Goal: Task Accomplishment & Management: Use online tool/utility

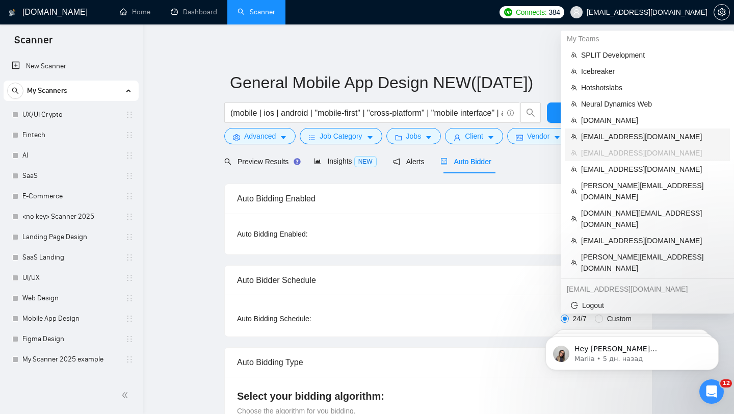
scroll to position [359, 0]
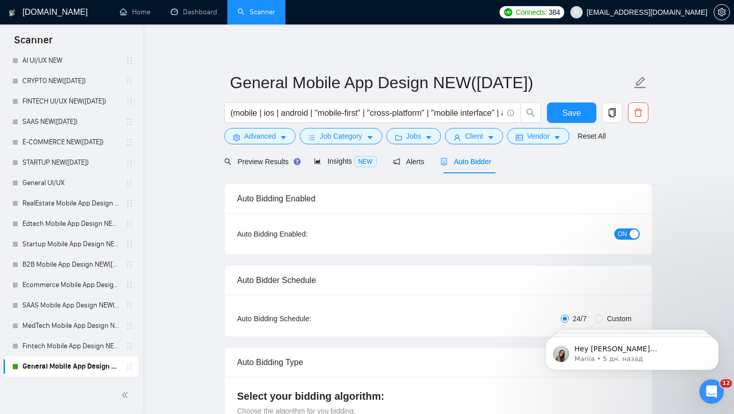
click at [658, 12] on span "[EMAIL_ADDRESS][DOMAIN_NAME]" at bounding box center [647, 12] width 121 height 0
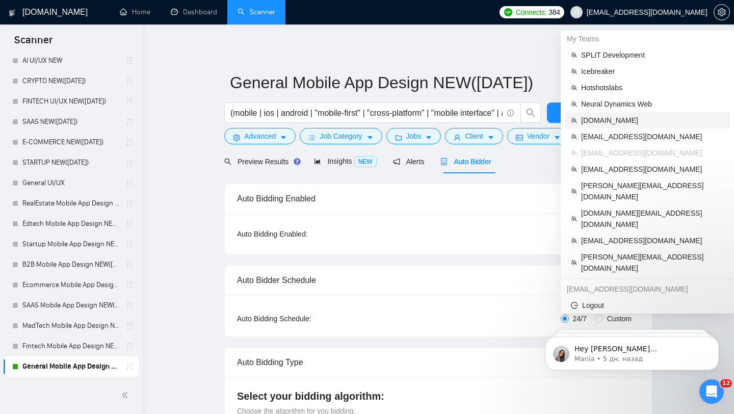
click at [614, 122] on span "[DOMAIN_NAME]" at bounding box center [652, 120] width 143 height 11
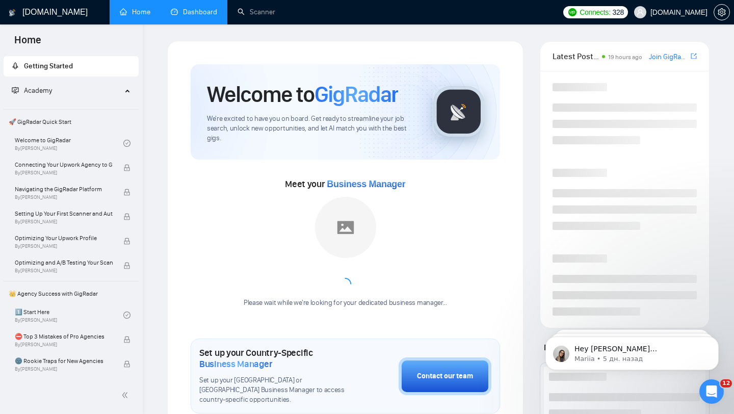
click at [205, 13] on link "Dashboard" at bounding box center [194, 12] width 46 height 9
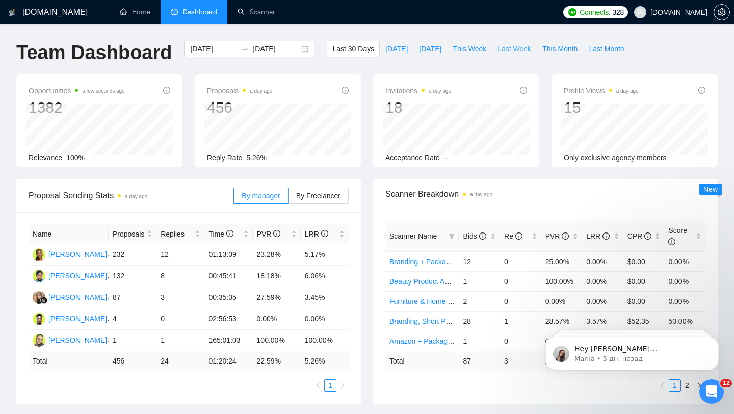
click at [525, 47] on span "Last Week" at bounding box center [514, 48] width 34 height 11
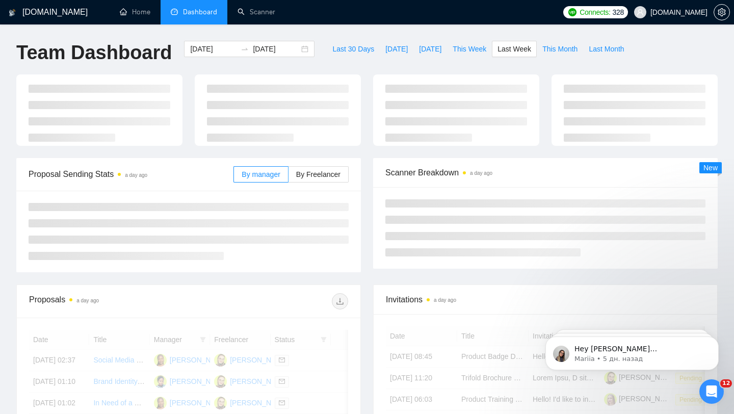
type input "[DATE]"
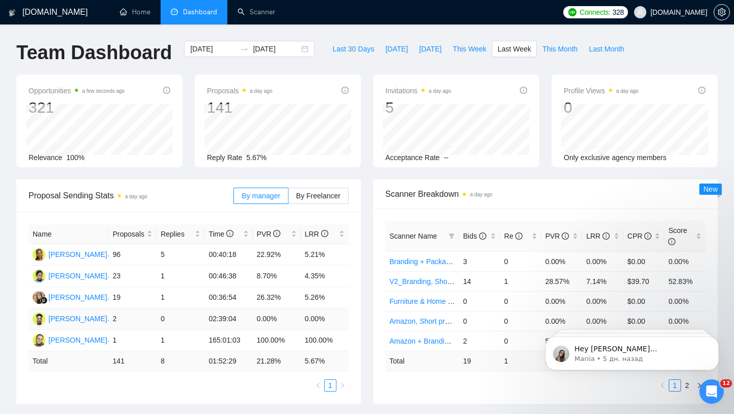
click at [304, 321] on td "0.00%" at bounding box center [325, 318] width 48 height 21
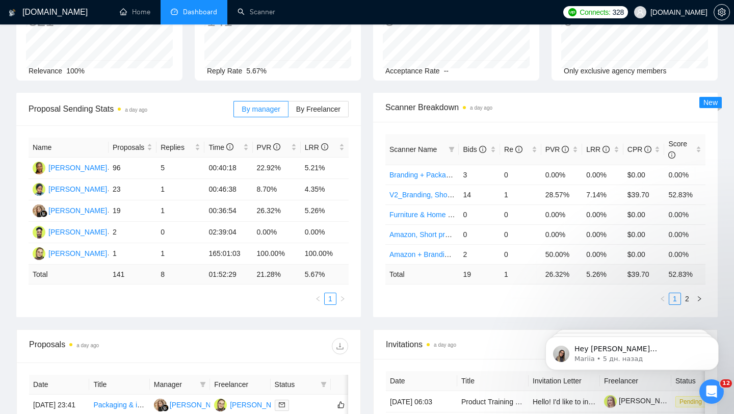
scroll to position [76, 0]
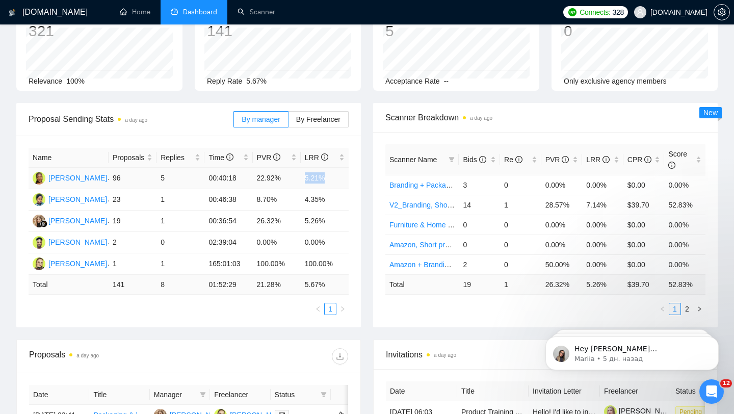
drag, startPoint x: 302, startPoint y: 177, endPoint x: 330, endPoint y: 178, distance: 28.0
click at [330, 178] on td "5.21%" at bounding box center [325, 178] width 48 height 21
click at [216, 138] on div "Name Proposals Replies Time PVR LRR [PERSON_NAME] 96 5 00:40:18 22.92% 5.21% [P…" at bounding box center [188, 232] width 345 height 192
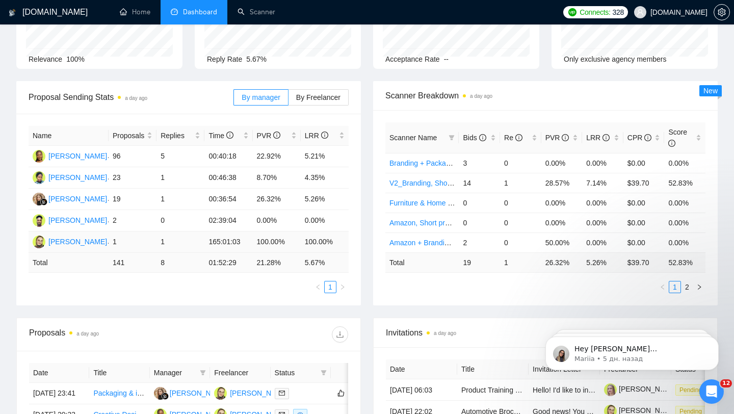
scroll to position [95, 0]
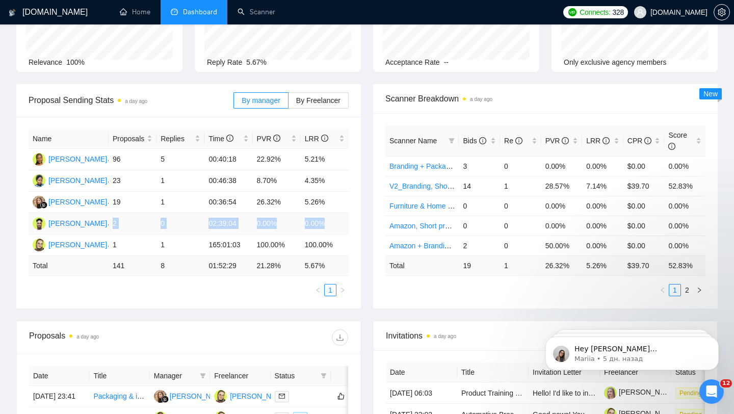
drag, startPoint x: 112, startPoint y: 222, endPoint x: 327, endPoint y: 225, distance: 215.1
click at [327, 225] on tr "[PERSON_NAME] 2 0 02:39:04 0.00% 0.00%" at bounding box center [189, 223] width 320 height 21
click at [327, 225] on td "0.00%" at bounding box center [325, 223] width 48 height 21
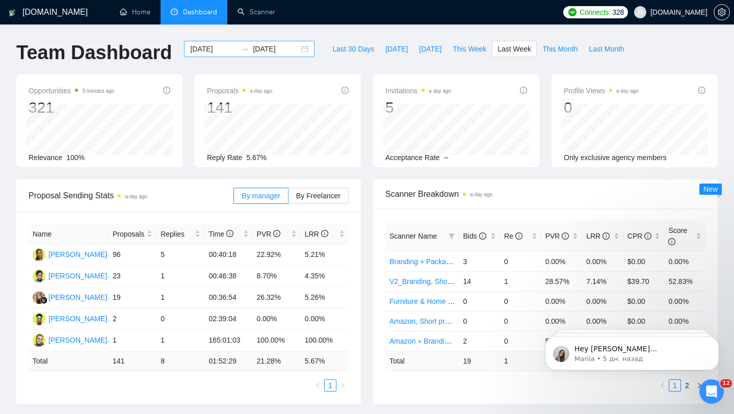
click at [296, 46] on div "[DATE] [DATE]" at bounding box center [249, 49] width 130 height 16
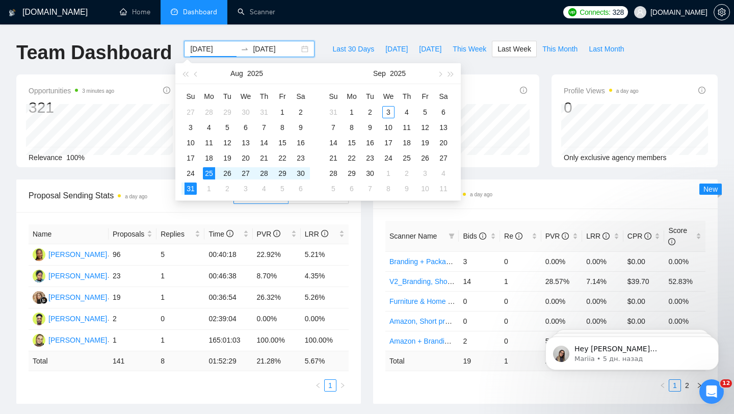
click at [296, 46] on div "[DATE] [DATE]" at bounding box center [249, 49] width 130 height 16
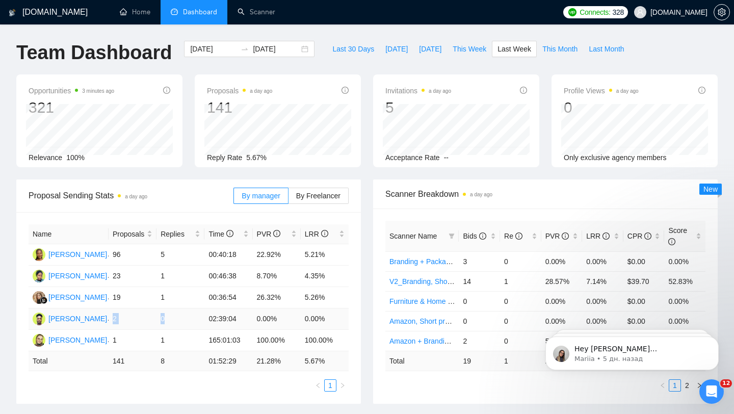
drag, startPoint x: 111, startPoint y: 316, endPoint x: 197, endPoint y: 315, distance: 86.1
click at [197, 315] on tr "[PERSON_NAME] 2 0 02:39:04 0.00% 0.00%" at bounding box center [189, 318] width 320 height 21
click at [550, 52] on span "This Month" at bounding box center [559, 48] width 35 height 11
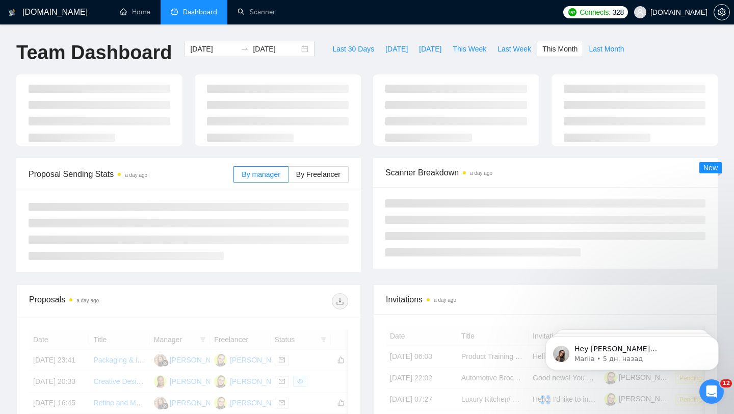
type input "[DATE]"
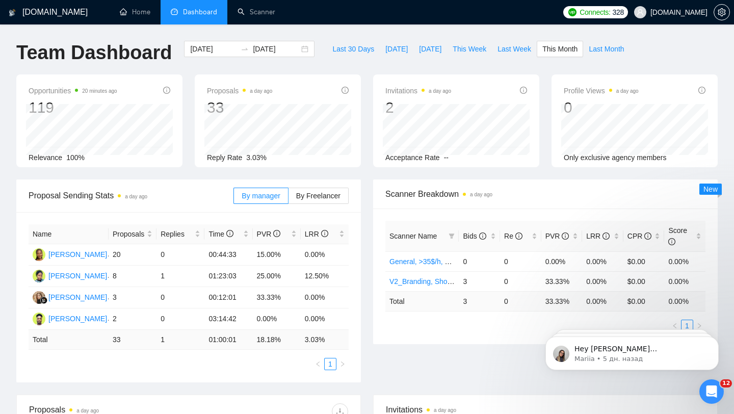
click at [652, 12] on span "[DOMAIN_NAME]" at bounding box center [678, 12] width 57 height 0
click at [675, 12] on span "[DOMAIN_NAME]" at bounding box center [678, 12] width 57 height 0
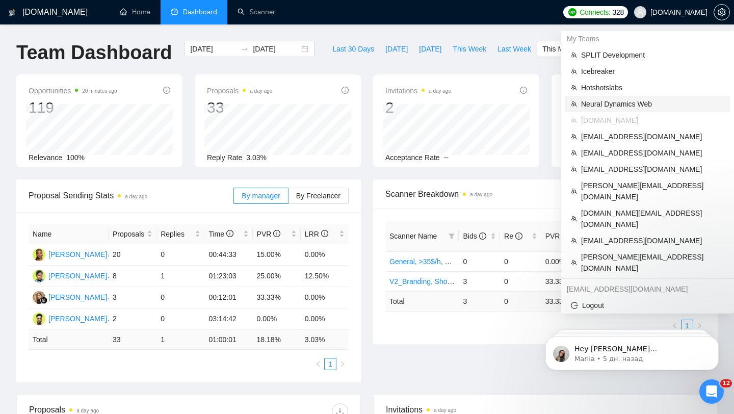
click at [621, 207] on span "[DOMAIN_NAME][EMAIL_ADDRESS][DOMAIN_NAME]" at bounding box center [652, 218] width 143 height 22
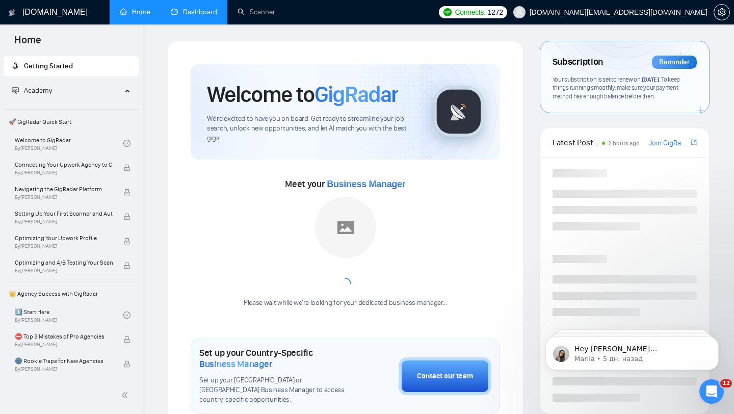
click at [195, 16] on link "Dashboard" at bounding box center [194, 12] width 46 height 9
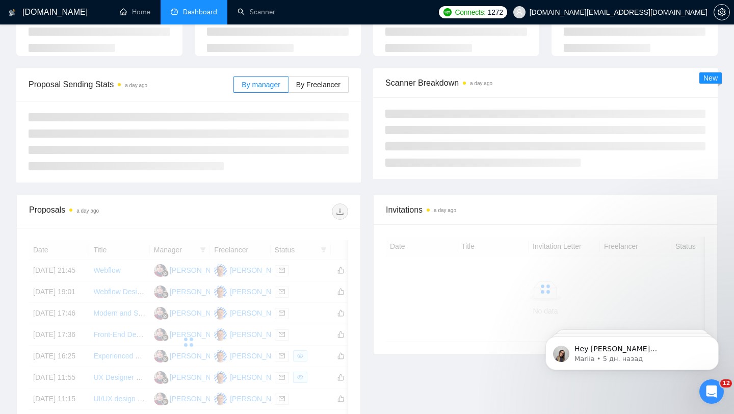
scroll to position [96, 0]
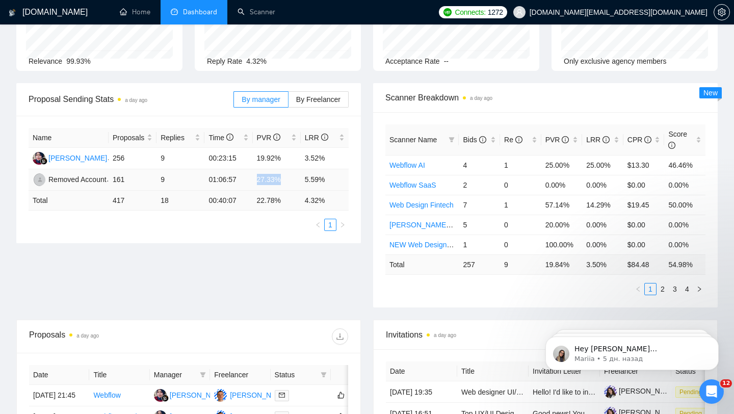
drag, startPoint x: 245, startPoint y: 181, endPoint x: 332, endPoint y: 173, distance: 87.5
click at [332, 173] on tr "Removed Account 161 9 01:06:57 27.33% 5.59%" at bounding box center [189, 179] width 320 height 21
click at [322, 177] on td "5.59%" at bounding box center [325, 179] width 48 height 21
drag, startPoint x: 324, startPoint y: 177, endPoint x: 249, endPoint y: 177, distance: 75.4
click at [249, 177] on tr "Removed Account 161 9 01:06:57 27.33% 5.59%" at bounding box center [189, 179] width 320 height 21
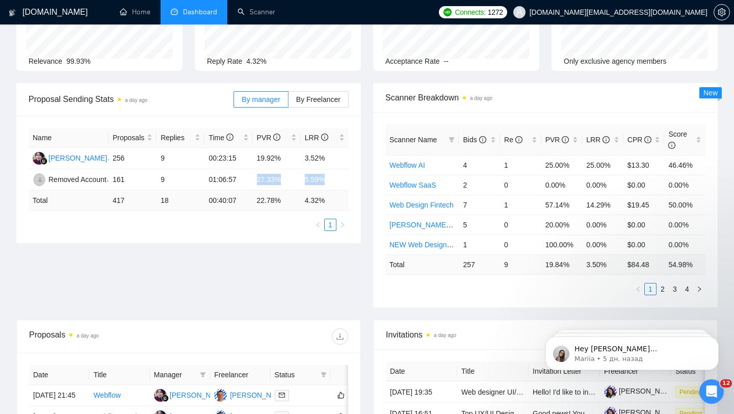
scroll to position [0, 0]
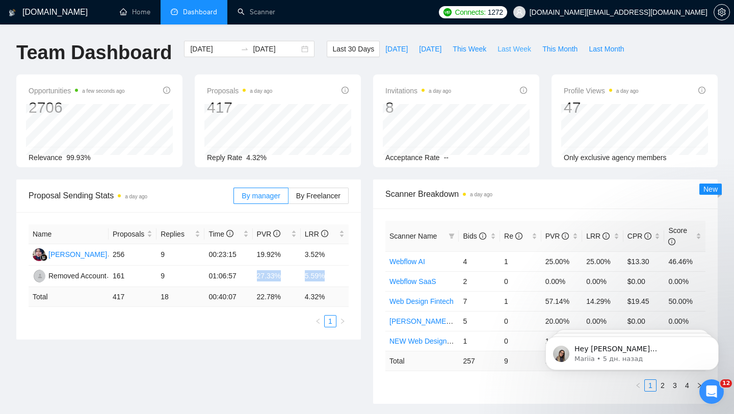
click at [504, 47] on span "Last Week" at bounding box center [514, 48] width 34 height 11
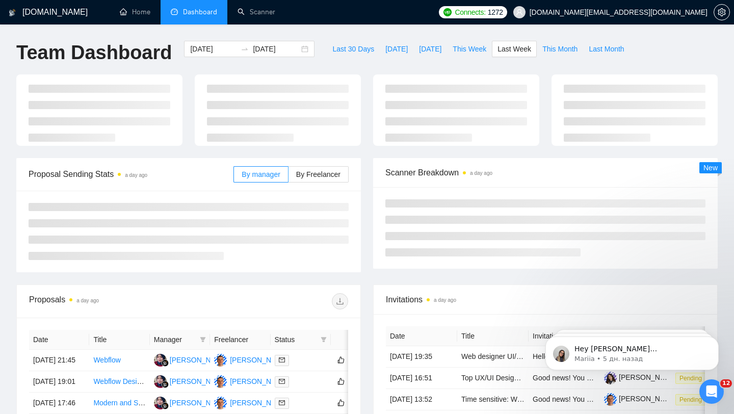
type input "[DATE]"
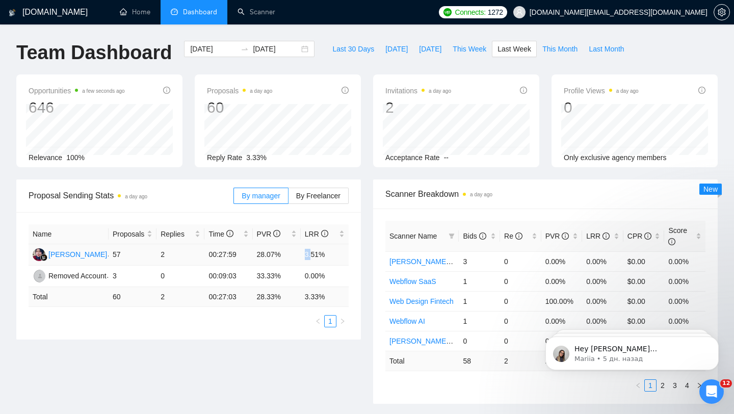
drag, startPoint x: 299, startPoint y: 255, endPoint x: 326, endPoint y: 255, distance: 27.0
click at [326, 255] on tr "[PERSON_NAME] 57 2 00:27:59 28.07% 3.51%" at bounding box center [189, 254] width 320 height 21
click at [270, 16] on link "Scanner" at bounding box center [256, 12] width 38 height 9
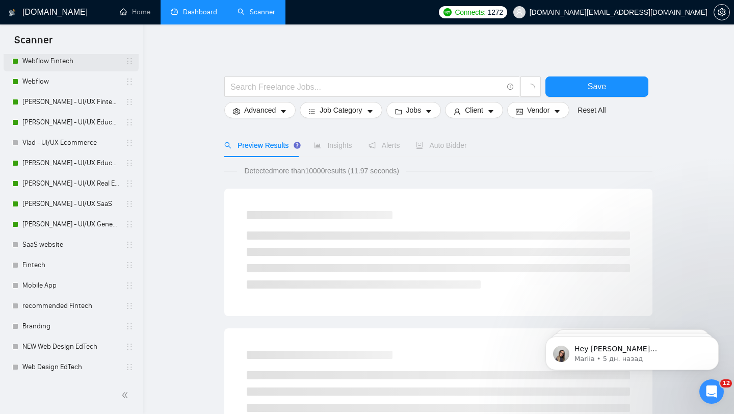
scroll to position [159, 0]
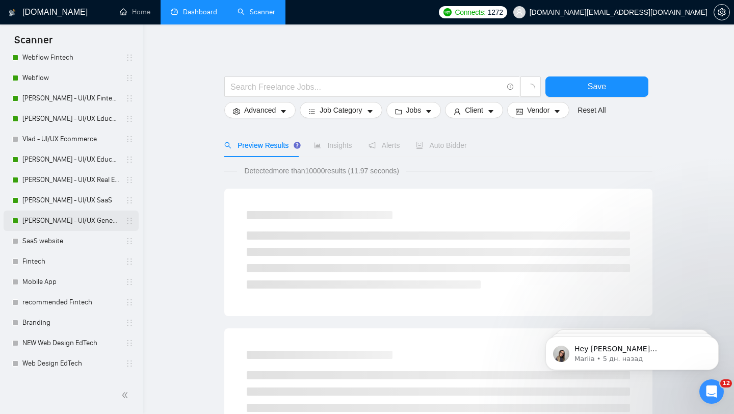
click at [70, 219] on link "[PERSON_NAME] - UI/UX General" at bounding box center [70, 220] width 97 height 20
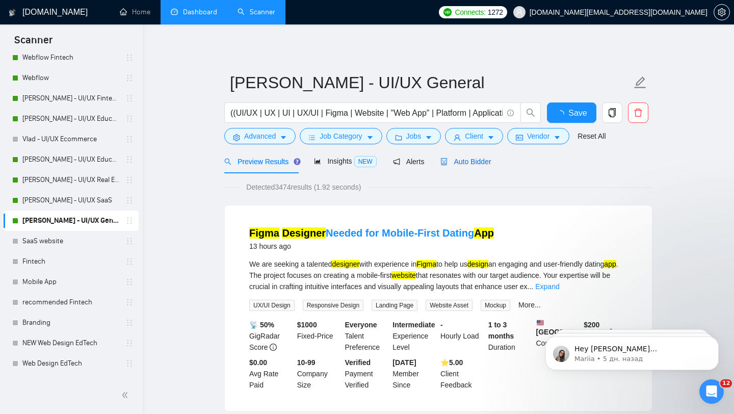
click at [470, 160] on span "Auto Bidder" at bounding box center [465, 161] width 50 height 8
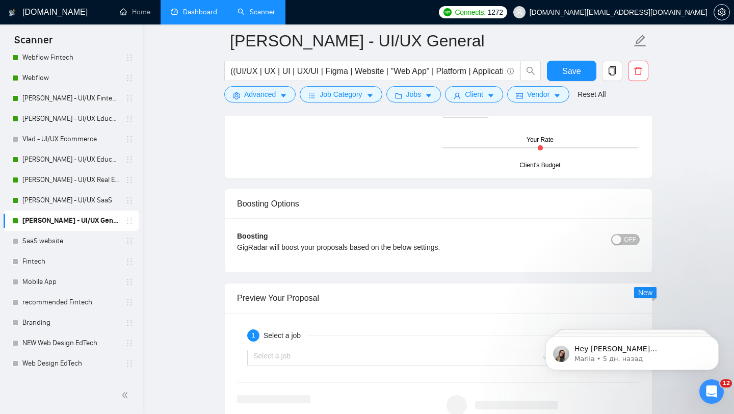
scroll to position [1897, 0]
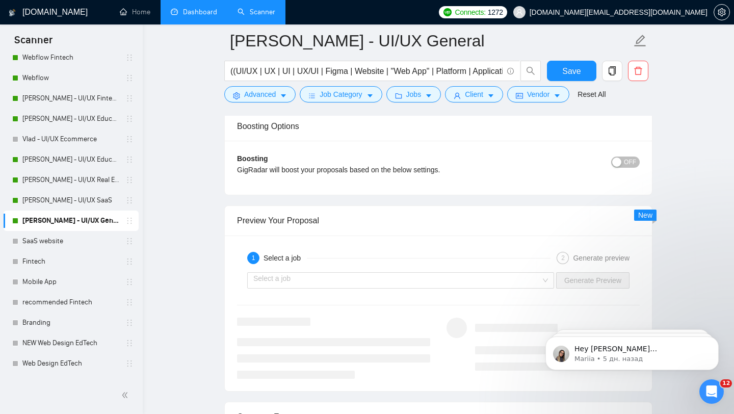
click at [621, 165] on div "button" at bounding box center [616, 161] width 9 height 9
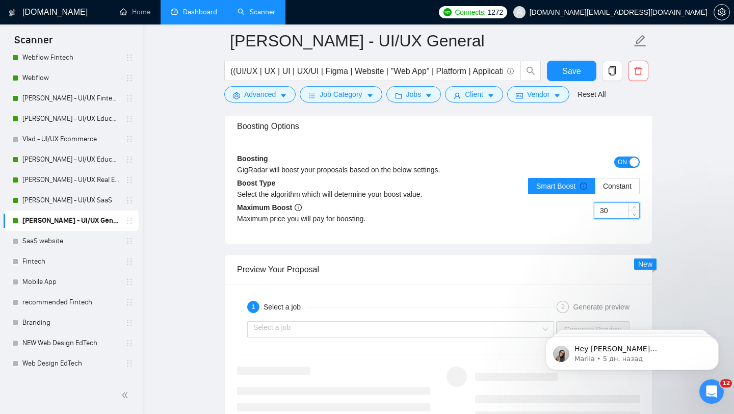
click at [610, 213] on input "30" at bounding box center [616, 210] width 45 height 15
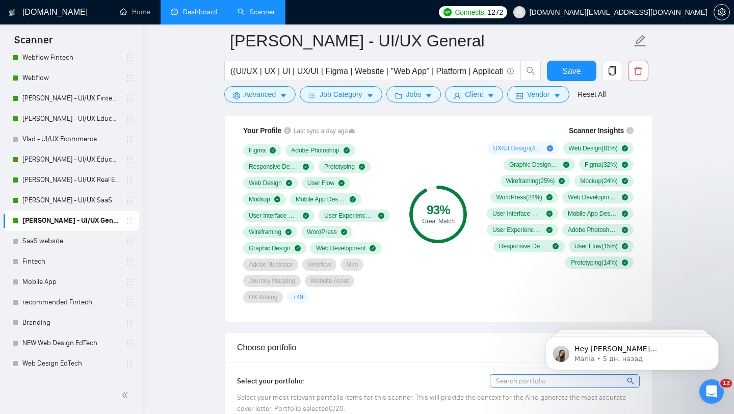
scroll to position [572, 0]
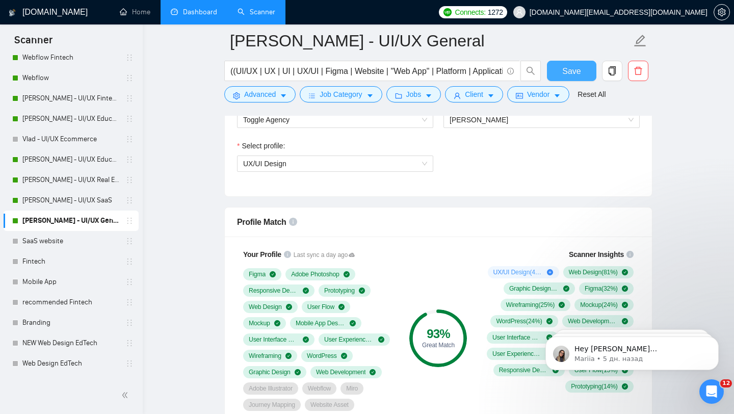
type input "45"
click at [574, 71] on span "Save" at bounding box center [571, 71] width 18 height 13
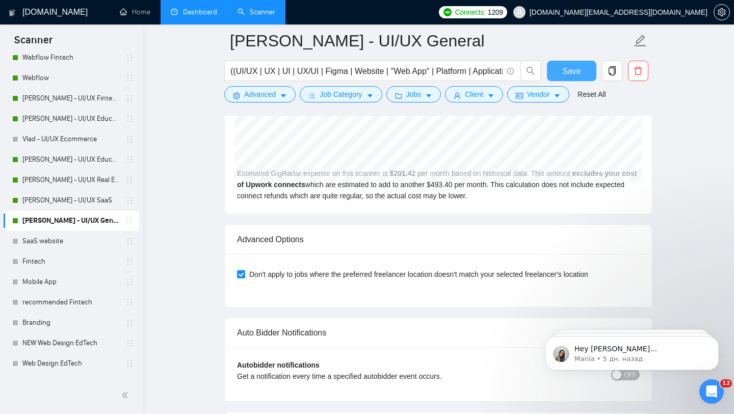
scroll to position [2339, 0]
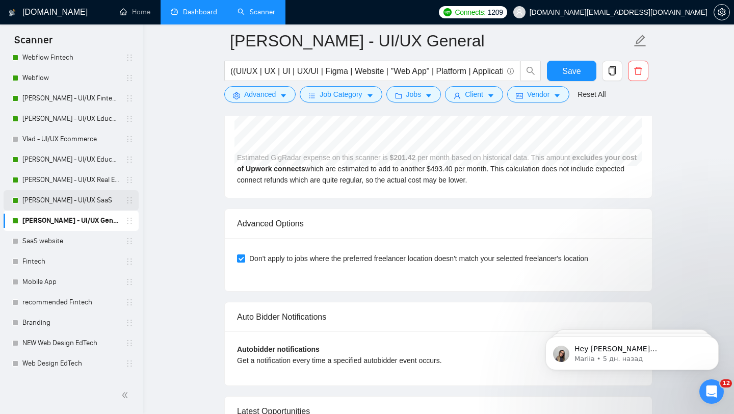
click at [61, 193] on link "[PERSON_NAME] - UI/UX SaaS" at bounding box center [70, 200] width 97 height 20
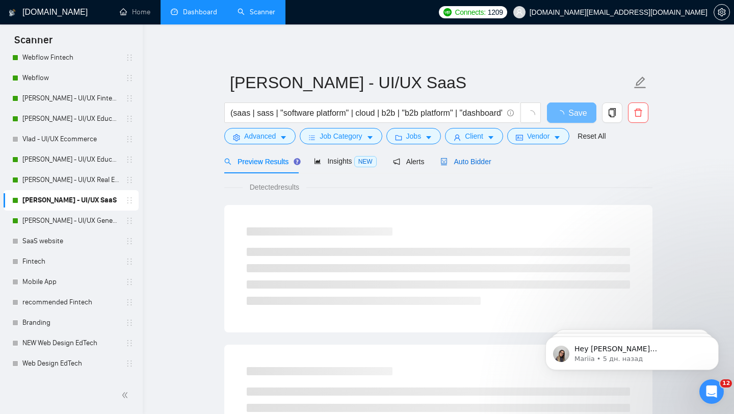
click at [447, 163] on icon "robot" at bounding box center [443, 161] width 7 height 7
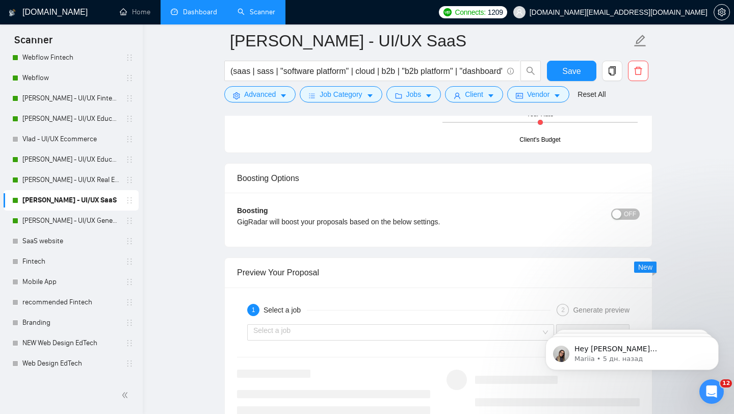
scroll to position [1842, 0]
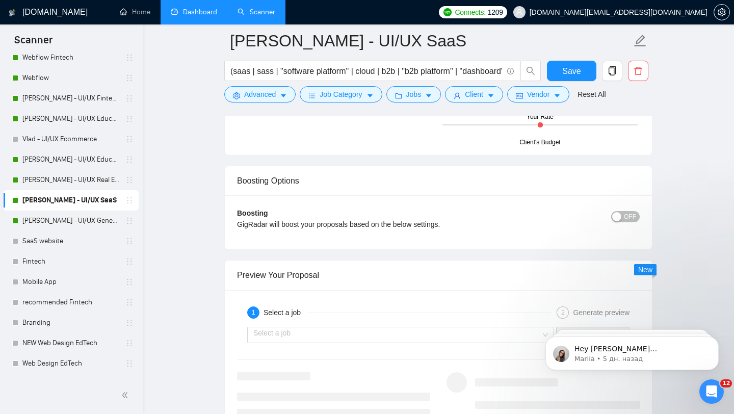
click at [626, 215] on span "OFF" at bounding box center [630, 216] width 12 height 11
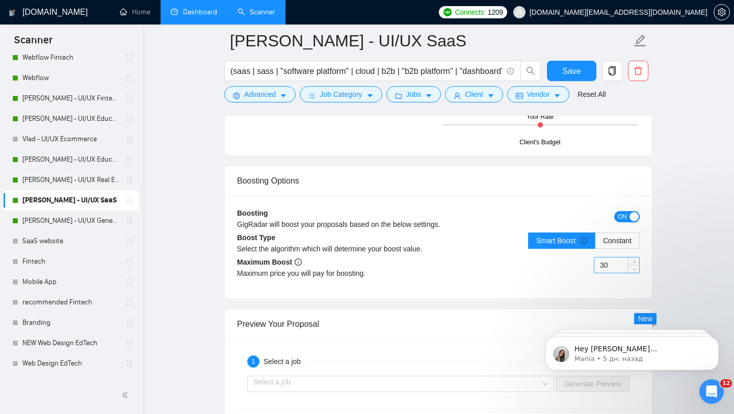
click at [604, 261] on input "30" at bounding box center [616, 264] width 45 height 15
type input "45"
click at [565, 77] on span "Save" at bounding box center [571, 71] width 18 height 13
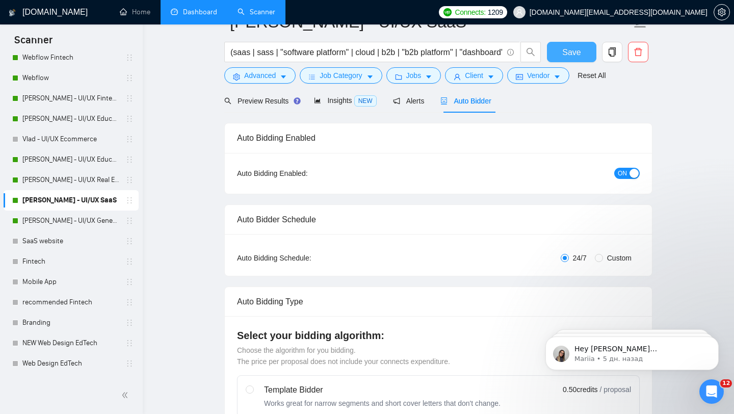
scroll to position [0, 0]
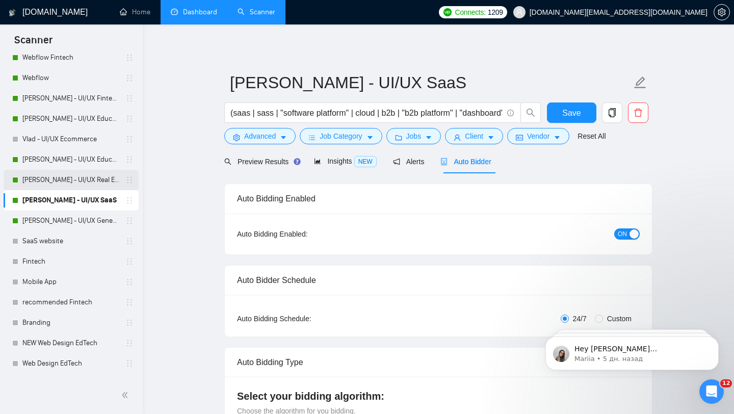
click at [89, 184] on link "[PERSON_NAME] - UI/UX Real Estate" at bounding box center [70, 180] width 97 height 20
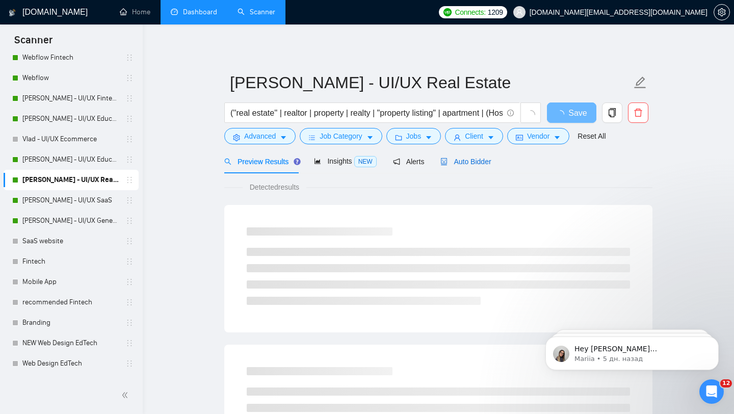
click at [481, 165] on span "Auto Bidder" at bounding box center [465, 161] width 50 height 8
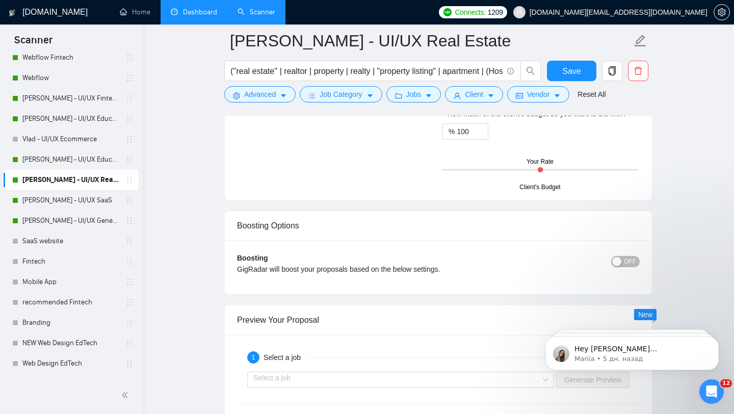
scroll to position [1811, 0]
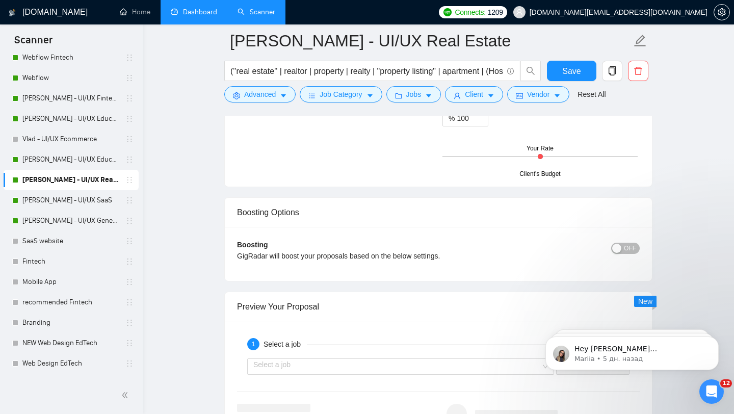
click at [626, 257] on div "OFF" at bounding box center [589, 254] width 101 height 29
click at [626, 247] on span "OFF" at bounding box center [630, 248] width 12 height 11
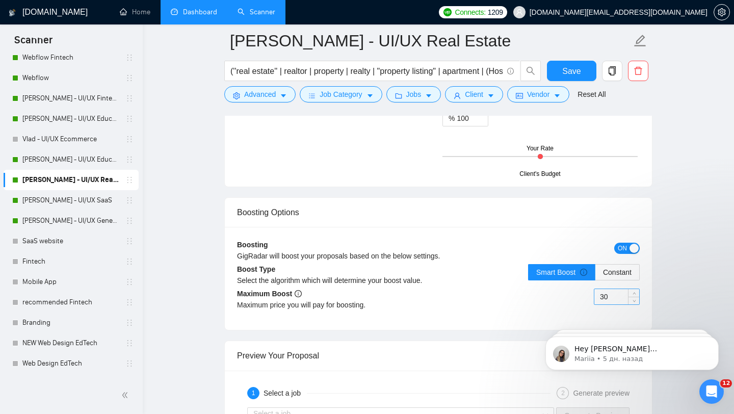
click at [609, 294] on input "30" at bounding box center [616, 296] width 45 height 15
type input "45"
click at [597, 245] on div "ON" at bounding box center [589, 248] width 101 height 12
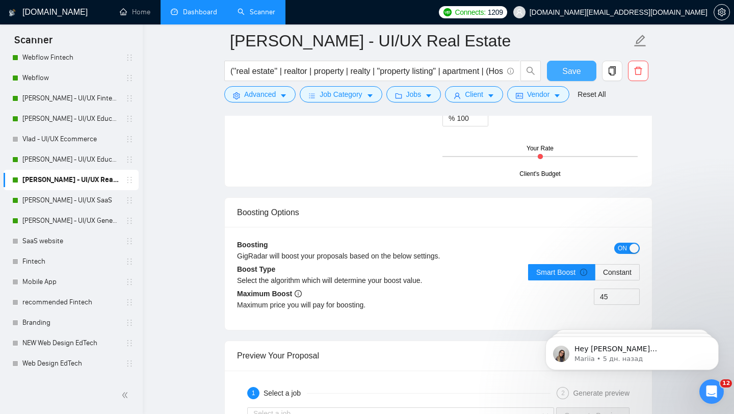
click at [587, 65] on button "Save" at bounding box center [571, 71] width 49 height 20
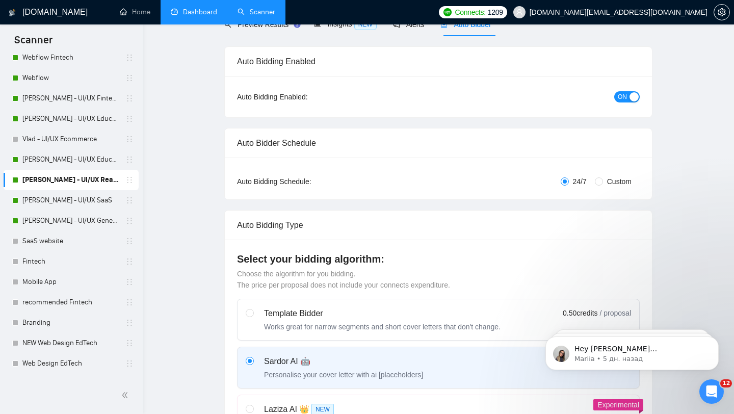
scroll to position [0, 0]
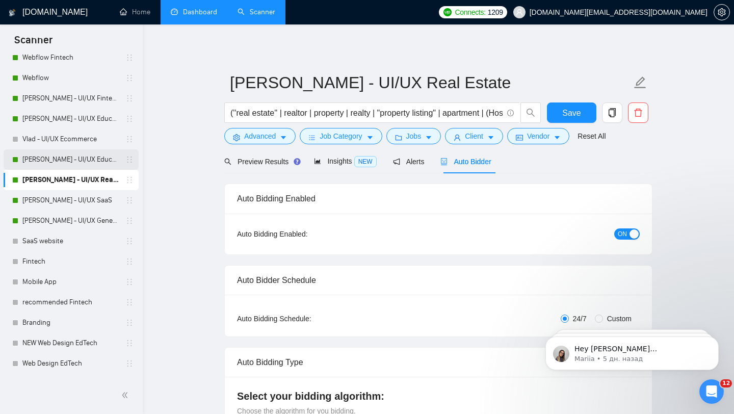
click at [92, 161] on link "[PERSON_NAME] - UI/UX Education" at bounding box center [70, 159] width 97 height 20
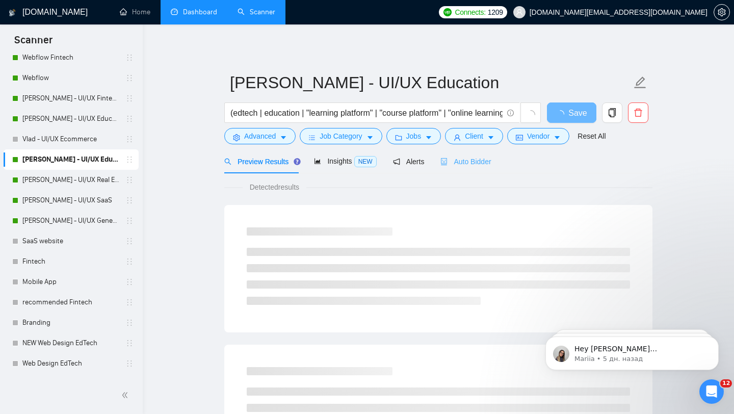
click at [449, 169] on div "Auto Bidder" at bounding box center [465, 161] width 50 height 24
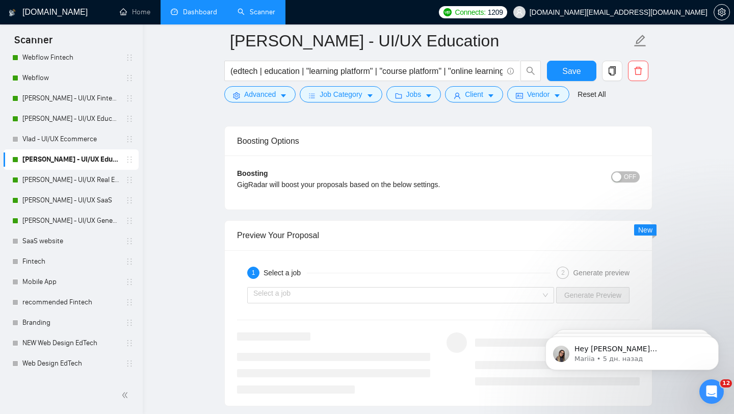
scroll to position [1864, 0]
click at [617, 183] on div "button" at bounding box center [616, 178] width 9 height 9
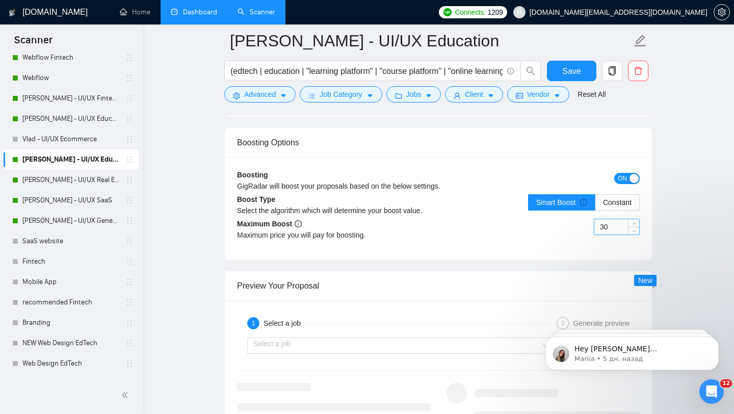
click at [616, 234] on input "30" at bounding box center [616, 226] width 45 height 15
type input "45"
click at [572, 184] on div "ON" at bounding box center [589, 178] width 101 height 12
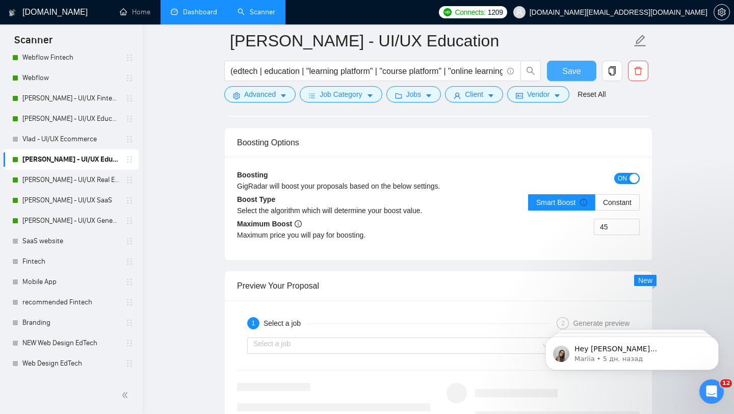
click at [586, 64] on button "Save" at bounding box center [571, 71] width 49 height 20
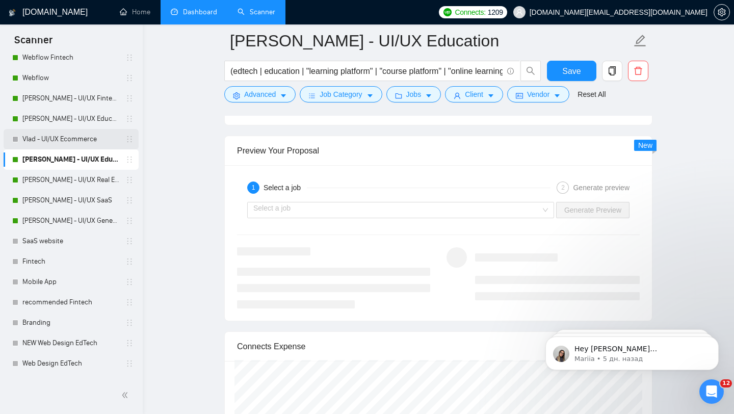
click at [95, 138] on link "Vlad - UI/UX Ecommerce" at bounding box center [70, 139] width 97 height 20
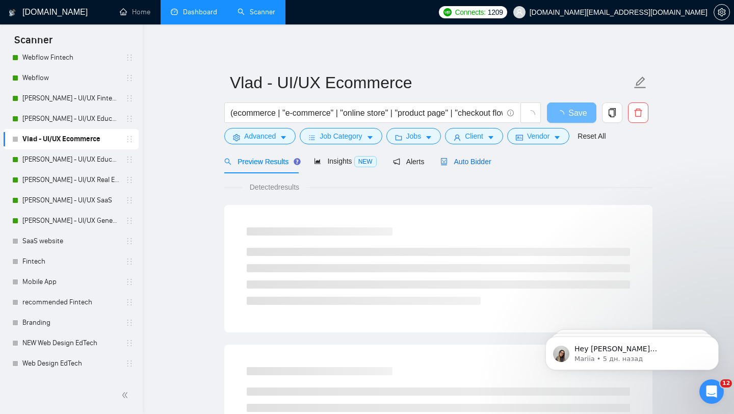
click at [469, 156] on div "Auto Bidder" at bounding box center [465, 161] width 50 height 11
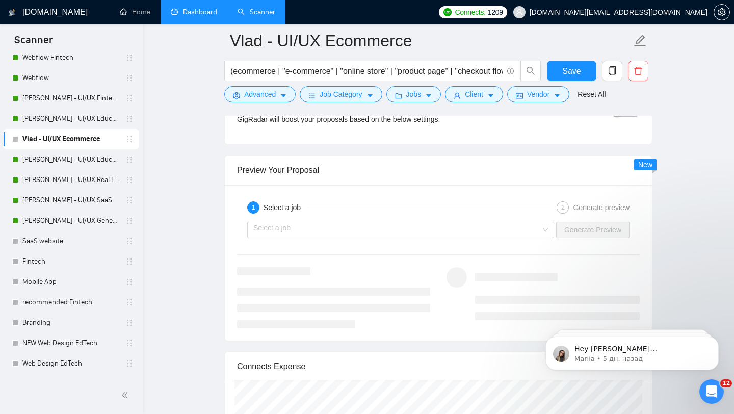
scroll to position [1899, 0]
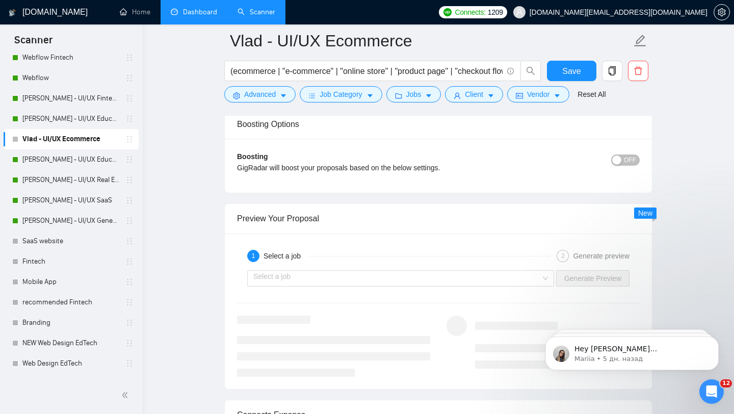
click at [619, 156] on div "button" at bounding box center [616, 159] width 9 height 9
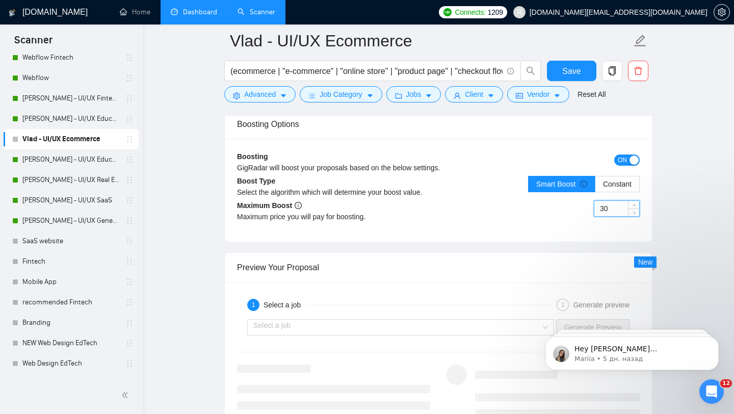
click at [605, 205] on input "30" at bounding box center [616, 208] width 45 height 15
type input "45"
click at [577, 146] on div "Boosting GigRadar will boost your proposals based on the below settings. ON Boo…" at bounding box center [438, 190] width 427 height 103
click at [580, 68] on button "Save" at bounding box center [571, 71] width 49 height 20
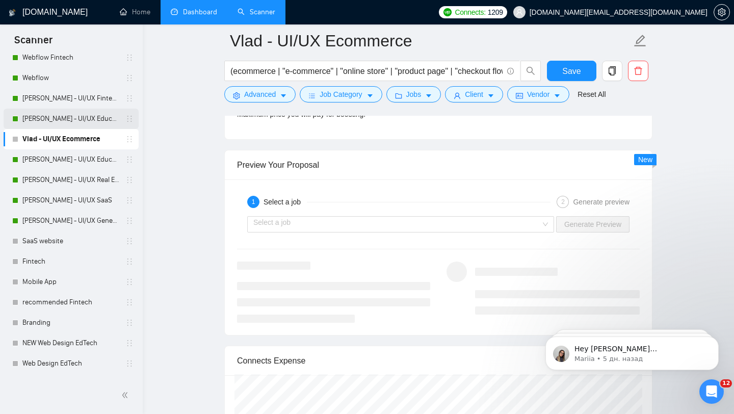
click at [80, 115] on link "[PERSON_NAME] - UI/UX Education" at bounding box center [70, 119] width 97 height 20
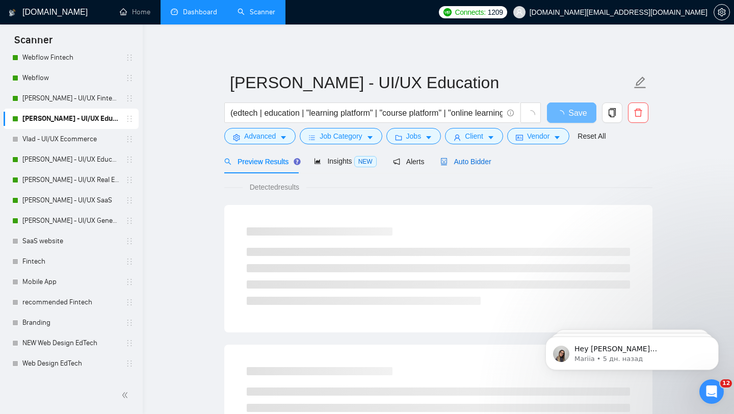
click at [489, 161] on span "Auto Bidder" at bounding box center [465, 161] width 50 height 8
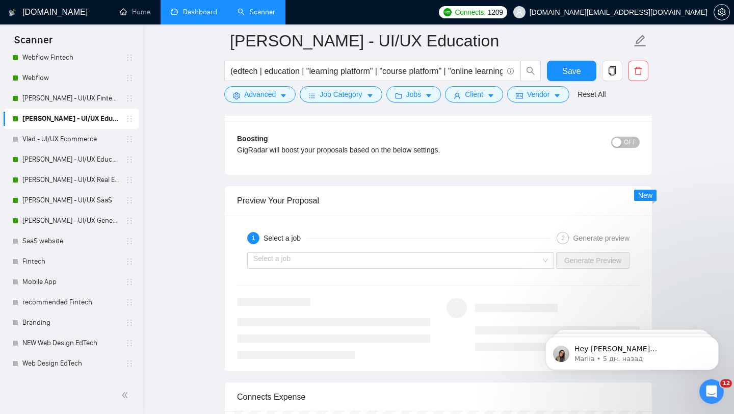
scroll to position [1912, 0]
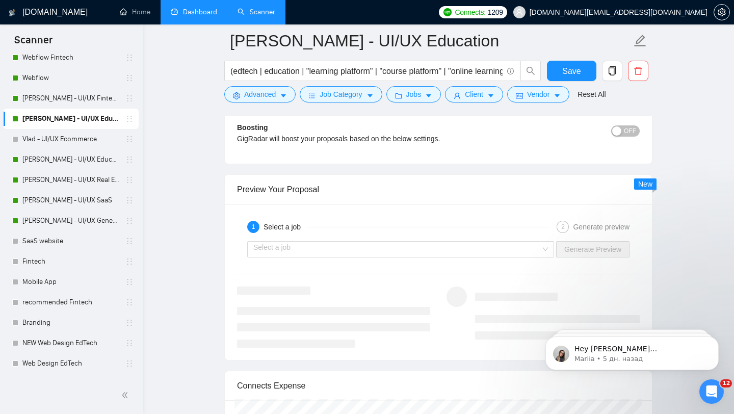
click at [621, 136] on div "button" at bounding box center [616, 130] width 9 height 9
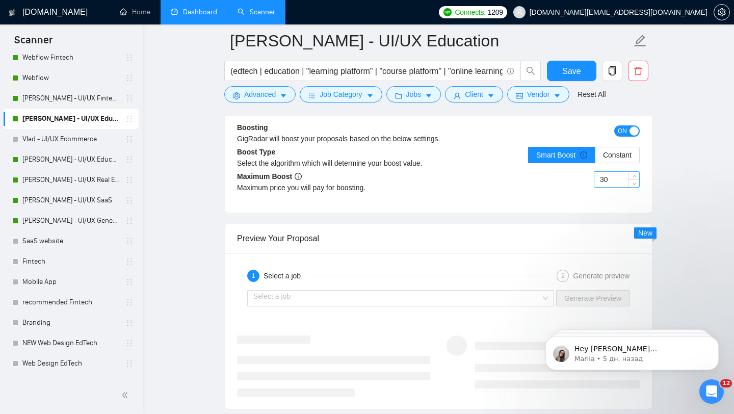
click at [623, 187] on input "30" at bounding box center [616, 179] width 45 height 15
type input "45"
click at [551, 71] on button "Save" at bounding box center [571, 71] width 49 height 20
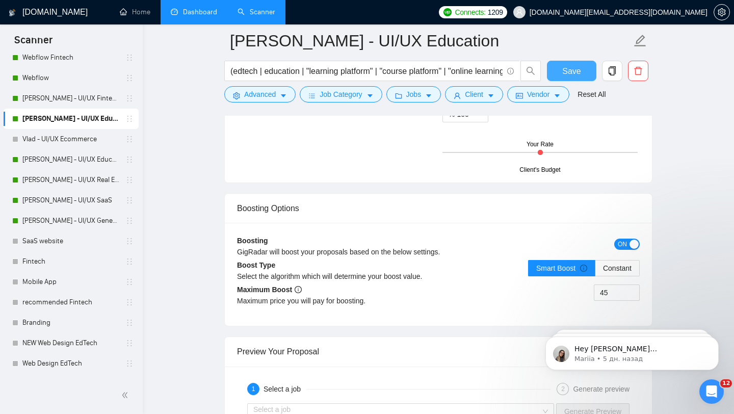
scroll to position [1798, 0]
click at [99, 91] on link "[PERSON_NAME] - UI/UX Fintech" at bounding box center [70, 98] width 97 height 20
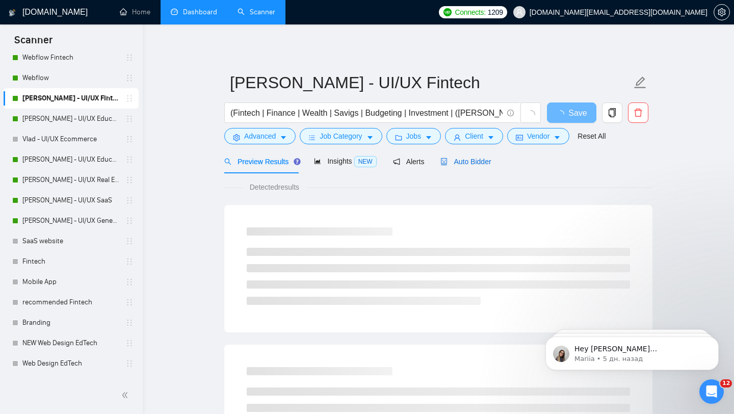
click at [474, 167] on div "Auto Bidder" at bounding box center [465, 161] width 50 height 11
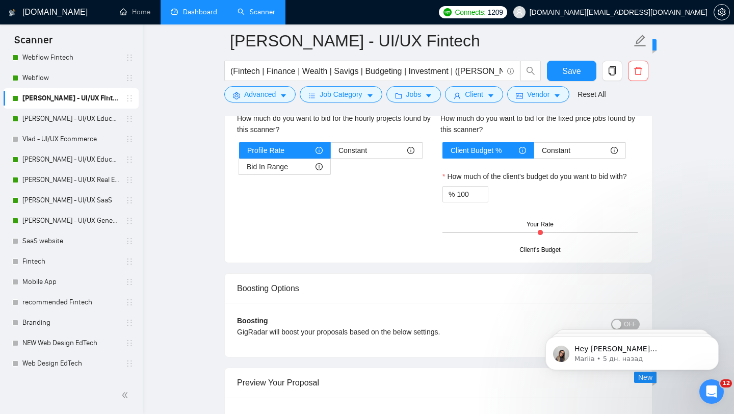
scroll to position [1894, 0]
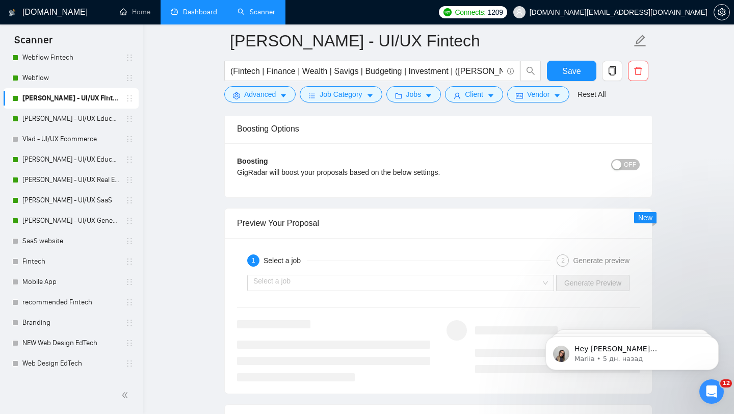
click at [632, 162] on span "OFF" at bounding box center [630, 164] width 12 height 11
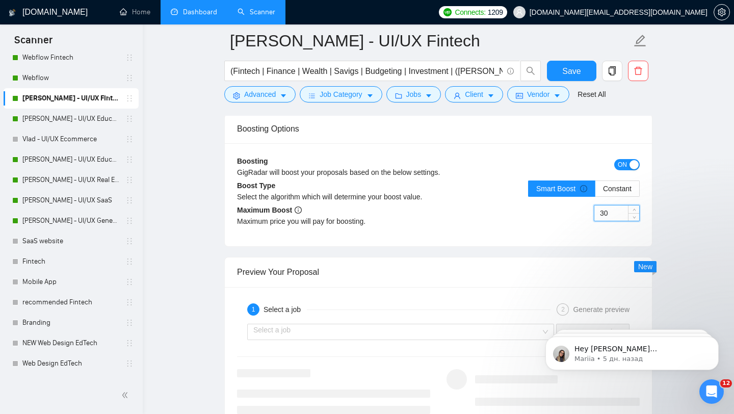
click at [624, 209] on input "30" at bounding box center [616, 212] width 45 height 15
type input "45"
click at [553, 74] on button "Save" at bounding box center [571, 71] width 49 height 20
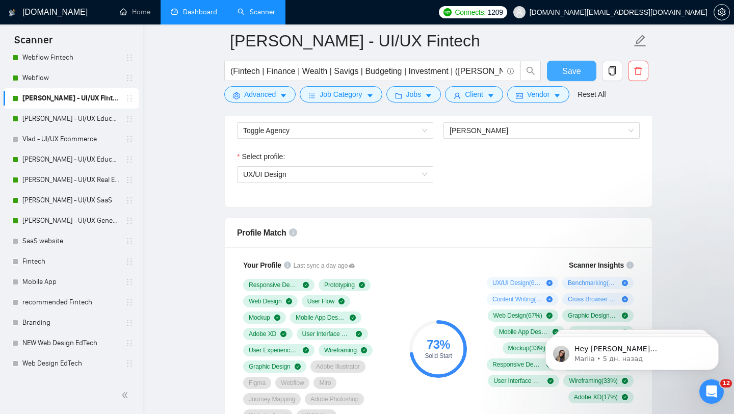
scroll to position [563, 0]
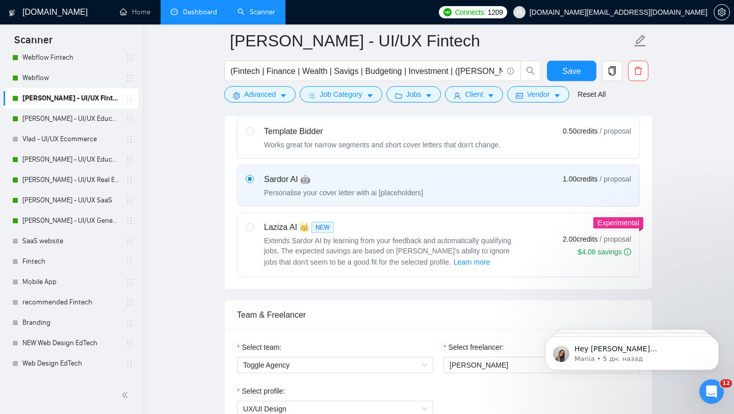
scroll to position [0, 0]
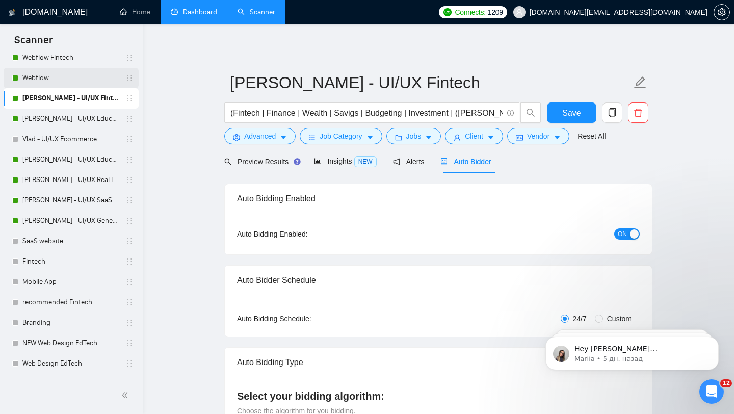
click at [46, 81] on link "Webflow" at bounding box center [70, 78] width 97 height 20
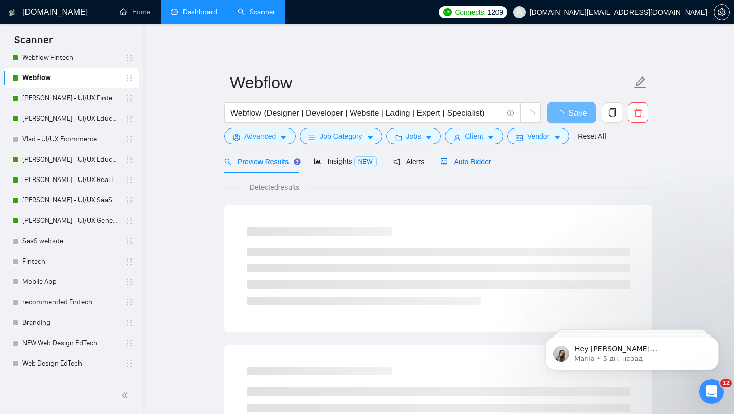
click at [458, 157] on span "Auto Bidder" at bounding box center [465, 161] width 50 height 8
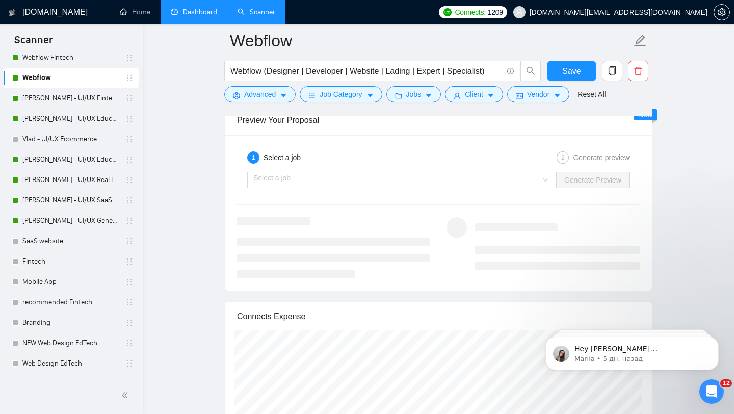
scroll to position [1991, 0]
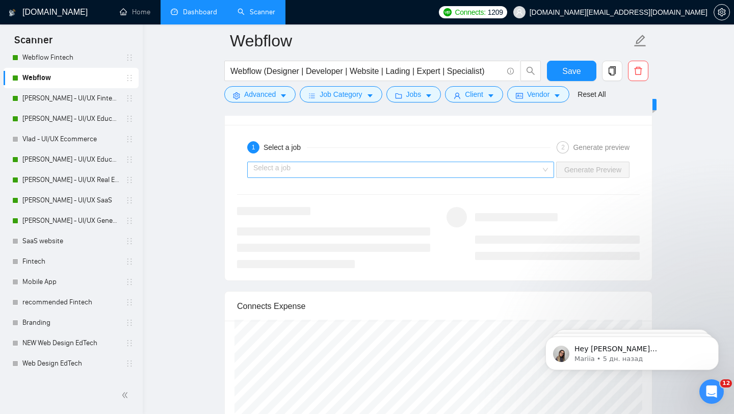
click at [463, 168] on input "search" at bounding box center [396, 169] width 287 height 15
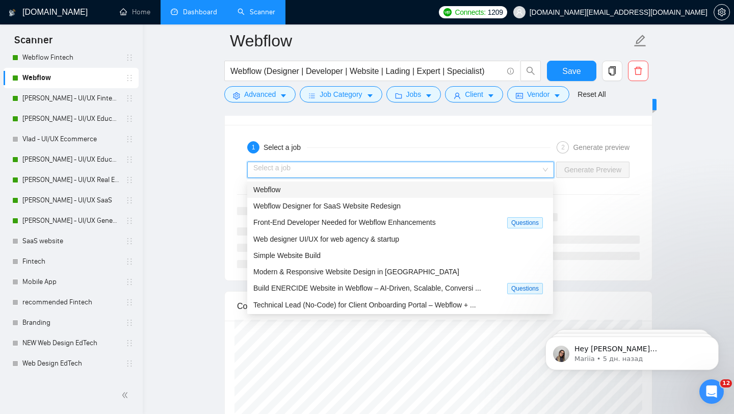
click at [545, 128] on div "1 Select a job 2 Generate preview Select a job Generate Preview" at bounding box center [438, 202] width 427 height 155
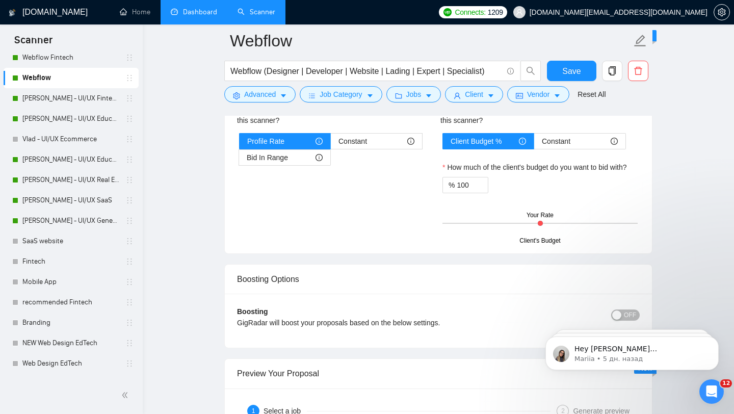
scroll to position [1729, 0]
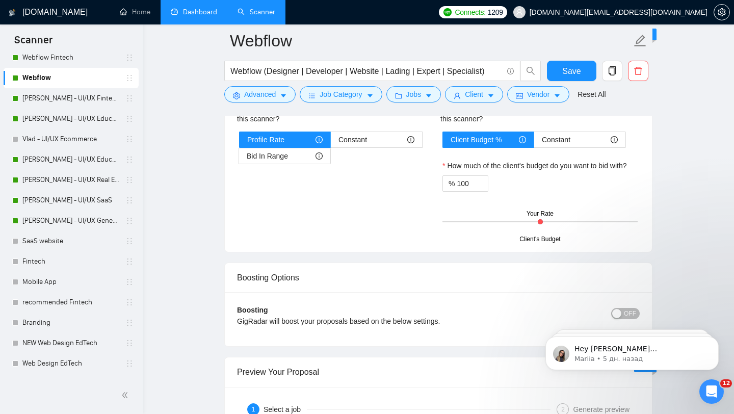
click at [625, 313] on span "OFF" at bounding box center [630, 313] width 12 height 11
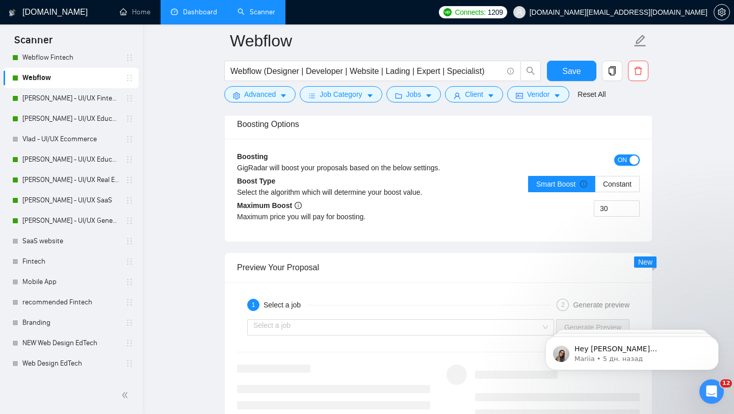
scroll to position [1876, 0]
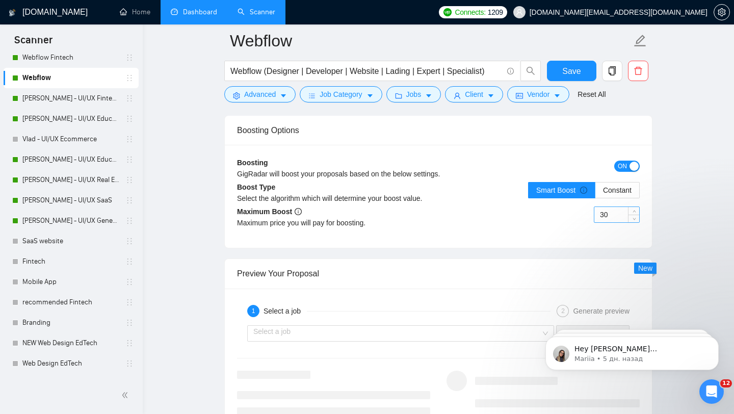
click at [622, 215] on input "30" at bounding box center [616, 214] width 45 height 15
type input "45"
click at [555, 129] on div "Boosting Options" at bounding box center [438, 130] width 403 height 29
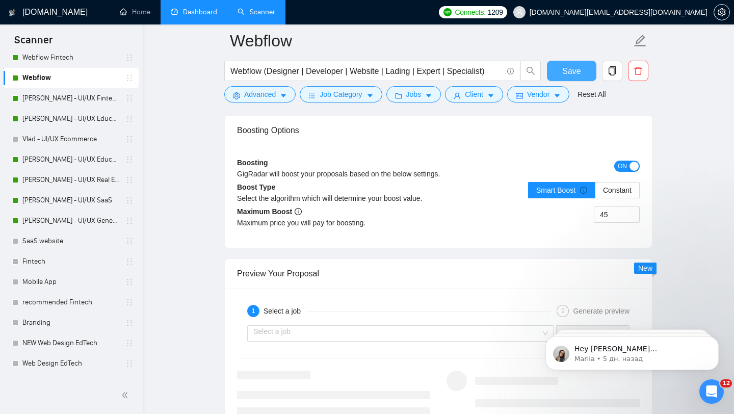
click at [557, 62] on button "Save" at bounding box center [571, 71] width 49 height 20
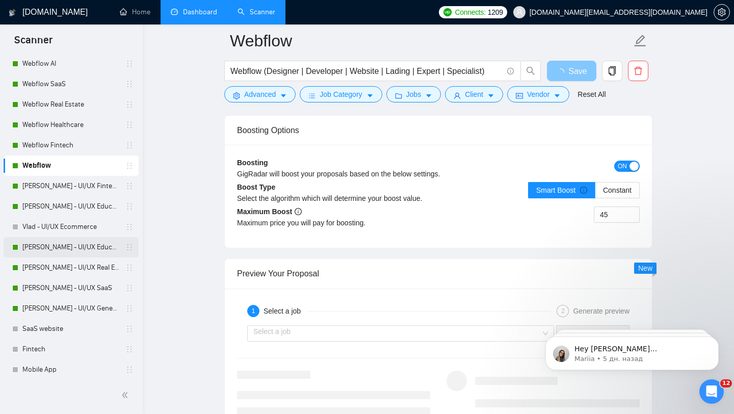
scroll to position [56, 0]
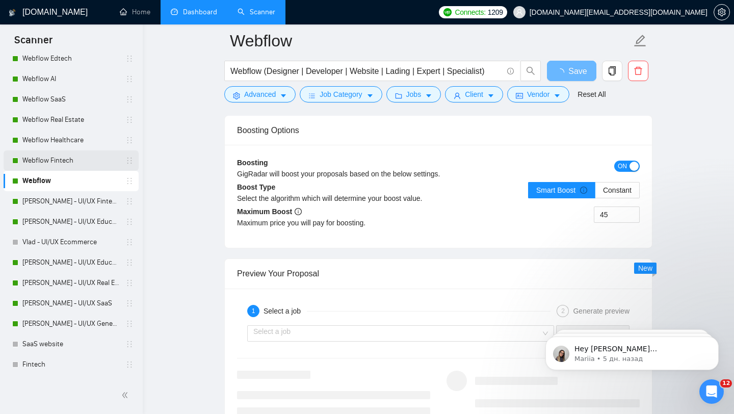
click at [75, 167] on link "Webflow Fintech" at bounding box center [70, 160] width 97 height 20
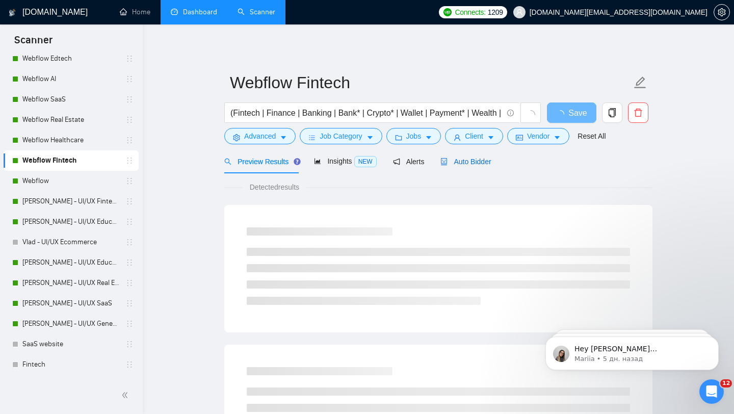
click at [470, 160] on span "Auto Bidder" at bounding box center [465, 161] width 50 height 8
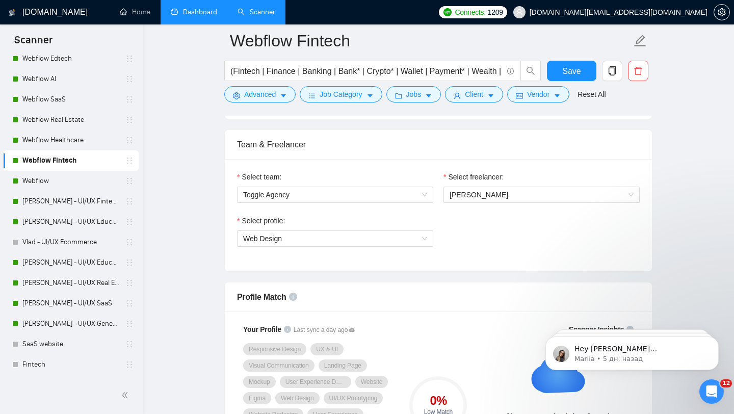
scroll to position [499, 0]
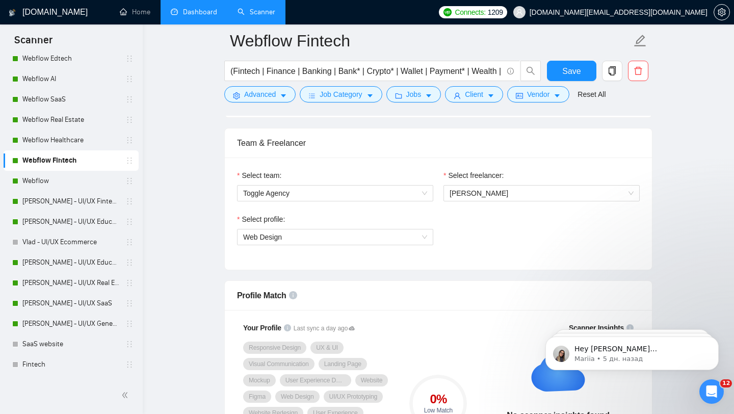
click at [528, 266] on div "Select team: Toggle Agency Select freelancer: [PERSON_NAME] Select profile: Web…" at bounding box center [438, 213] width 427 height 112
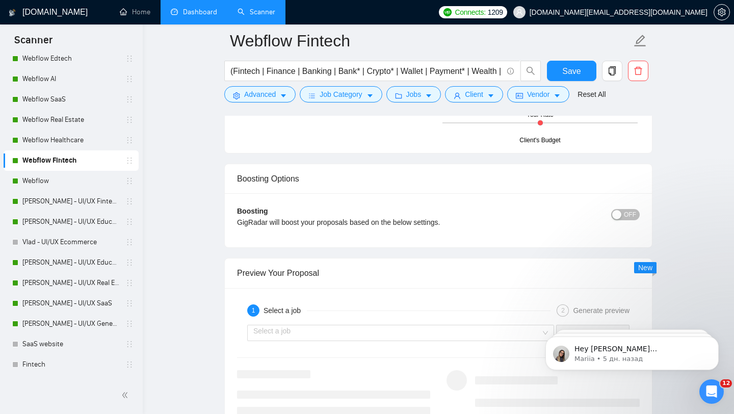
scroll to position [1854, 0]
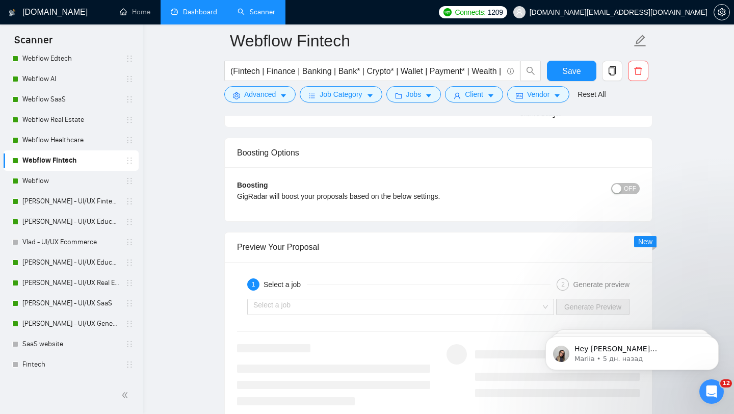
click at [628, 184] on span "OFF" at bounding box center [630, 188] width 12 height 11
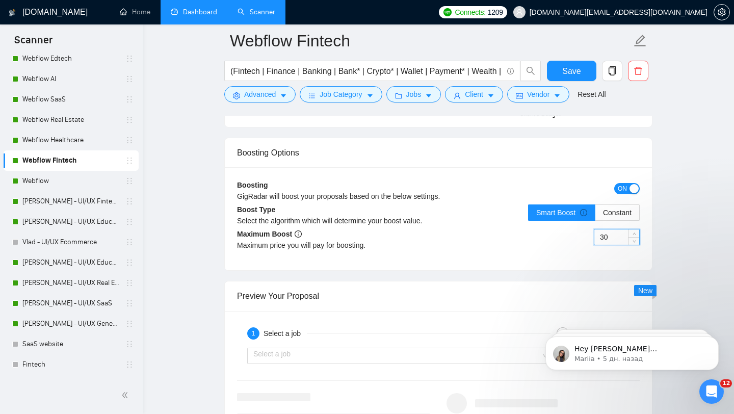
click at [613, 240] on input "30" at bounding box center [616, 236] width 45 height 15
type input "45"
click at [586, 166] on div "Boosting Options" at bounding box center [438, 152] width 403 height 29
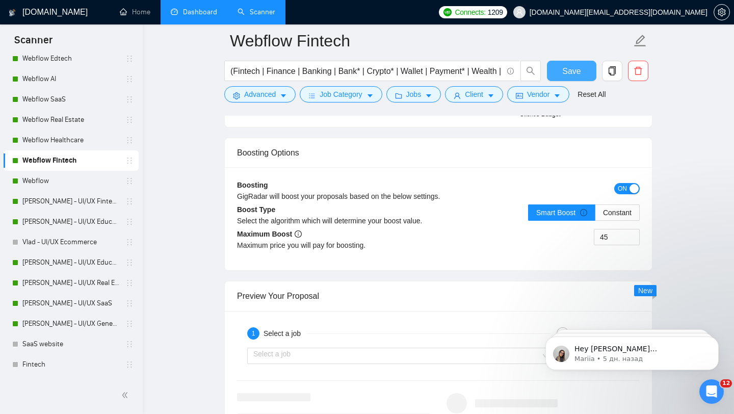
click at [578, 71] on span "Save" at bounding box center [571, 71] width 18 height 13
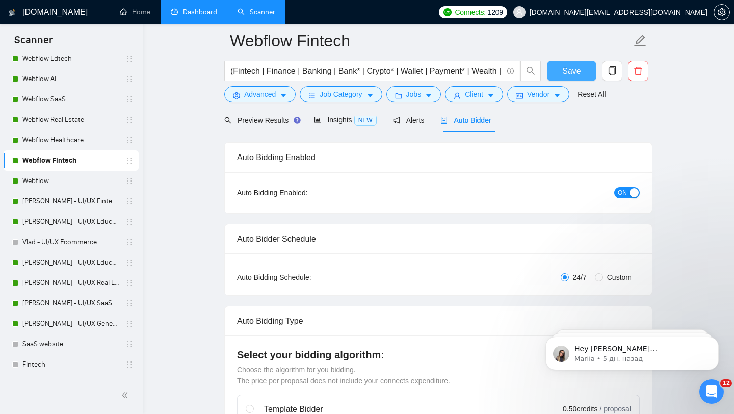
scroll to position [0, 0]
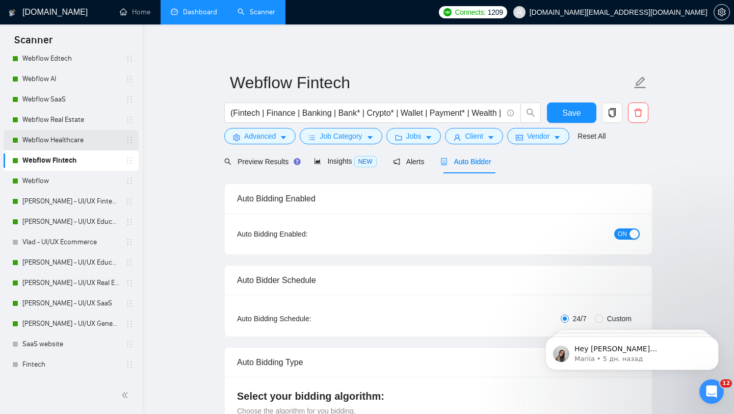
click at [75, 141] on link "Webflow Healthcare" at bounding box center [70, 140] width 97 height 20
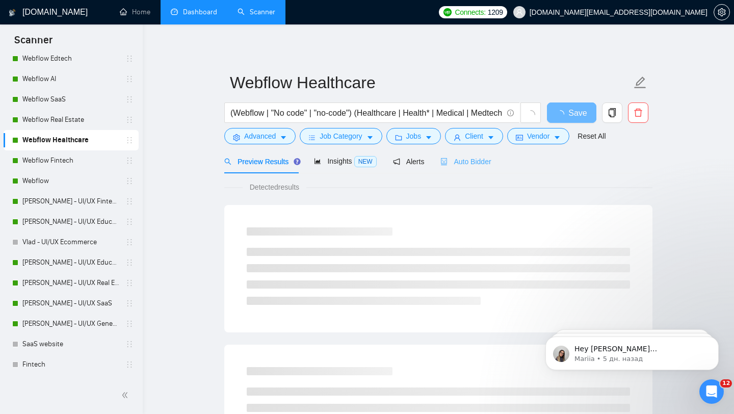
click at [456, 170] on div "Auto Bidder" at bounding box center [465, 161] width 50 height 24
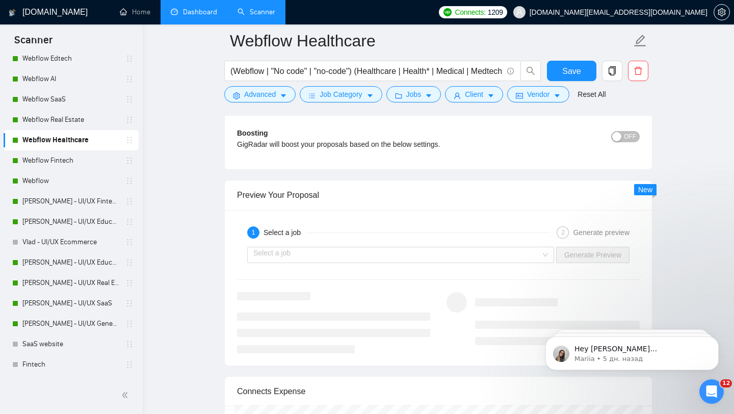
scroll to position [1820, 0]
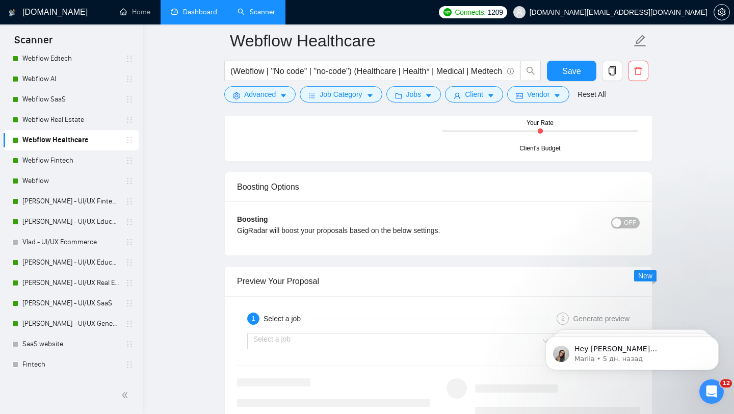
click at [626, 221] on span "OFF" at bounding box center [630, 222] width 12 height 11
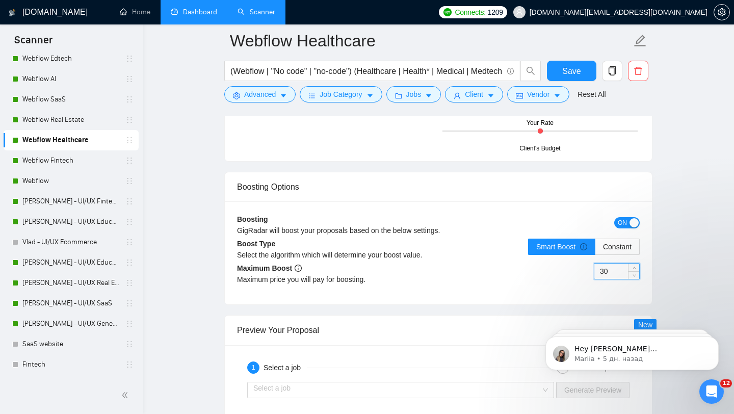
click at [615, 270] on input "30" at bounding box center [616, 270] width 45 height 15
type input "45"
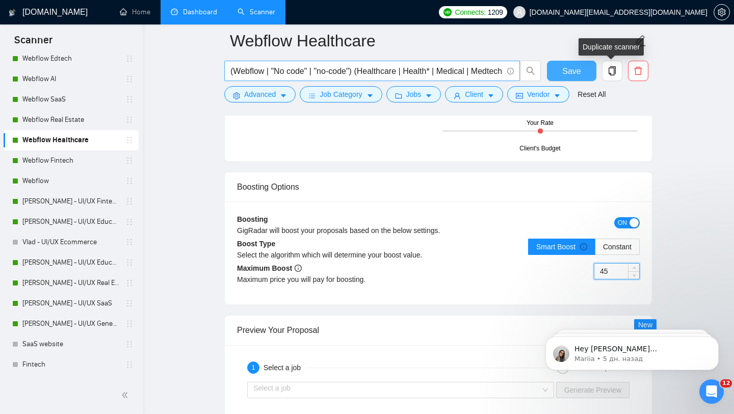
drag, startPoint x: 577, startPoint y: 67, endPoint x: 451, endPoint y: 68, distance: 126.4
click at [577, 67] on span "Save" at bounding box center [571, 71] width 18 height 13
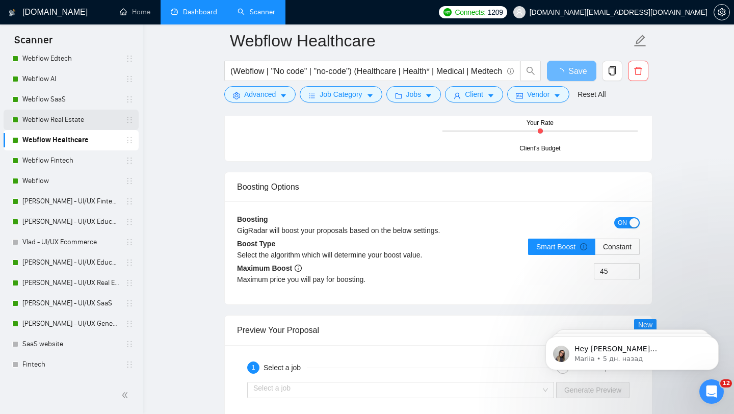
click at [82, 120] on link "Webflow Real Estate" at bounding box center [70, 120] width 97 height 20
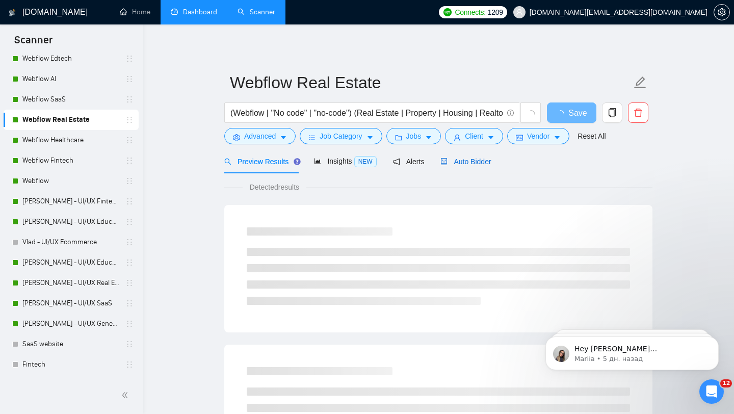
click at [455, 162] on span "Auto Bidder" at bounding box center [465, 161] width 50 height 8
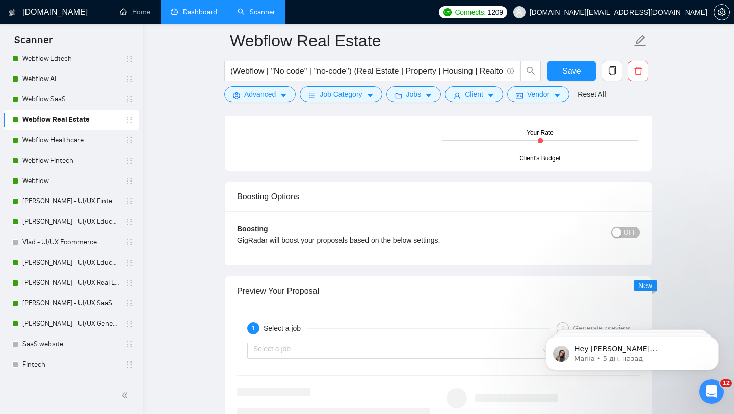
scroll to position [1822, 0]
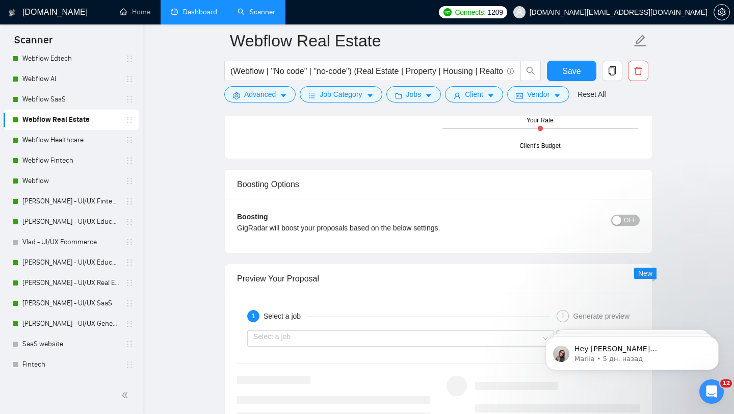
click at [627, 218] on span "OFF" at bounding box center [630, 220] width 12 height 11
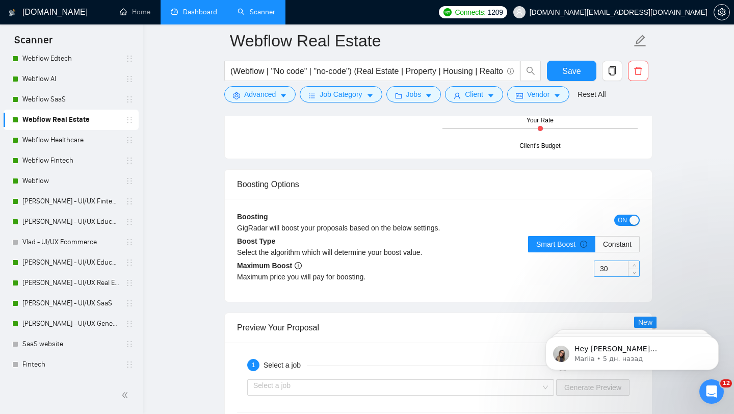
click at [619, 265] on input "30" at bounding box center [616, 268] width 45 height 15
click at [619, 265] on input "4" at bounding box center [616, 268] width 45 height 15
type input "45"
click at [559, 202] on div "Boosting GigRadar will boost your proposals based on the below settings. ON Boo…" at bounding box center [438, 250] width 427 height 103
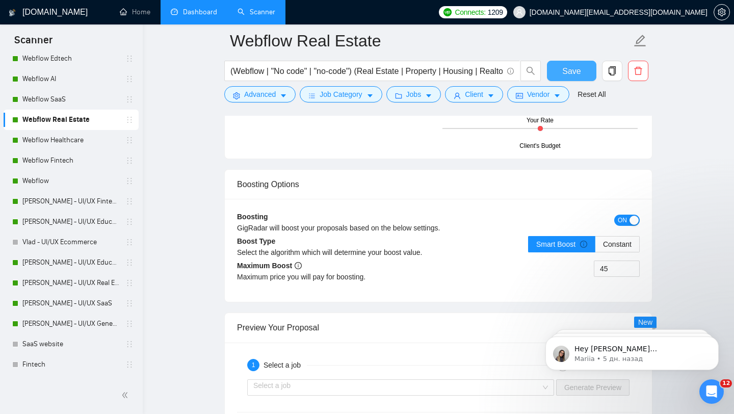
click at [568, 71] on span "Save" at bounding box center [571, 71] width 18 height 13
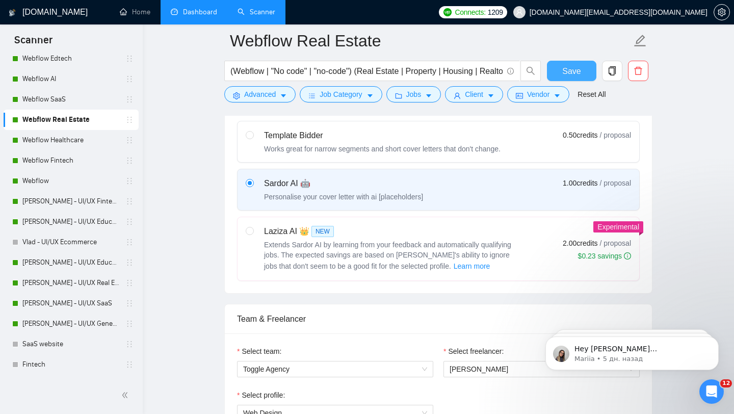
scroll to position [0, 0]
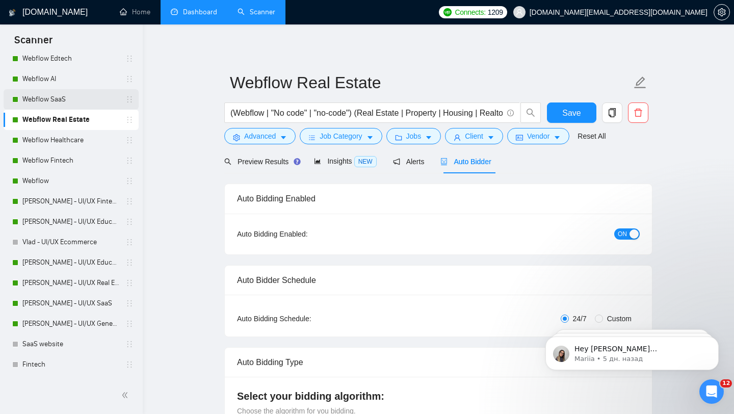
click at [52, 106] on link "Webflow SaaS" at bounding box center [70, 99] width 97 height 20
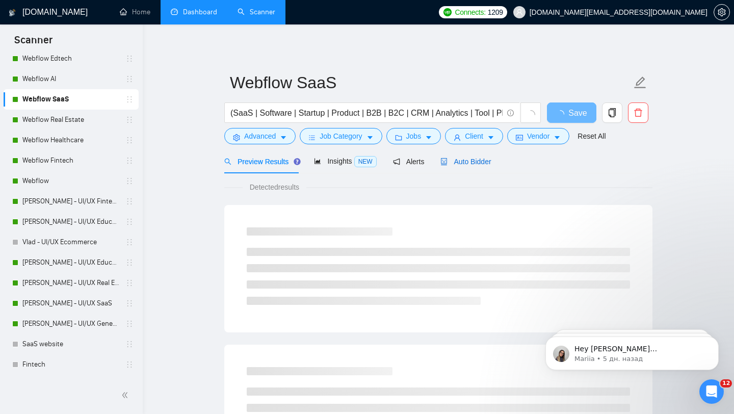
click at [464, 166] on div "Auto Bidder" at bounding box center [465, 161] width 50 height 11
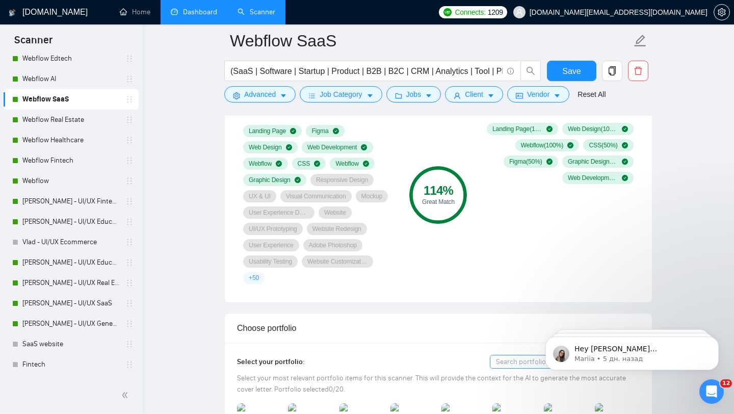
scroll to position [679, 0]
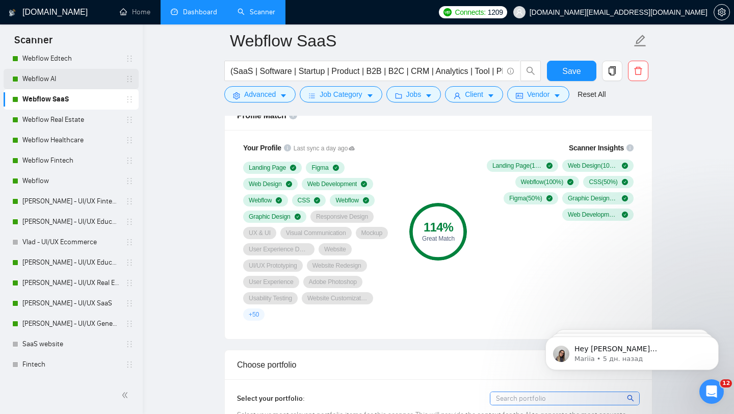
click at [83, 75] on link "Webflow AI" at bounding box center [70, 79] width 97 height 20
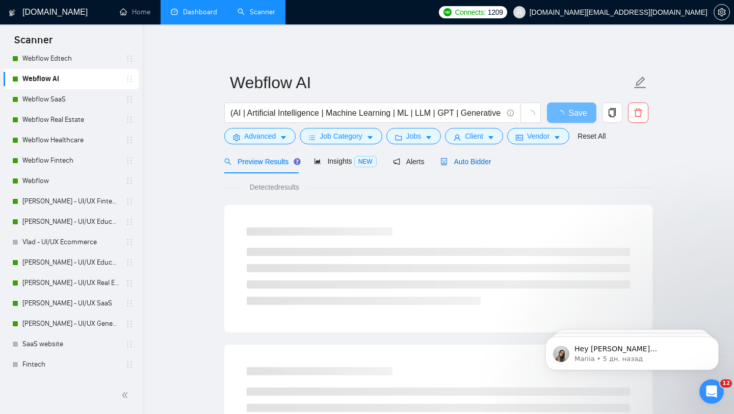
click at [481, 162] on span "Auto Bidder" at bounding box center [465, 161] width 50 height 8
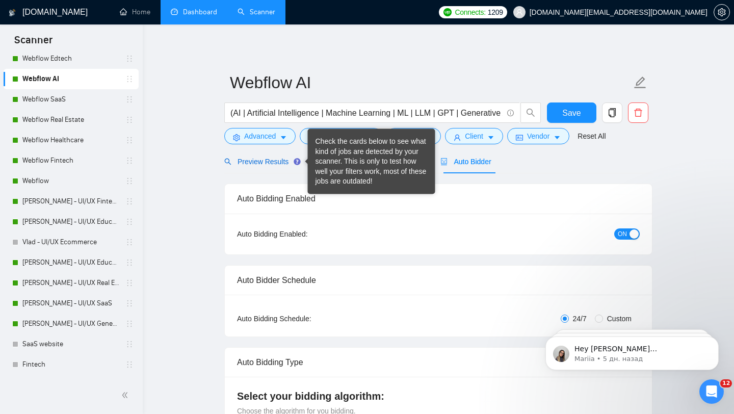
click at [285, 159] on span "Preview Results" at bounding box center [260, 161] width 73 height 8
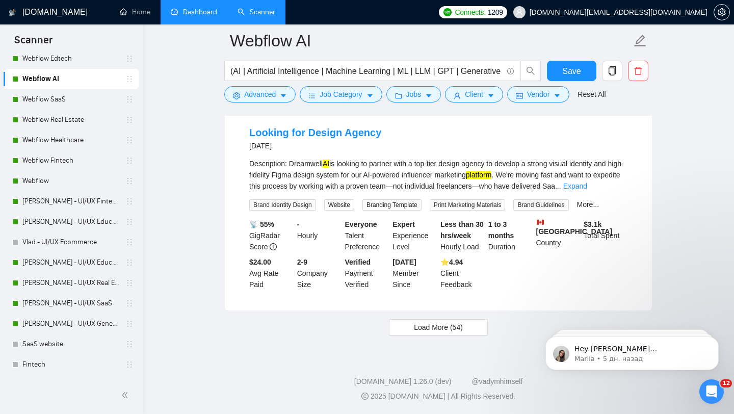
scroll to position [2109, 0]
click at [438, 327] on span "Load More (54)" at bounding box center [438, 327] width 49 height 11
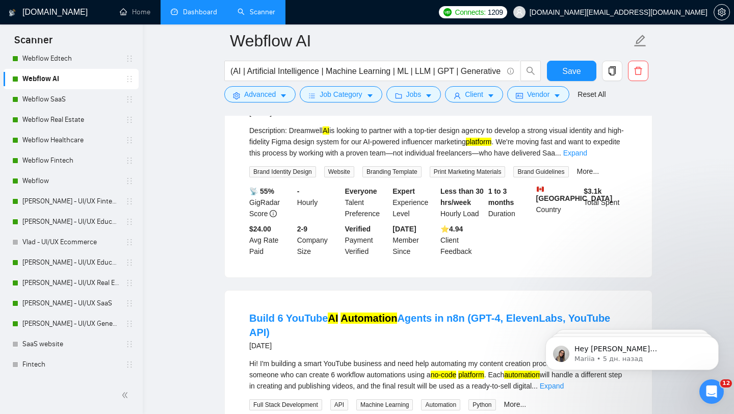
click at [194, 15] on link "Dashboard" at bounding box center [194, 12] width 46 height 9
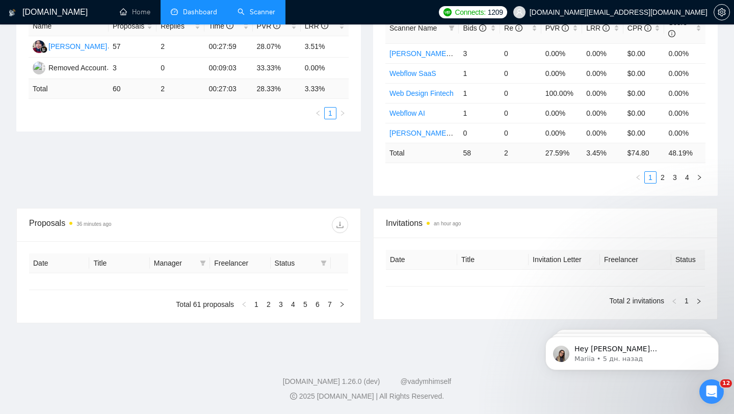
type input "[DATE]"
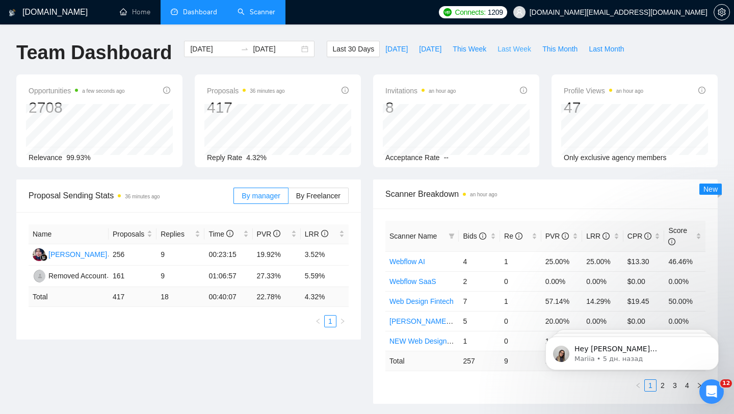
click at [504, 54] on span "Last Week" at bounding box center [514, 48] width 34 height 11
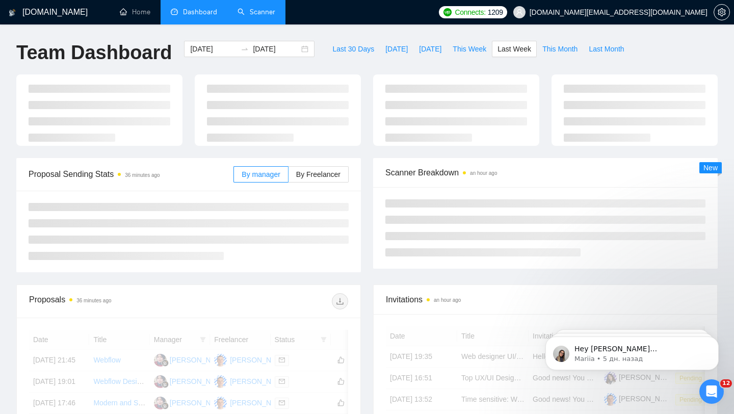
type input "[DATE]"
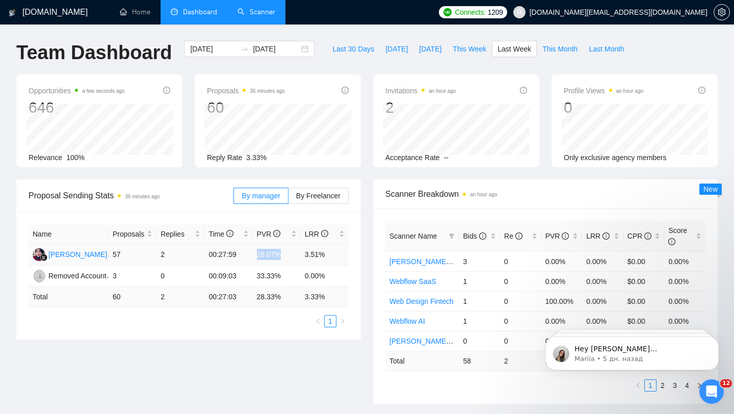
drag, startPoint x: 256, startPoint y: 254, endPoint x: 294, endPoint y: 251, distance: 37.8
click at [293, 252] on td "28.07%" at bounding box center [277, 254] width 48 height 21
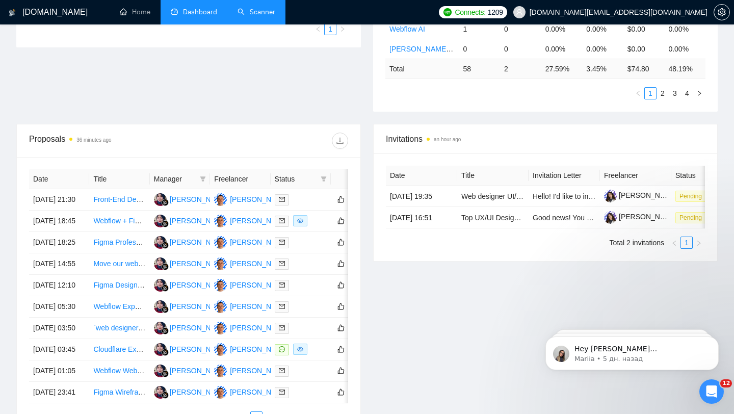
scroll to position [502, 0]
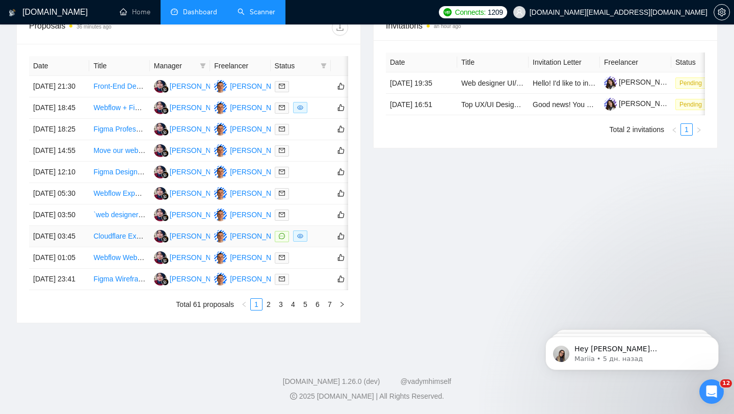
click at [326, 226] on td at bounding box center [301, 236] width 60 height 21
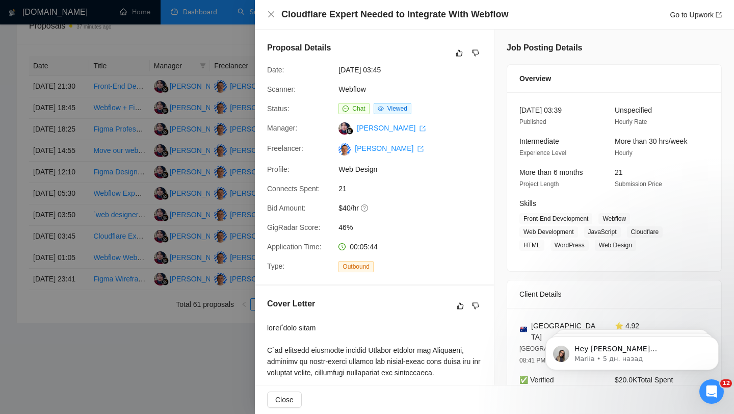
click at [103, 271] on div at bounding box center [367, 207] width 734 height 414
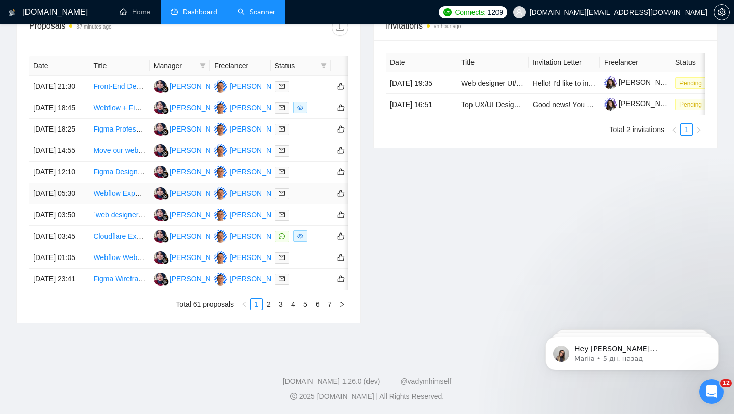
scroll to position [474, 0]
click at [267, 310] on link "2" at bounding box center [268, 304] width 11 height 11
click at [281, 310] on link "3" at bounding box center [280, 304] width 11 height 11
click at [315, 263] on div at bounding box center [301, 258] width 52 height 12
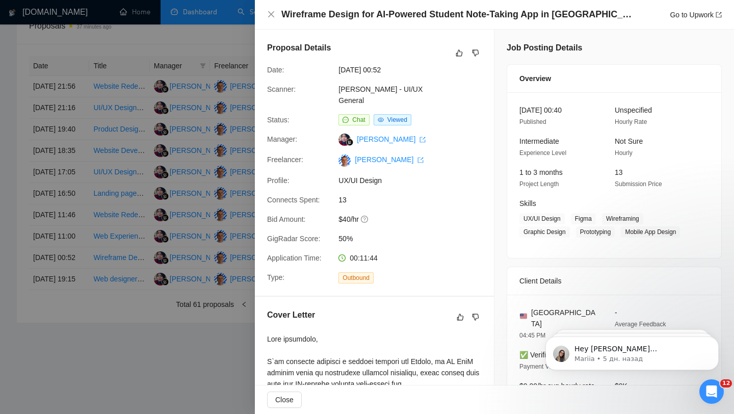
click at [179, 286] on div at bounding box center [367, 207] width 734 height 414
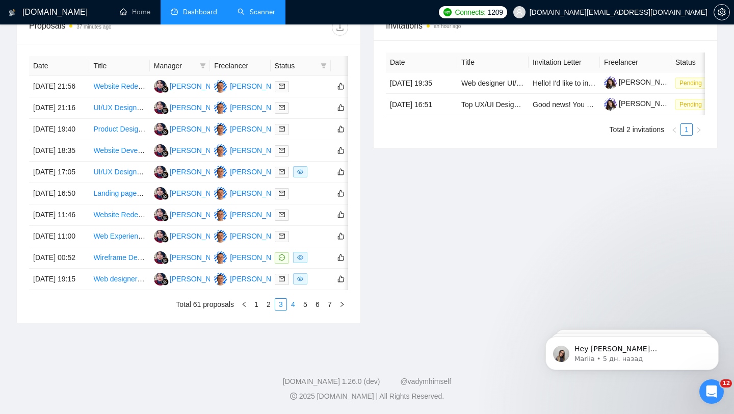
click at [289, 310] on link "4" at bounding box center [292, 304] width 11 height 11
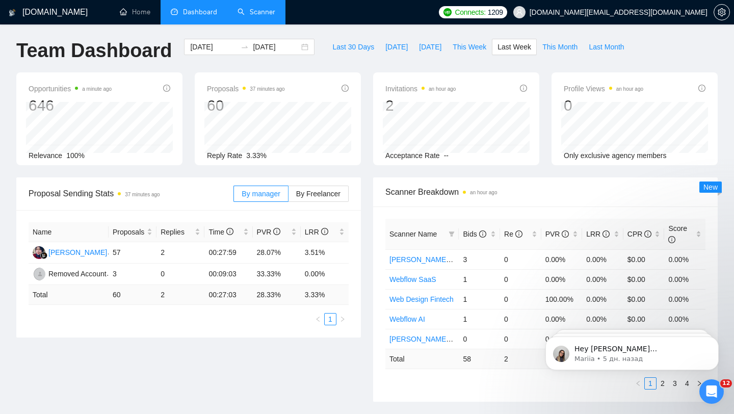
scroll to position [0, 0]
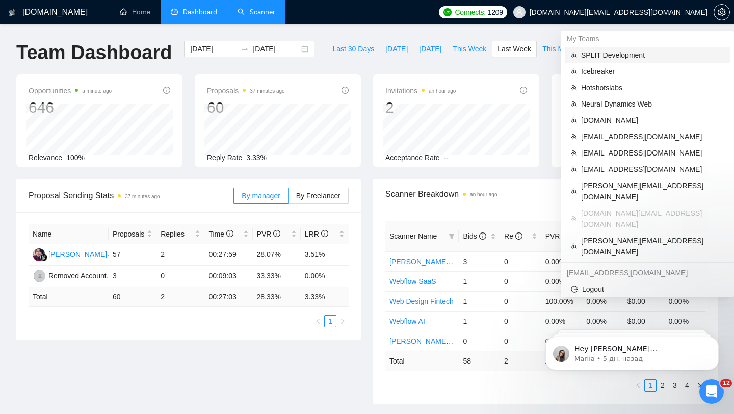
click at [619, 61] on li "SPLIT Development" at bounding box center [647, 55] width 165 height 16
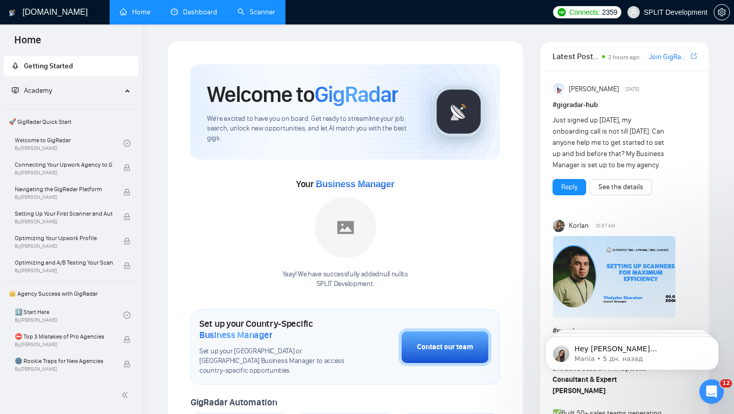
click at [202, 8] on link "Dashboard" at bounding box center [194, 12] width 46 height 9
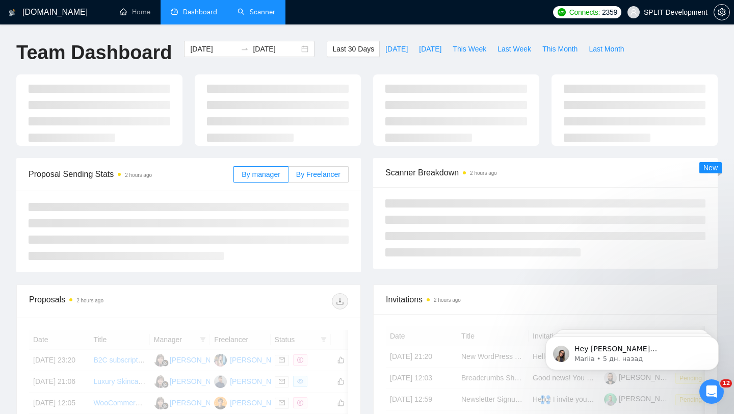
click at [323, 173] on span "By Freelancer" at bounding box center [318, 174] width 44 height 8
click at [288, 177] on input "By Freelancer" at bounding box center [288, 177] width 0 height 0
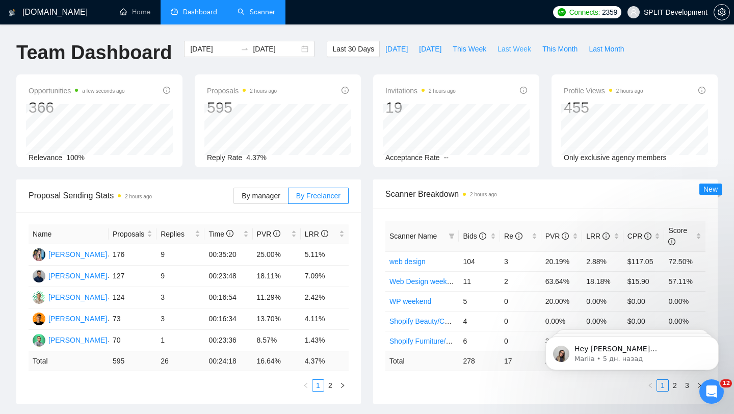
click at [500, 47] on span "Last Week" at bounding box center [514, 48] width 34 height 11
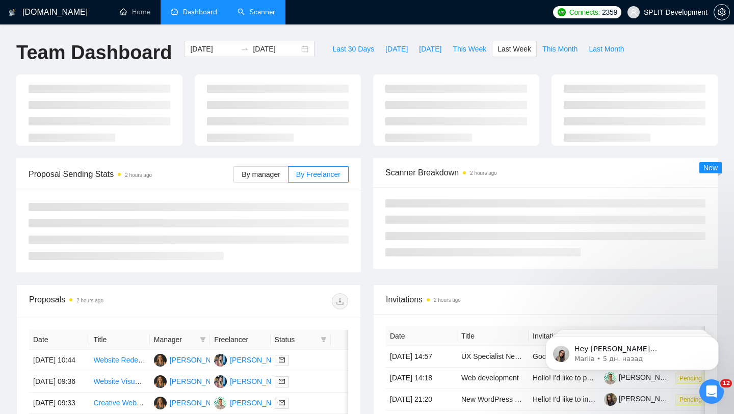
type input "[DATE]"
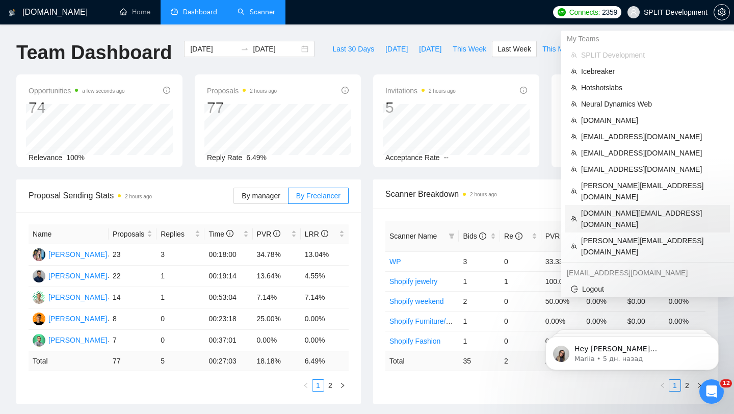
click at [603, 207] on span "[DOMAIN_NAME][EMAIL_ADDRESS][DOMAIN_NAME]" at bounding box center [652, 218] width 143 height 22
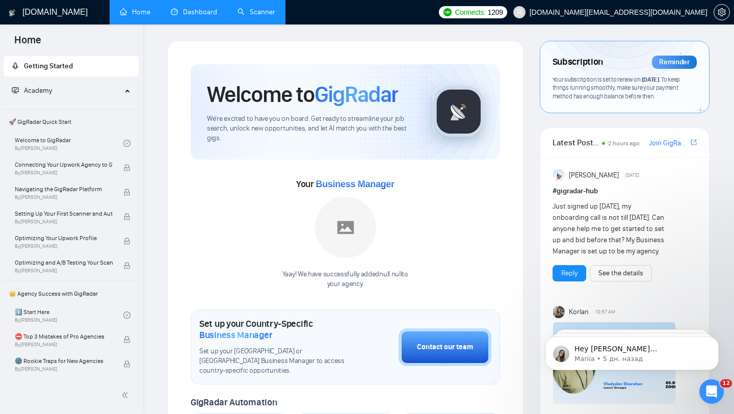
click at [191, 9] on link "Dashboard" at bounding box center [194, 12] width 46 height 9
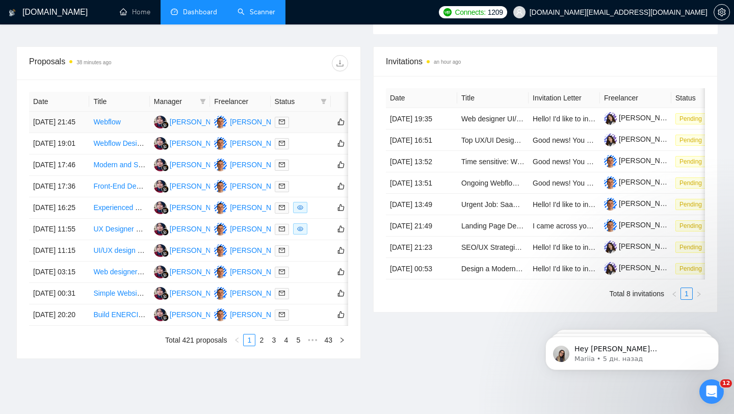
scroll to position [390, 0]
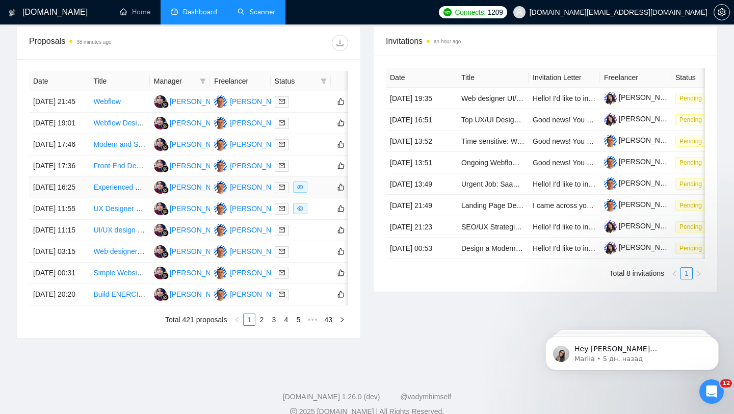
click at [315, 193] on div at bounding box center [301, 187] width 52 height 12
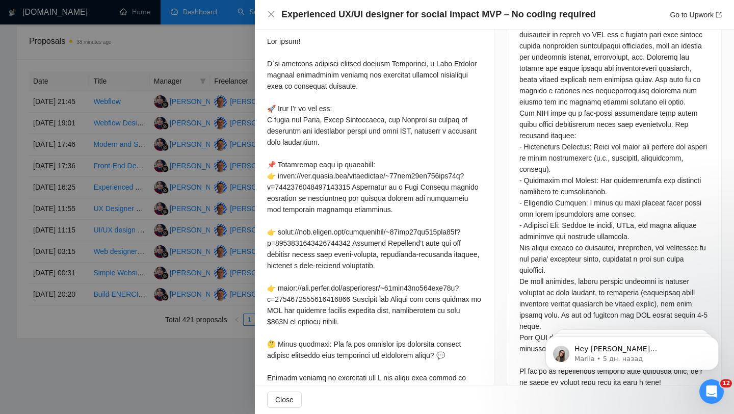
scroll to position [505, 0]
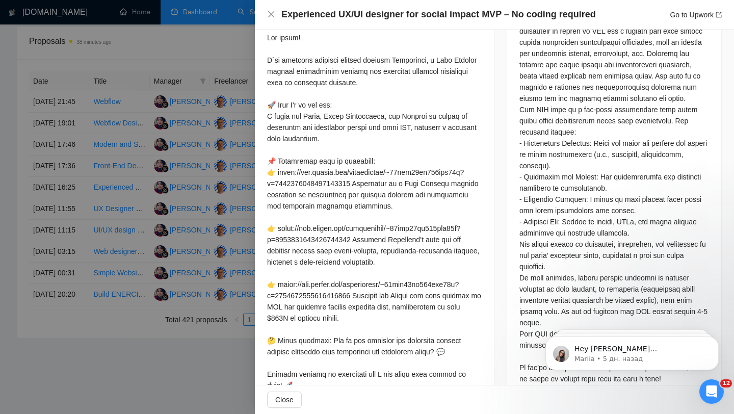
click at [217, 227] on div at bounding box center [367, 207] width 734 height 414
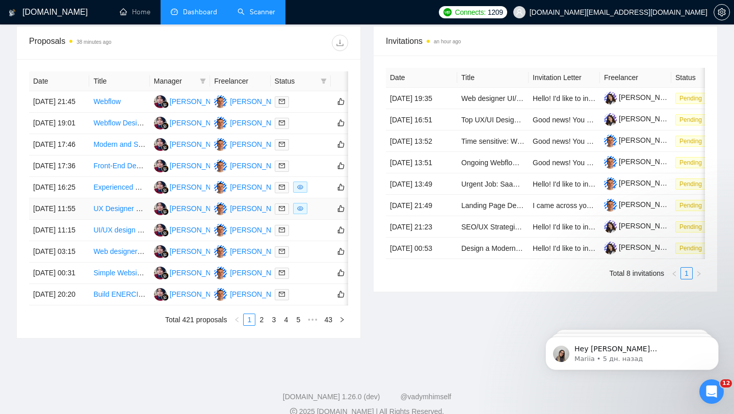
click at [317, 215] on div at bounding box center [301, 209] width 52 height 12
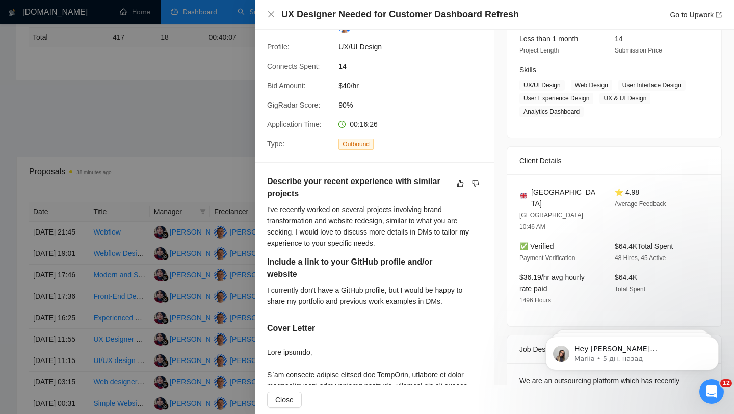
scroll to position [0, 0]
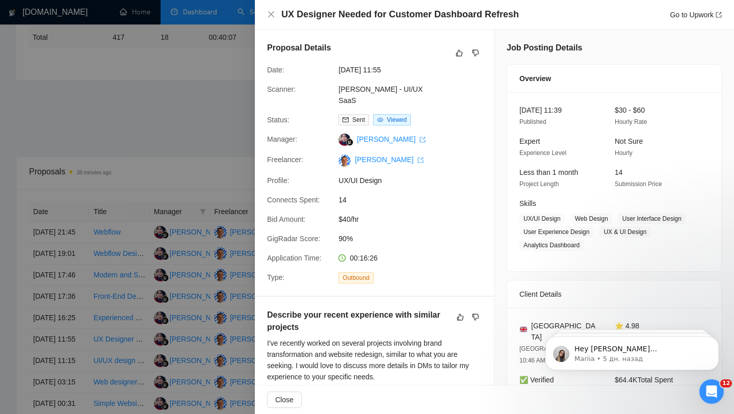
click at [174, 241] on div at bounding box center [367, 207] width 734 height 414
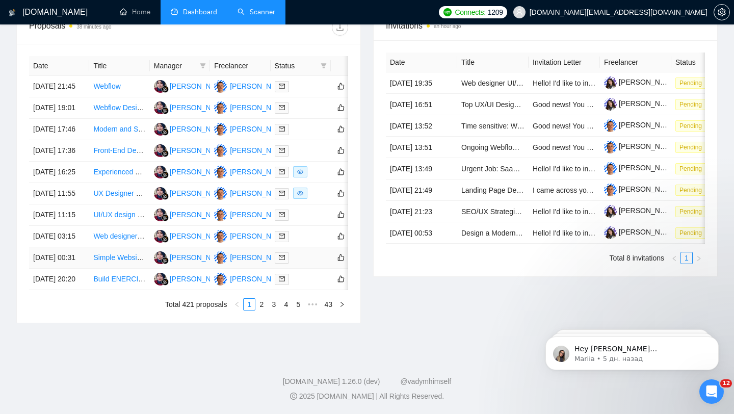
scroll to position [480, 0]
click at [260, 310] on link "2" at bounding box center [261, 304] width 11 height 11
click at [317, 278] on div at bounding box center [301, 279] width 52 height 12
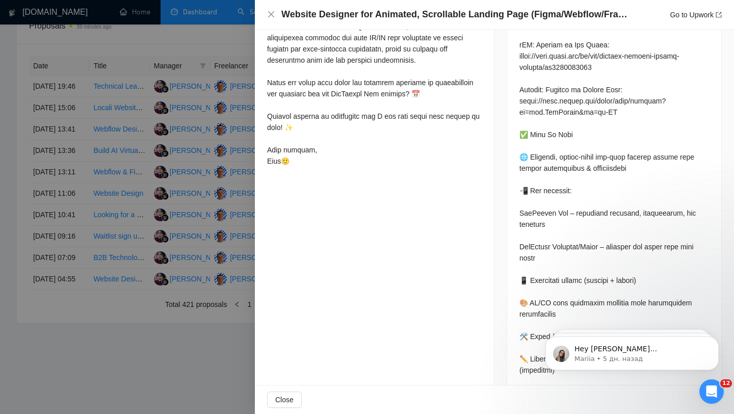
scroll to position [604, 0]
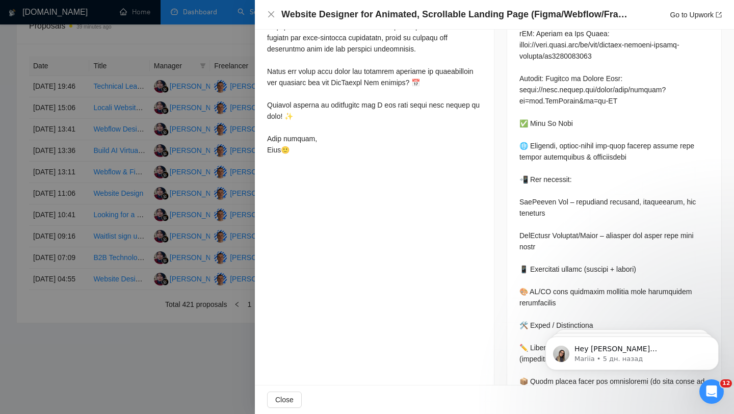
click at [112, 328] on div at bounding box center [367, 207] width 734 height 414
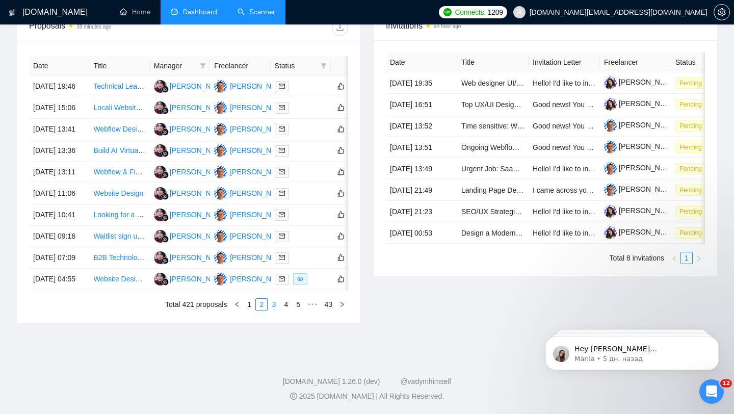
click at [271, 309] on link "3" at bounding box center [273, 304] width 11 height 11
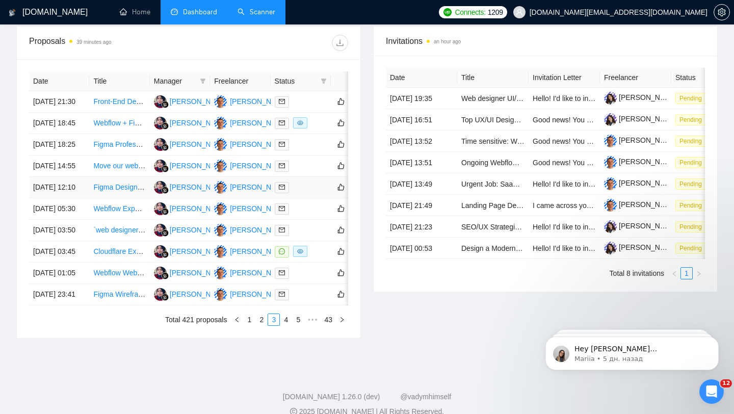
scroll to position [377, 0]
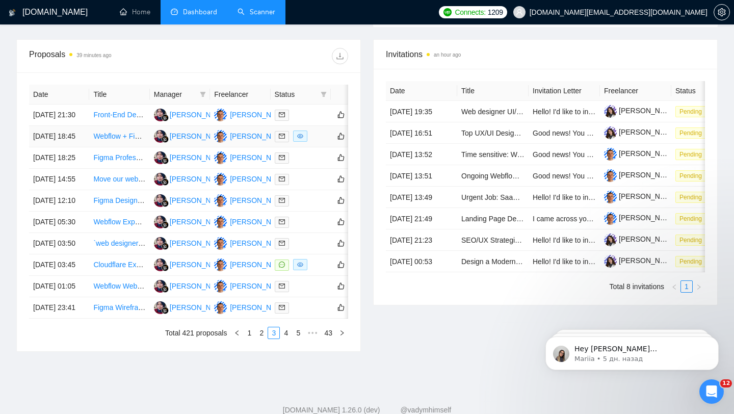
click at [319, 142] on div at bounding box center [301, 136] width 52 height 12
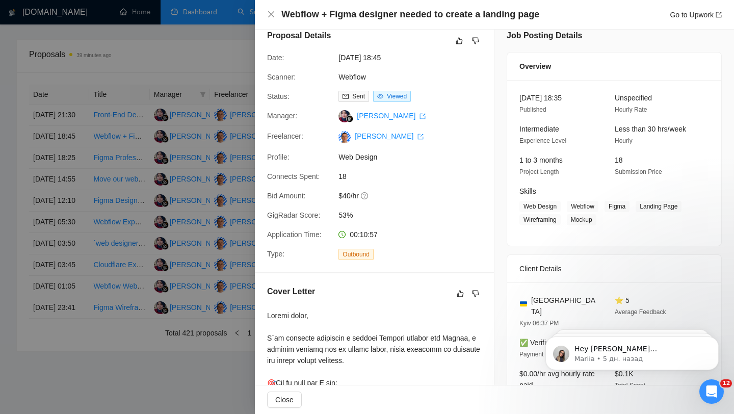
scroll to position [0, 0]
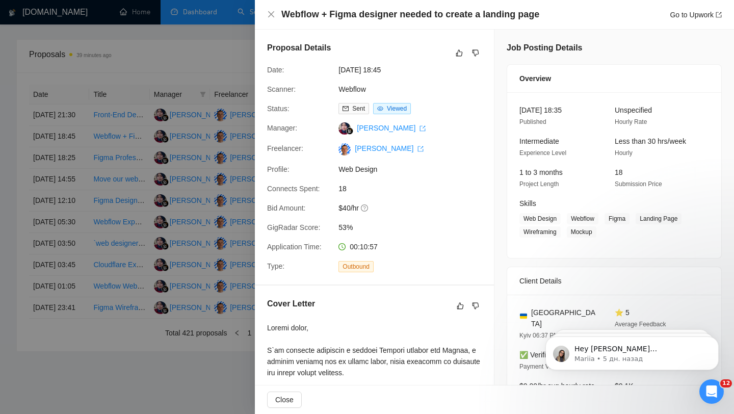
click at [184, 146] on div at bounding box center [367, 207] width 734 height 414
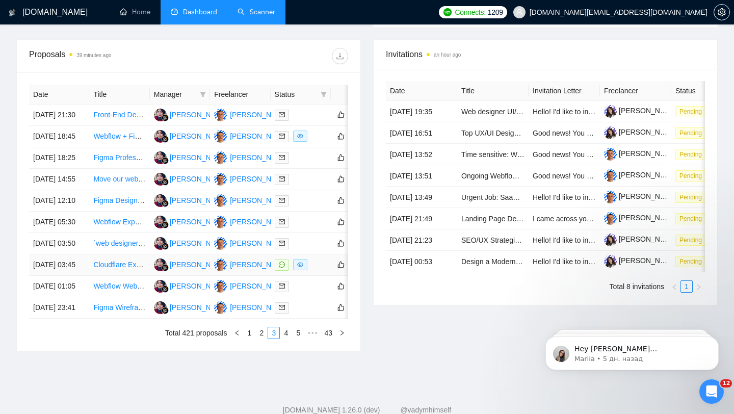
click at [323, 271] on div at bounding box center [301, 265] width 52 height 12
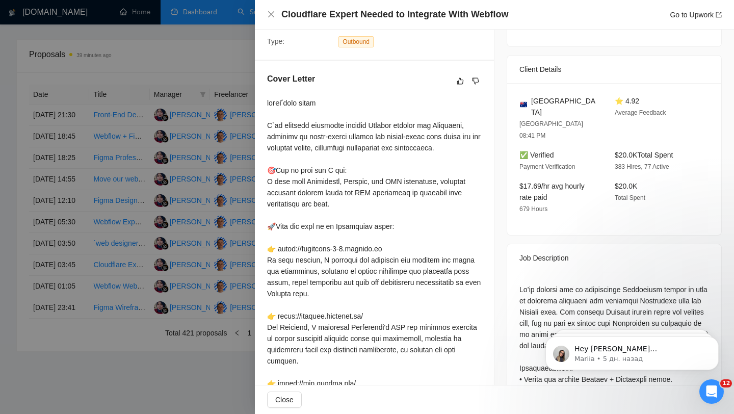
scroll to position [225, 0]
click at [134, 302] on div at bounding box center [367, 207] width 734 height 414
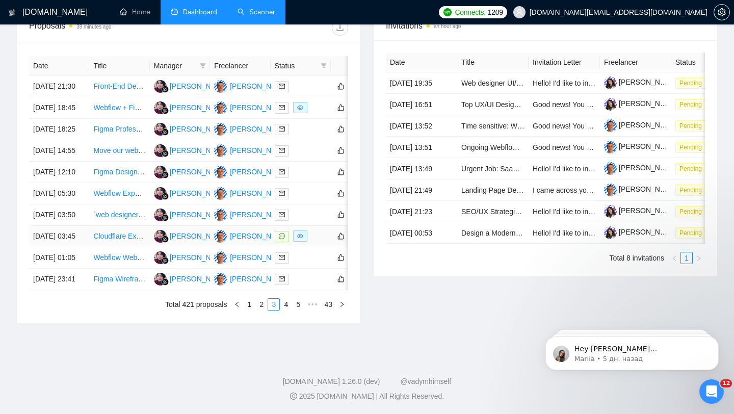
scroll to position [455, 0]
click at [284, 310] on link "4" at bounding box center [285, 304] width 11 height 11
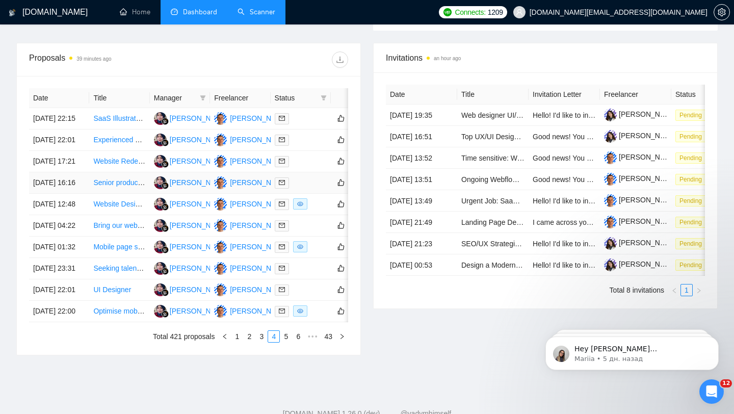
scroll to position [372, 0]
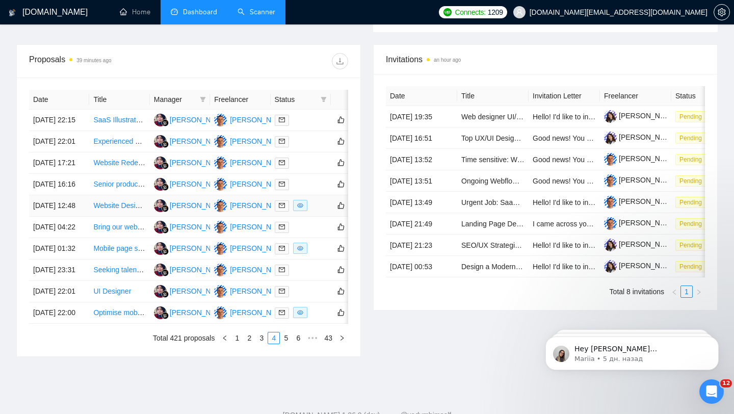
click at [319, 211] on div at bounding box center [301, 206] width 52 height 12
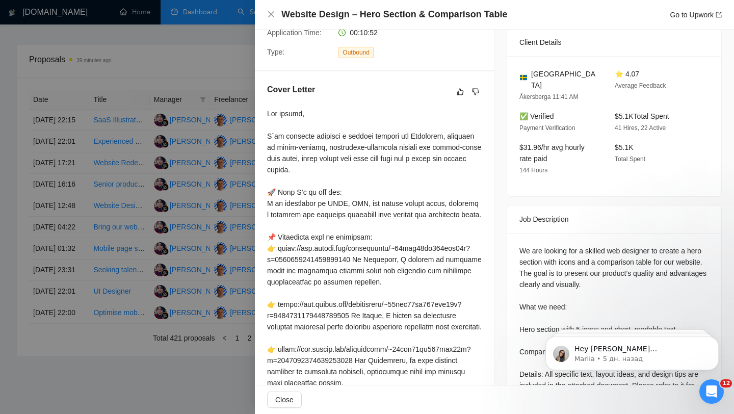
scroll to position [0, 0]
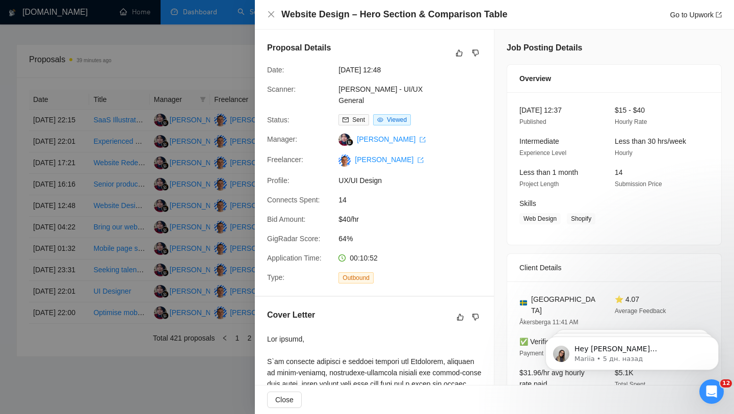
click at [215, 246] on div at bounding box center [367, 207] width 734 height 414
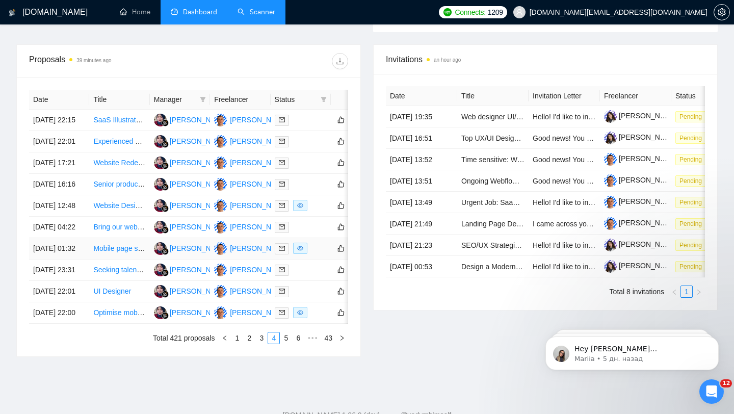
click at [313, 254] on div at bounding box center [301, 249] width 52 height 12
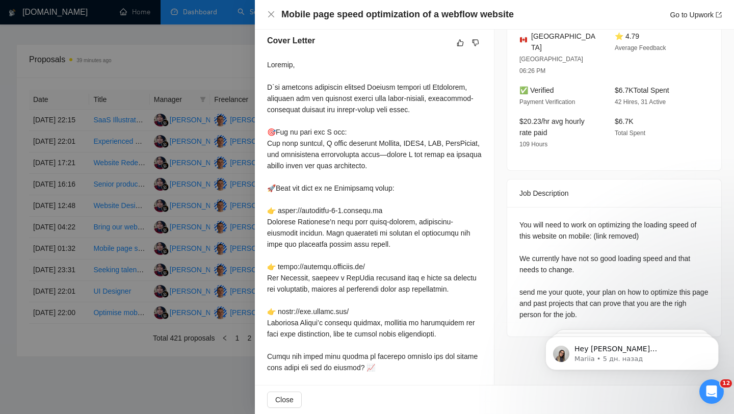
scroll to position [334, 0]
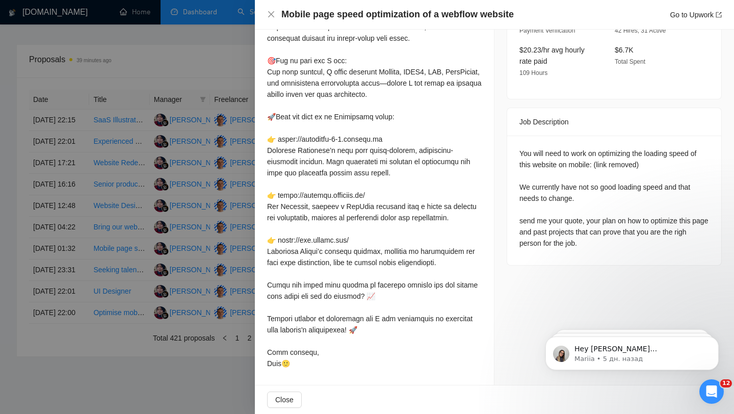
click at [222, 207] on div at bounding box center [367, 207] width 734 height 414
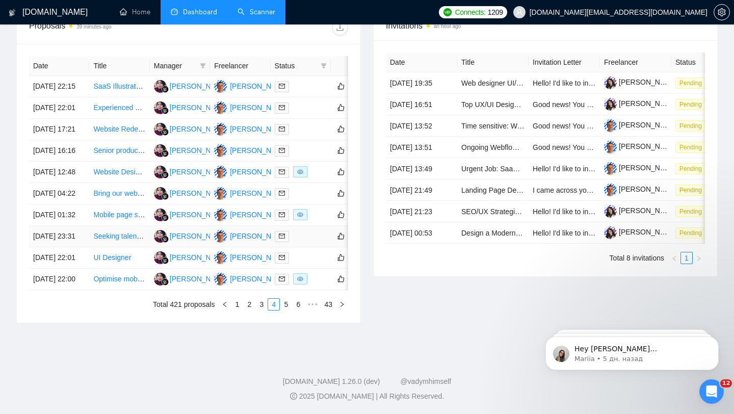
scroll to position [420, 0]
click at [321, 221] on div at bounding box center [301, 215] width 52 height 12
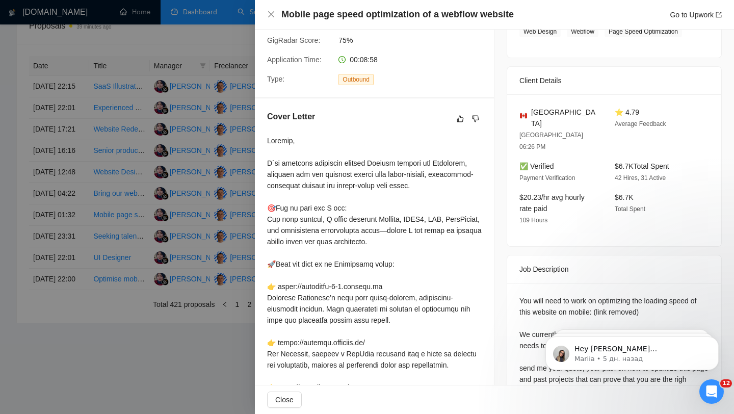
scroll to position [230, 0]
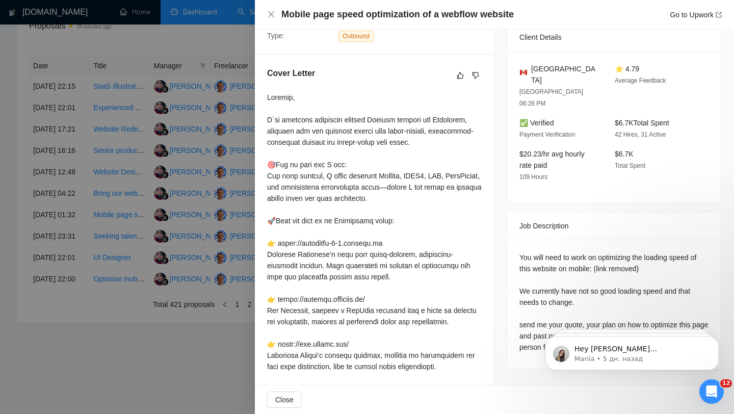
click at [226, 242] on div at bounding box center [367, 207] width 734 height 414
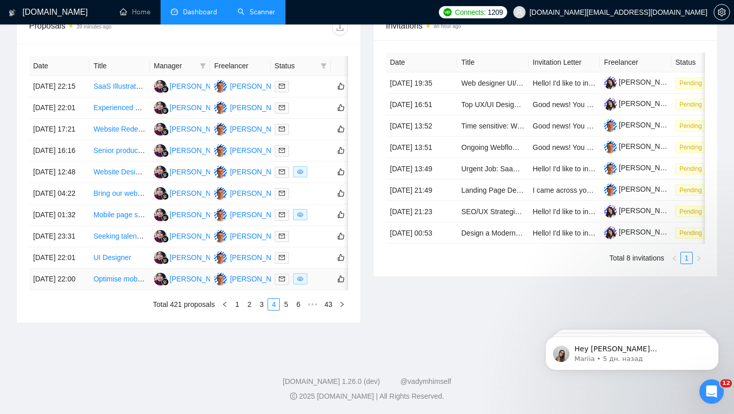
click at [321, 285] on div at bounding box center [301, 279] width 52 height 12
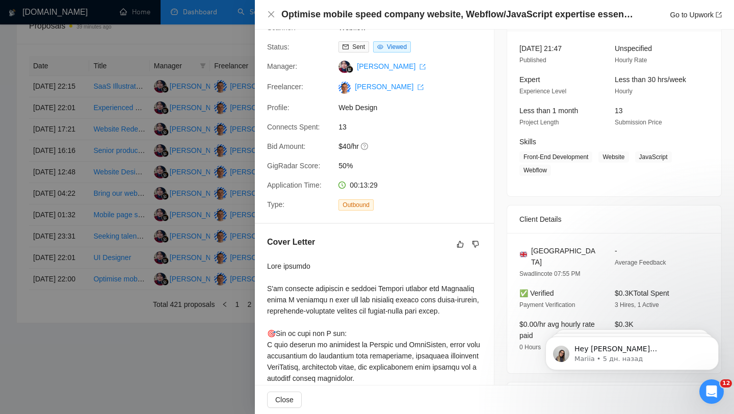
scroll to position [0, 0]
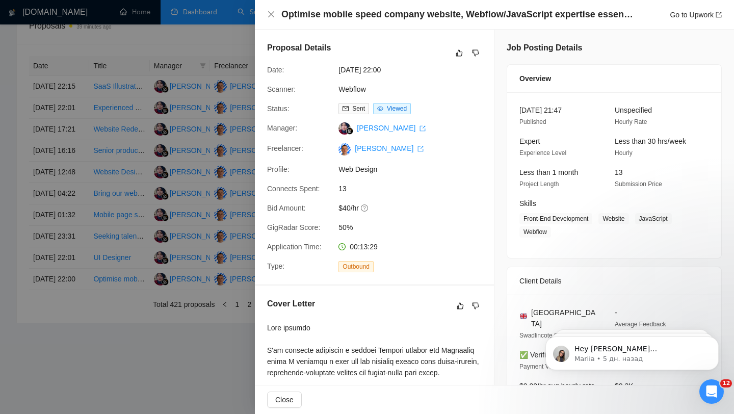
click at [238, 235] on div at bounding box center [367, 207] width 734 height 414
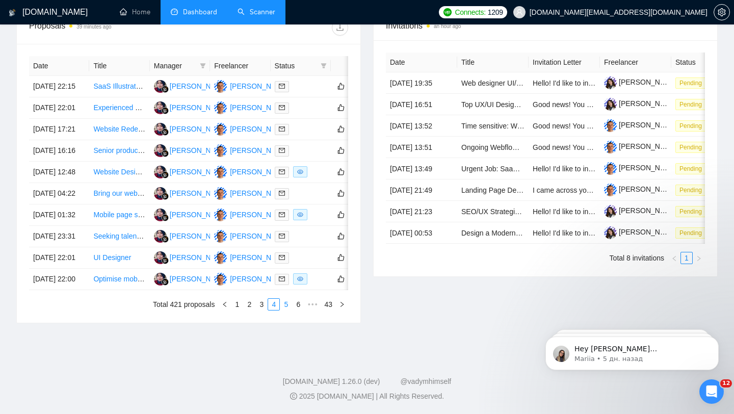
click at [290, 310] on link "5" at bounding box center [285, 304] width 11 height 11
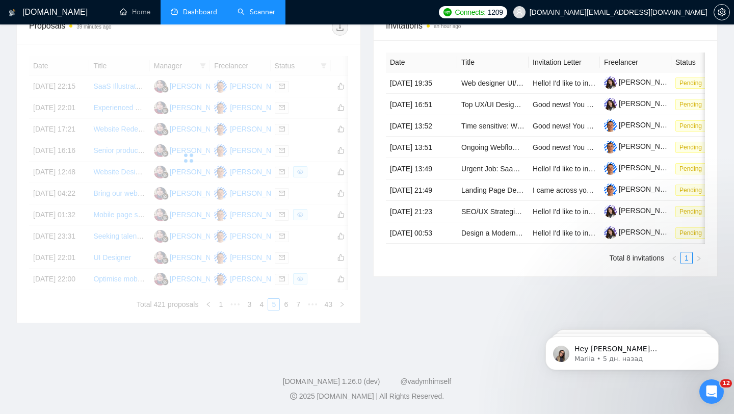
scroll to position [380, 0]
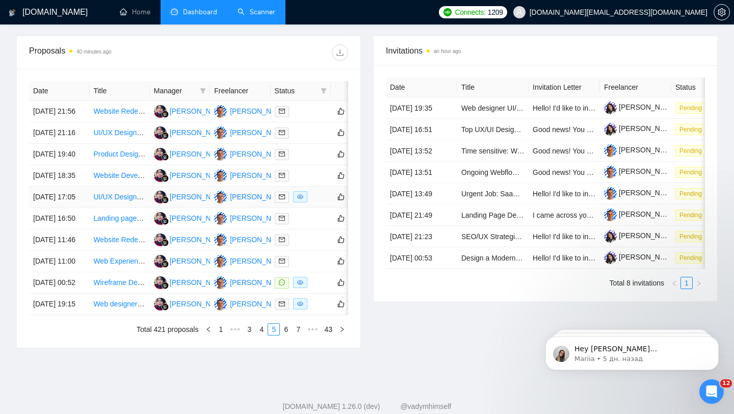
click at [318, 203] on div at bounding box center [301, 197] width 52 height 12
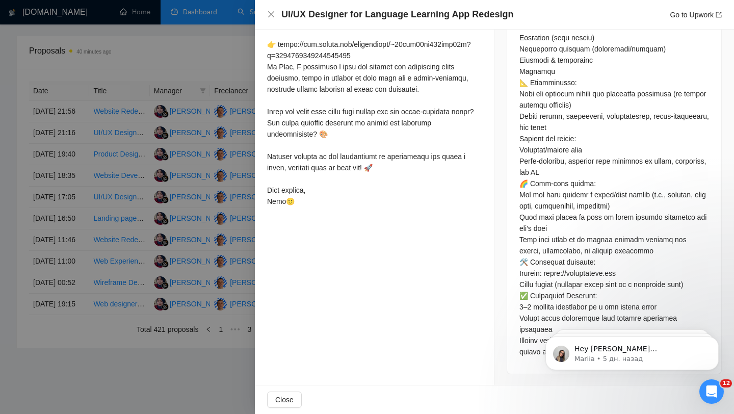
scroll to position [0, 0]
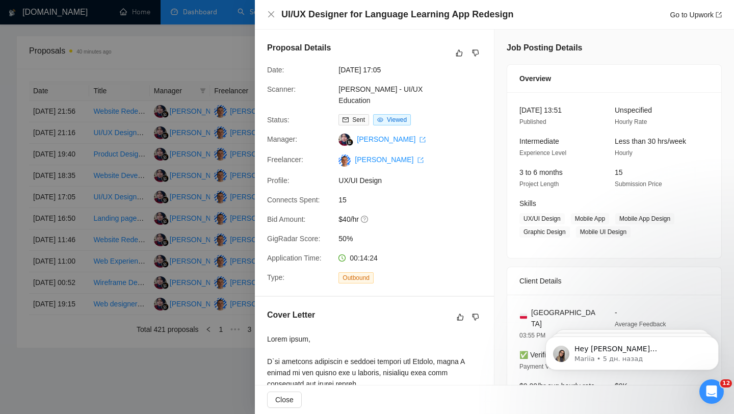
click at [232, 234] on div at bounding box center [367, 207] width 734 height 414
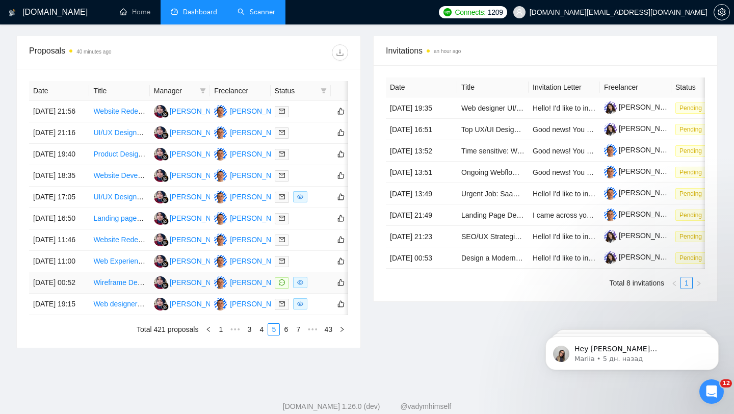
click at [316, 294] on td at bounding box center [301, 282] width 60 height 21
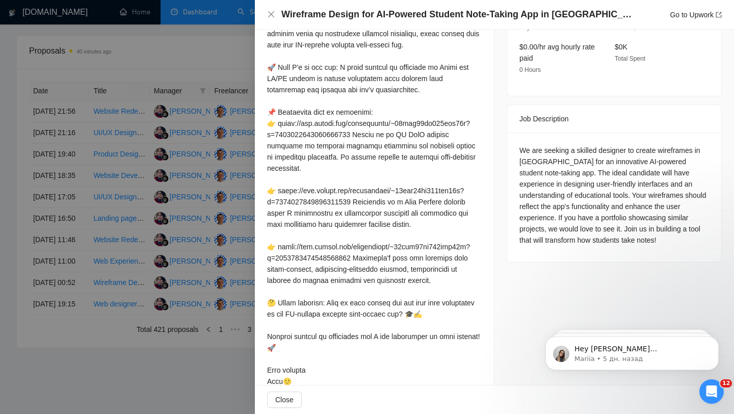
scroll to position [346, 0]
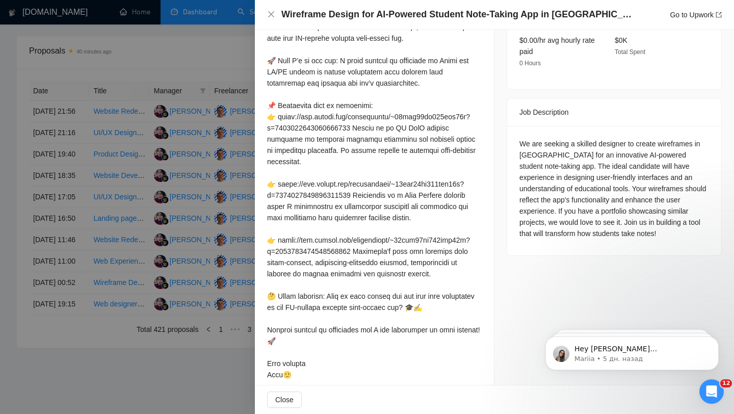
click at [222, 171] on div at bounding box center [367, 207] width 734 height 414
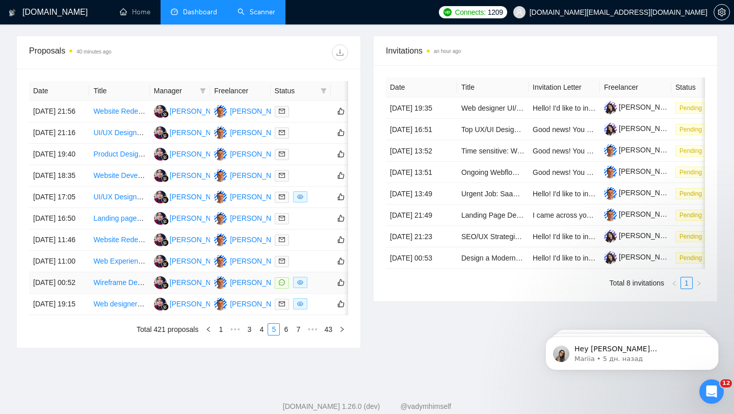
click at [316, 288] on div at bounding box center [301, 283] width 52 height 12
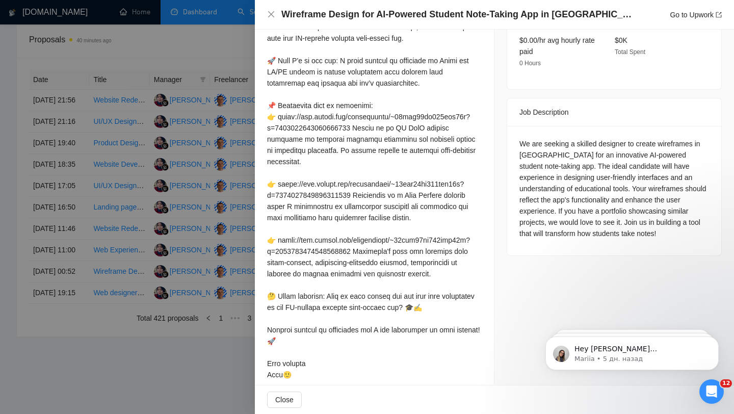
scroll to position [405, 0]
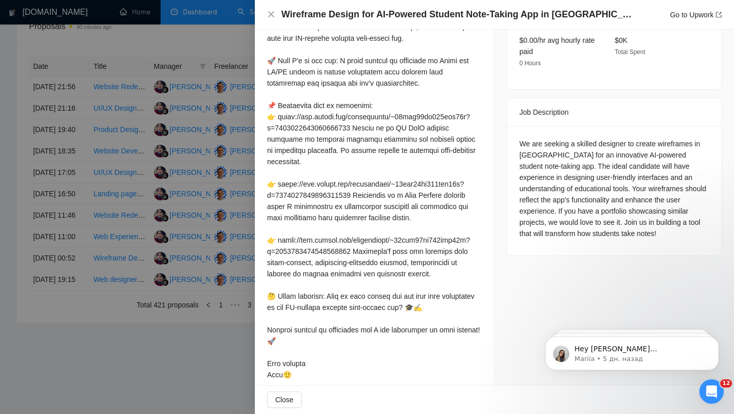
click at [240, 290] on div at bounding box center [367, 207] width 734 height 414
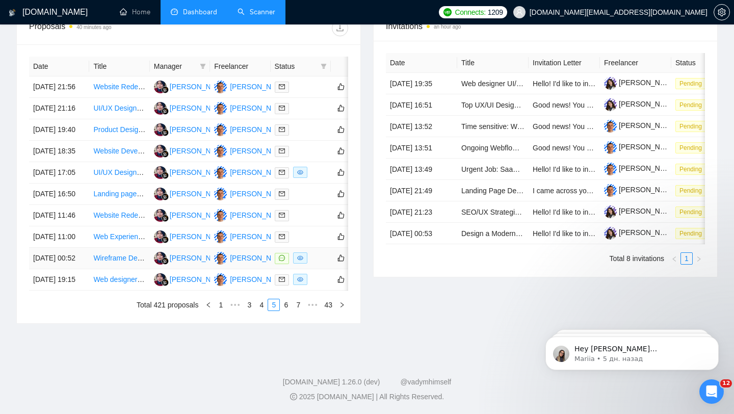
click at [317, 269] on td at bounding box center [301, 258] width 60 height 21
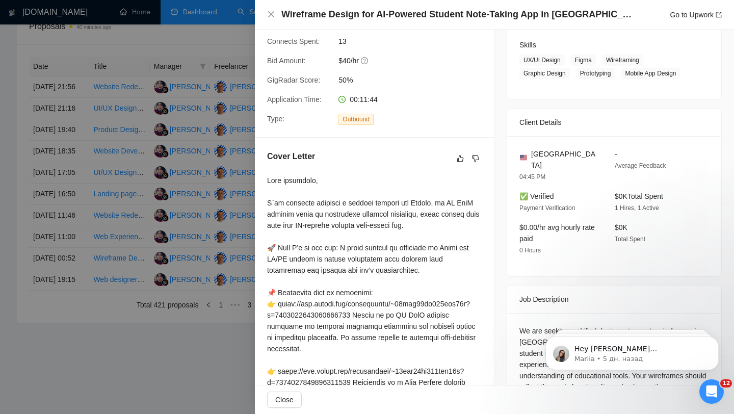
scroll to position [0, 0]
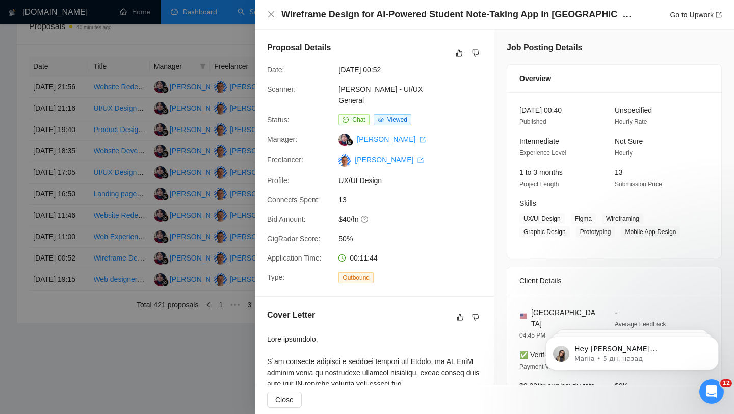
click at [197, 243] on div at bounding box center [367, 207] width 734 height 414
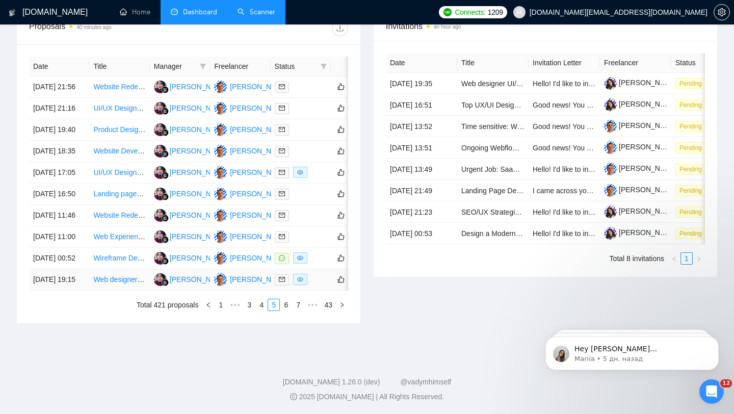
click at [320, 285] on div at bounding box center [301, 280] width 52 height 12
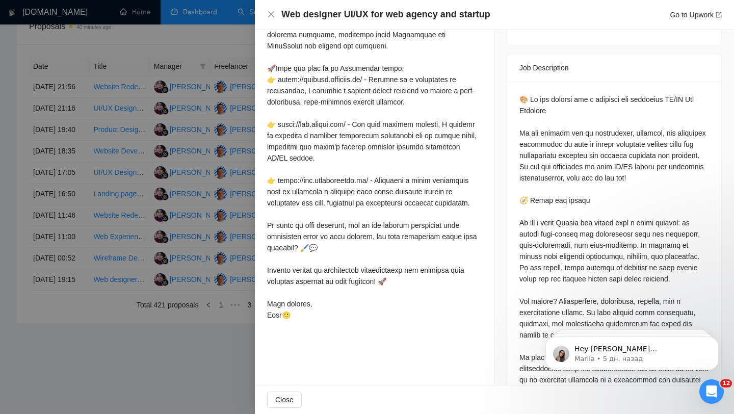
scroll to position [413, 0]
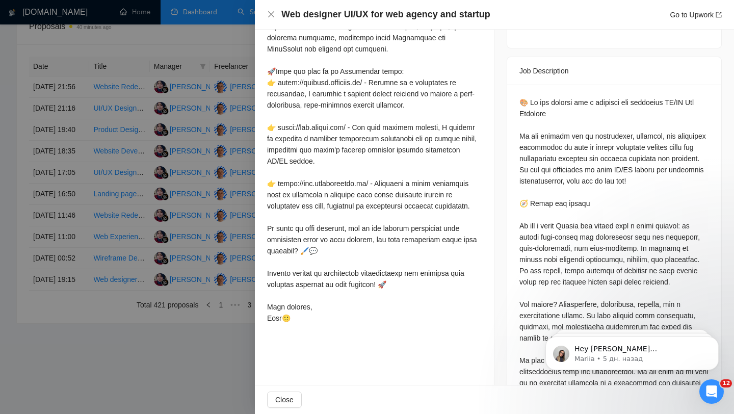
click at [211, 201] on div at bounding box center [367, 207] width 734 height 414
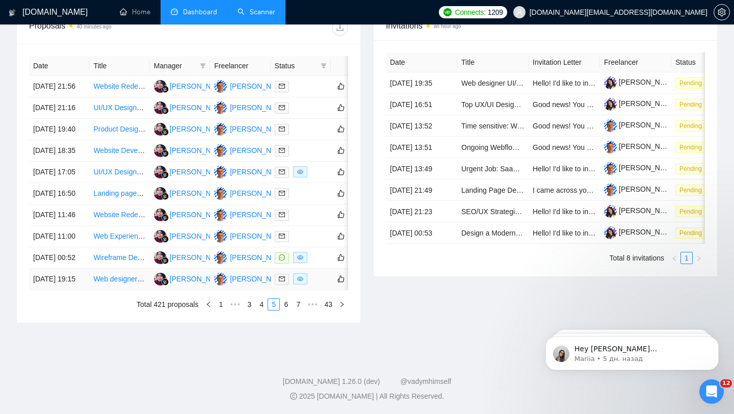
scroll to position [448, 0]
click at [285, 310] on link "6" at bounding box center [285, 304] width 11 height 11
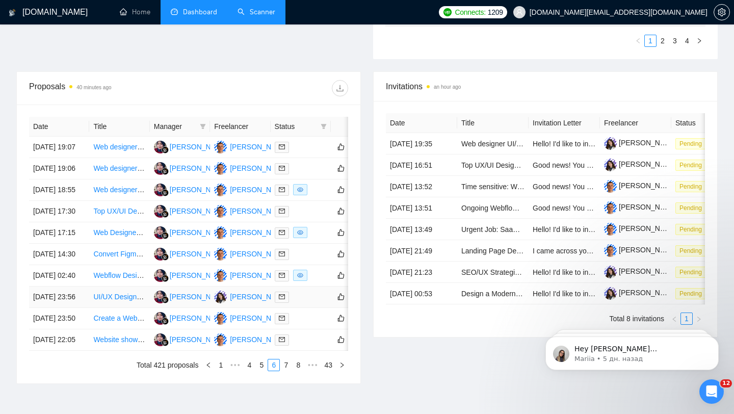
scroll to position [325, 0]
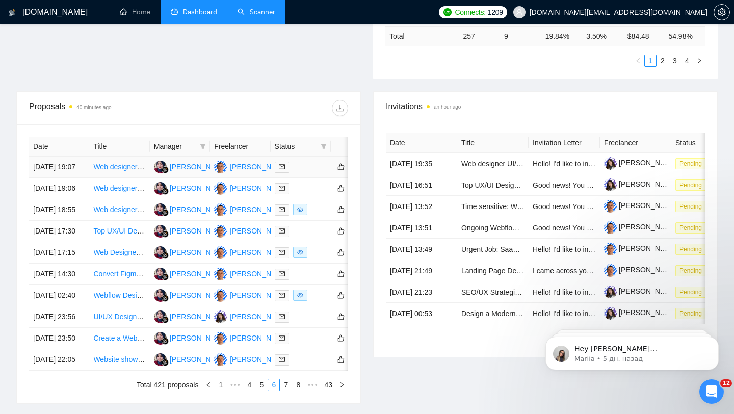
click at [305, 178] on td at bounding box center [301, 166] width 60 height 21
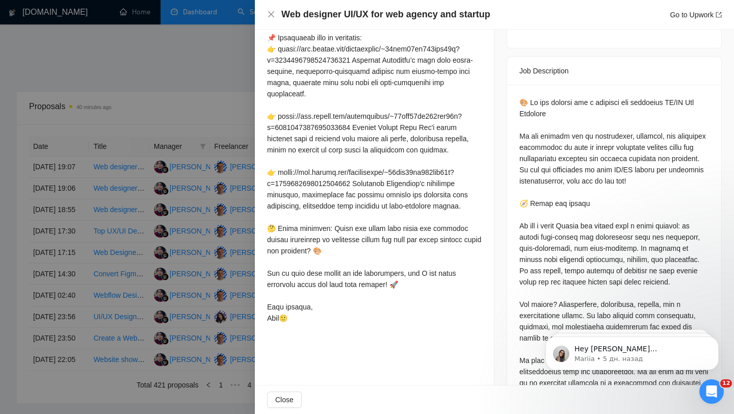
click at [207, 202] on div at bounding box center [367, 207] width 734 height 414
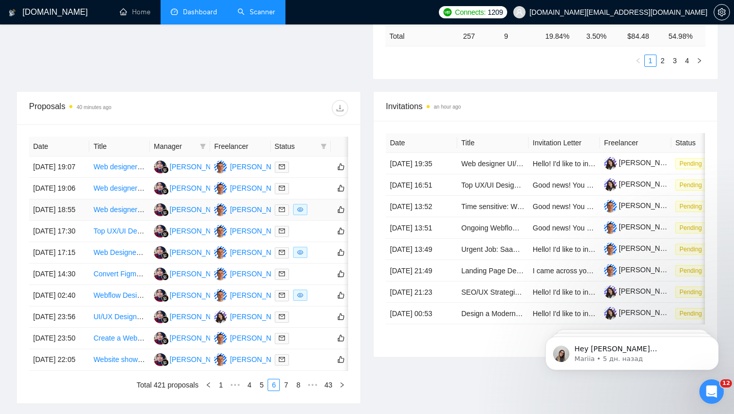
click at [318, 216] on div at bounding box center [301, 210] width 52 height 12
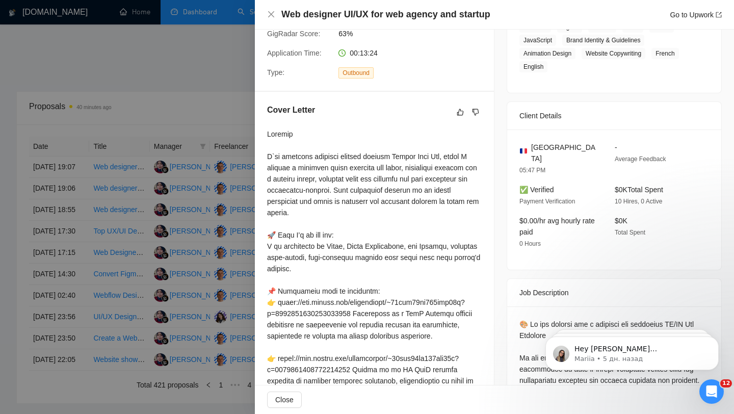
scroll to position [0, 0]
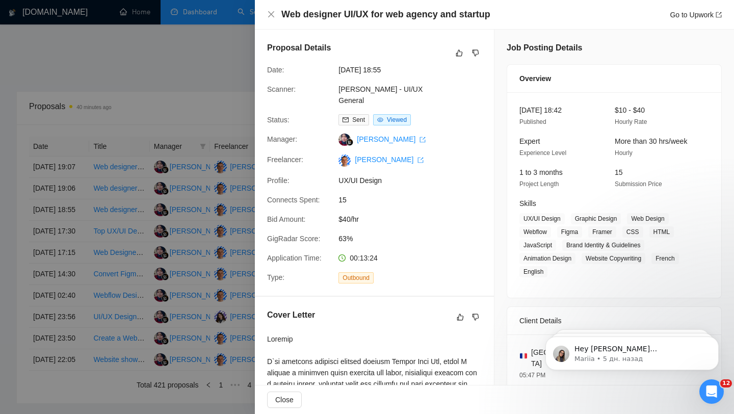
click at [195, 235] on div at bounding box center [367, 207] width 734 height 414
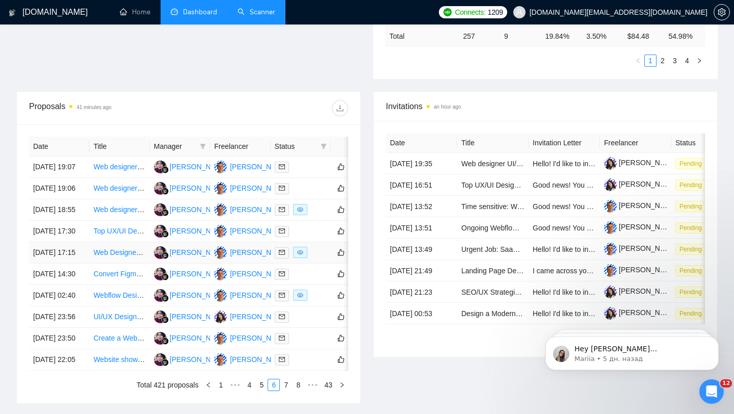
click at [311, 263] on td at bounding box center [301, 252] width 60 height 21
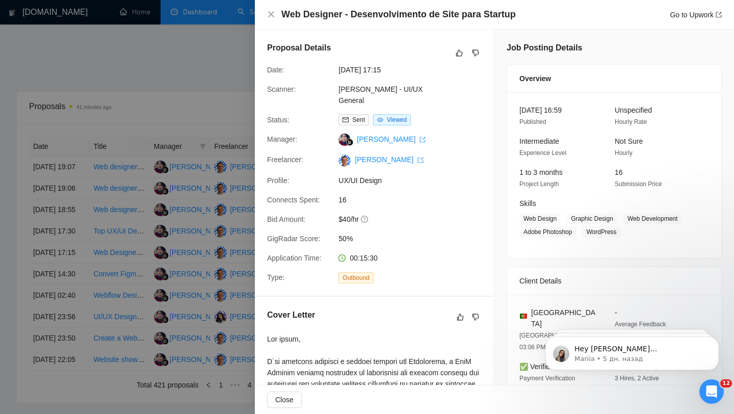
click at [72, 224] on div at bounding box center [367, 207] width 734 height 414
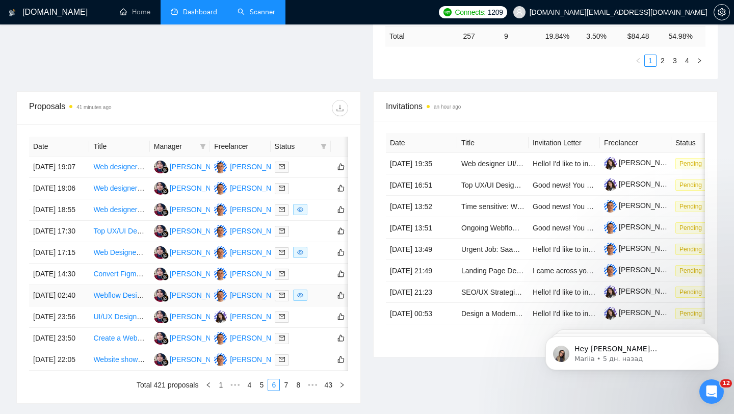
click at [313, 301] on div at bounding box center [301, 295] width 52 height 12
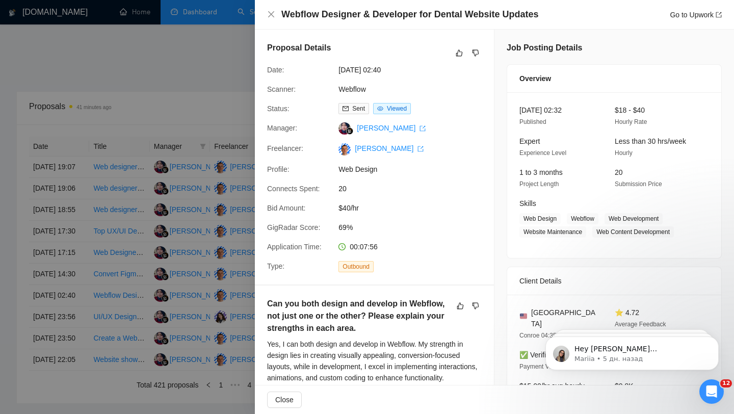
click at [202, 204] on div at bounding box center [367, 207] width 734 height 414
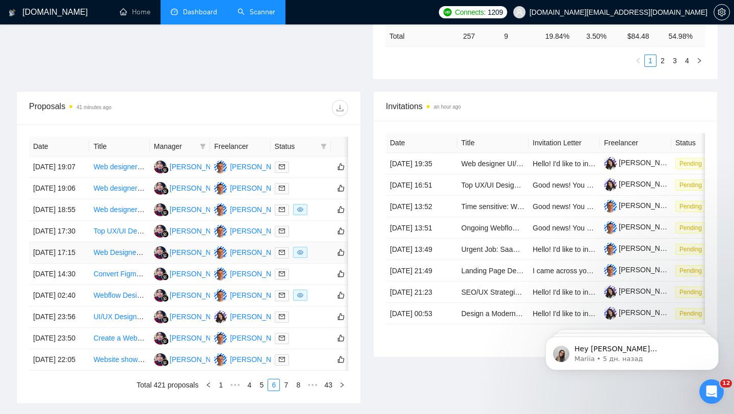
scroll to position [502, 0]
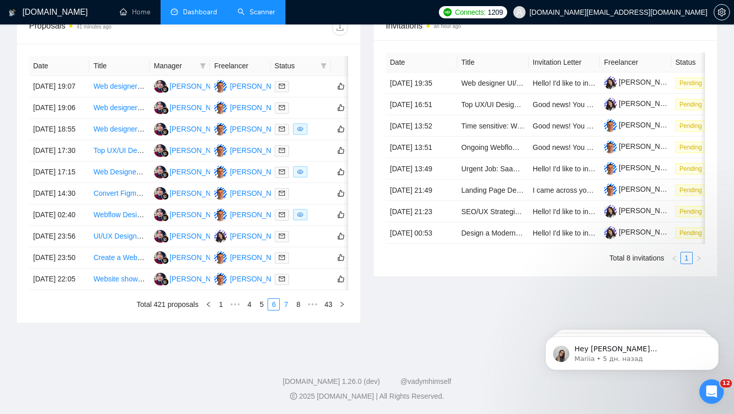
click at [288, 305] on link "7" at bounding box center [285, 304] width 11 height 11
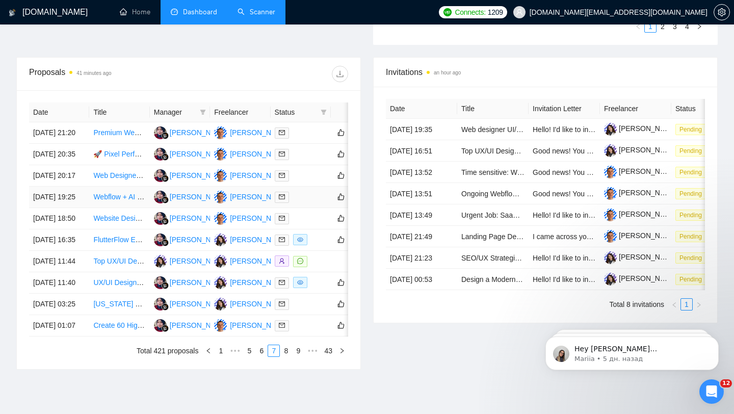
scroll to position [348, 0]
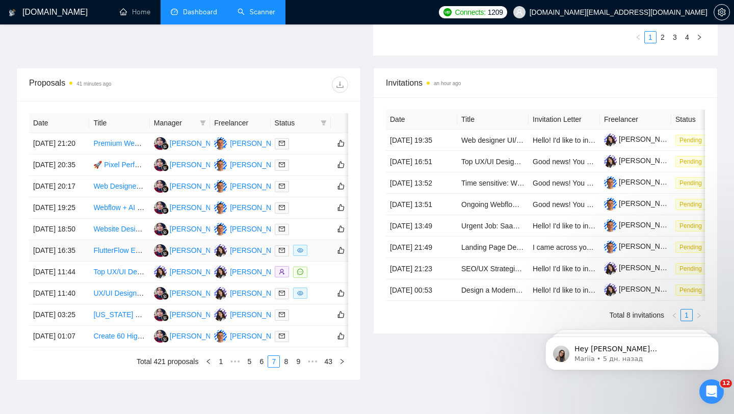
click at [320, 261] on td at bounding box center [301, 250] width 60 height 21
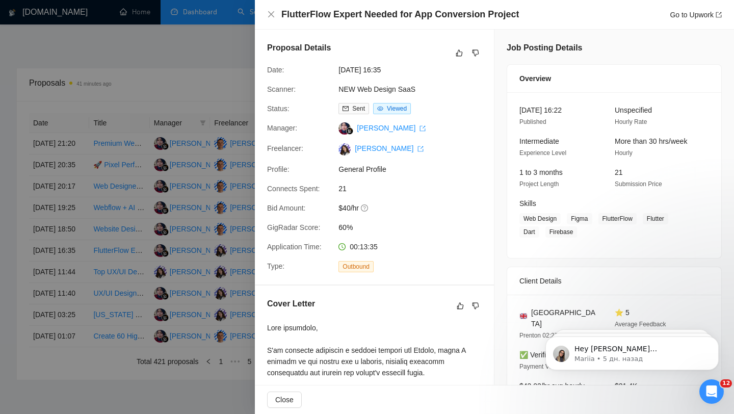
click at [311, 17] on h4 "FlutterFlow Expert Needed for App Conversion Project" at bounding box center [399, 14] width 237 height 13
copy h4 "FlutterFlow"
click at [222, 203] on div at bounding box center [367, 207] width 734 height 414
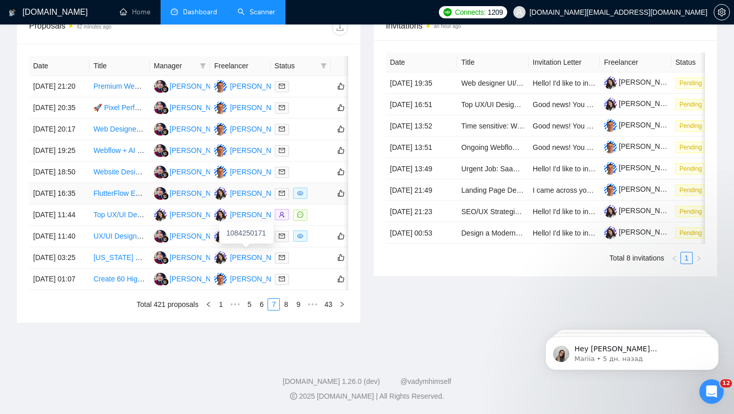
scroll to position [468, 0]
click at [312, 242] on div at bounding box center [301, 236] width 52 height 12
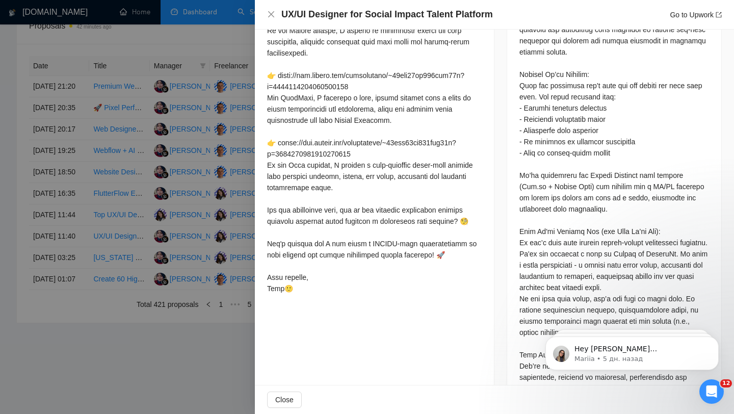
scroll to position [680, 0]
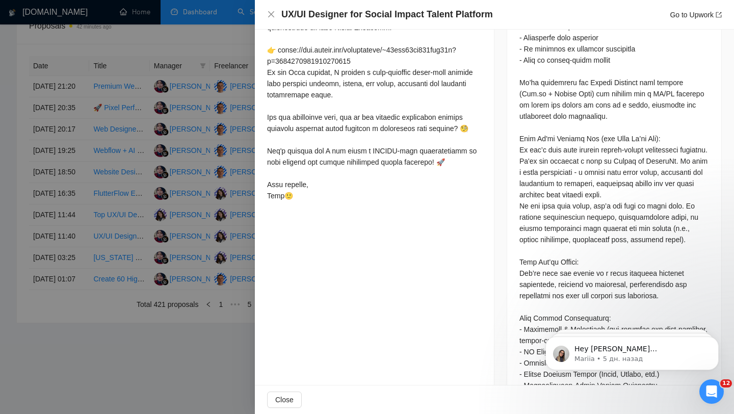
click at [205, 257] on div at bounding box center [367, 207] width 734 height 414
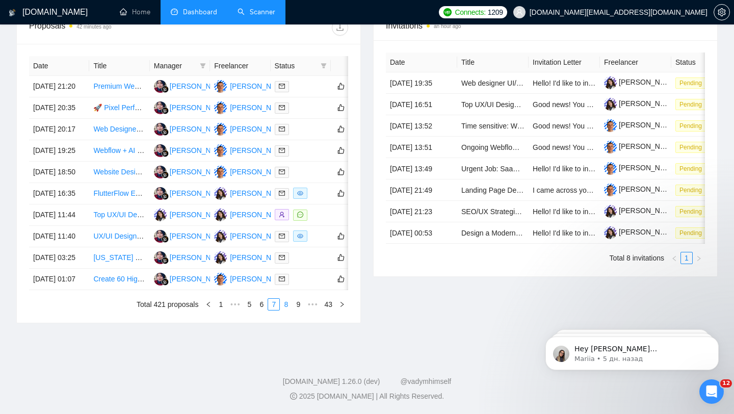
click at [286, 310] on link "8" at bounding box center [285, 304] width 11 height 11
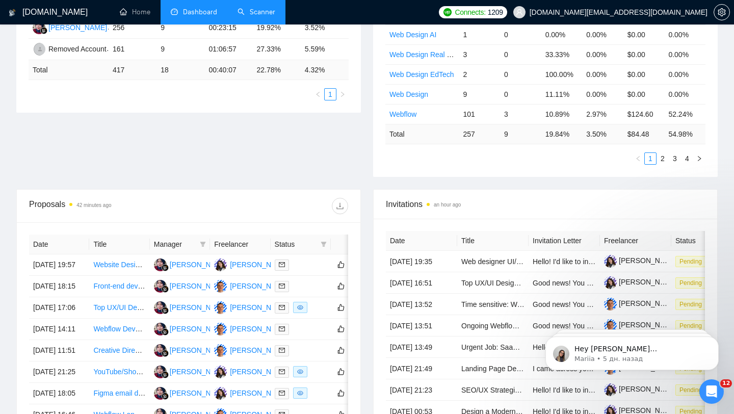
scroll to position [0, 0]
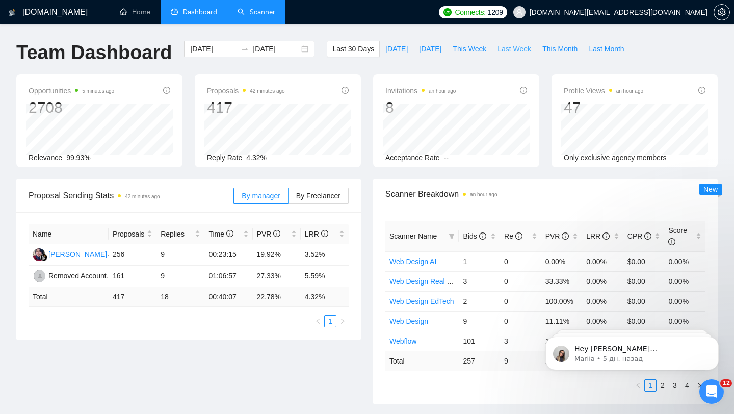
click at [524, 51] on span "Last Week" at bounding box center [514, 48] width 34 height 11
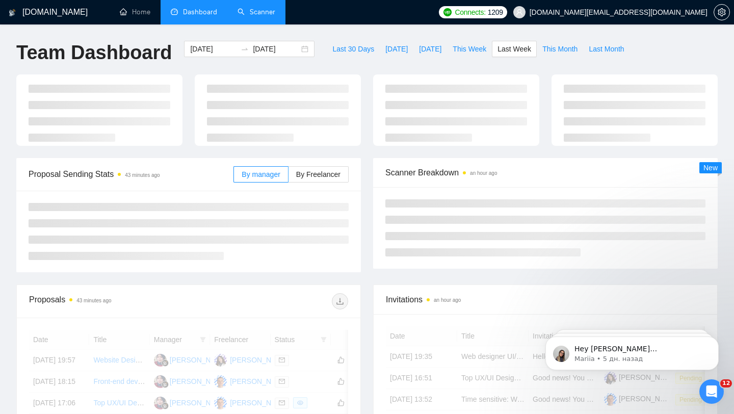
type input "[DATE]"
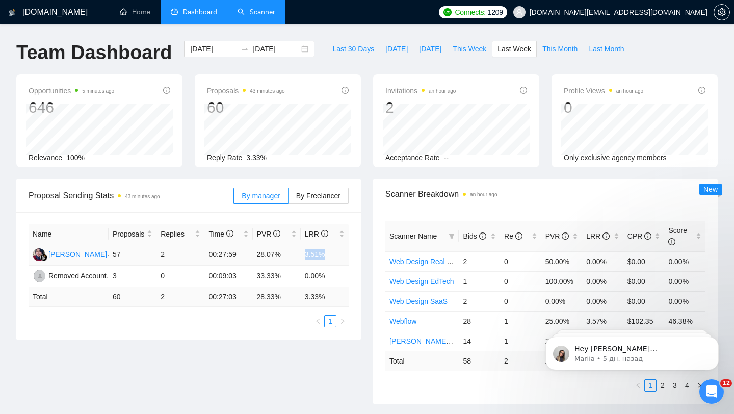
drag, startPoint x: 295, startPoint y: 256, endPoint x: 336, endPoint y: 254, distance: 41.4
click at [336, 256] on tr "[PERSON_NAME] 57 2 00:27:59 28.07% 3.51%" at bounding box center [189, 254] width 320 height 21
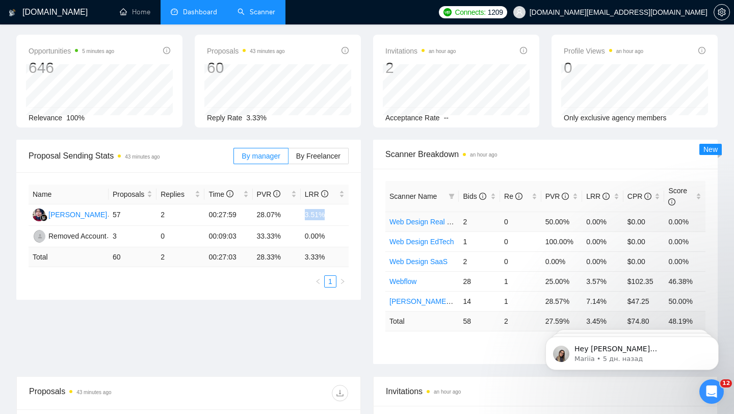
scroll to position [67, 0]
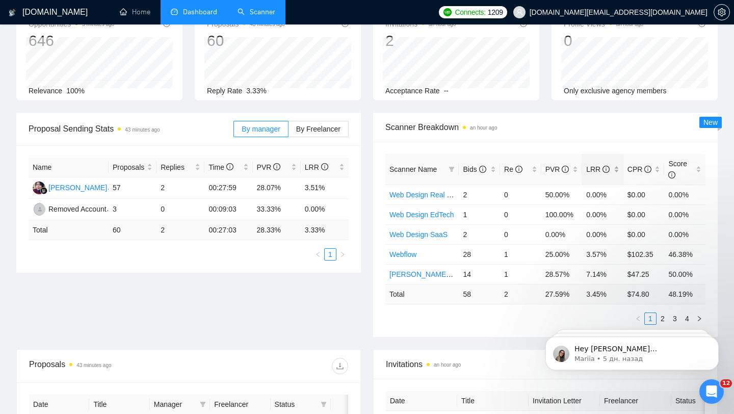
click at [613, 167] on div "LRR" at bounding box center [602, 169] width 33 height 11
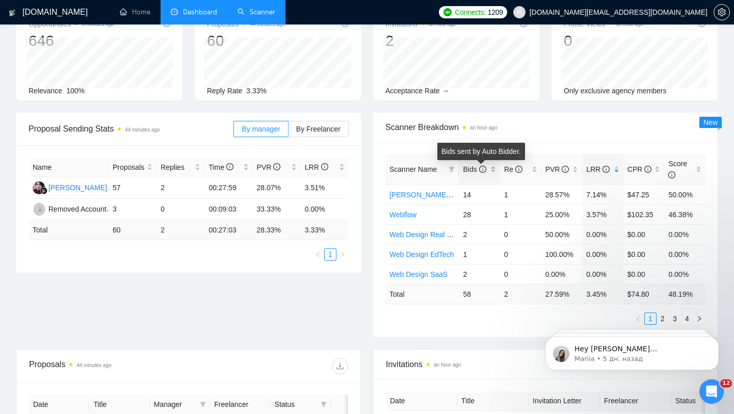
scroll to position [0, 0]
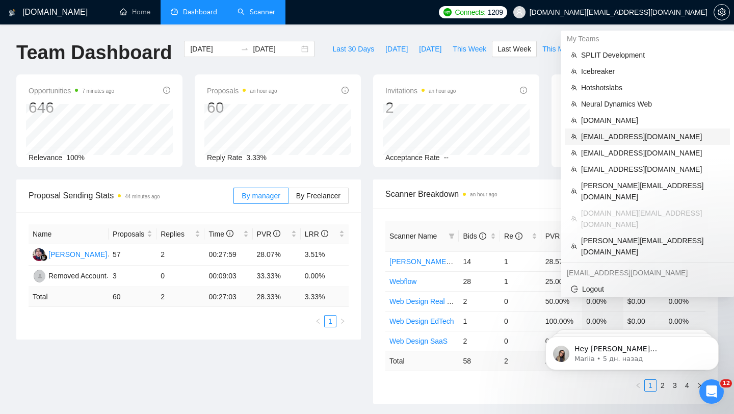
click at [611, 131] on span "[EMAIL_ADDRESS][DOMAIN_NAME]" at bounding box center [652, 136] width 143 height 11
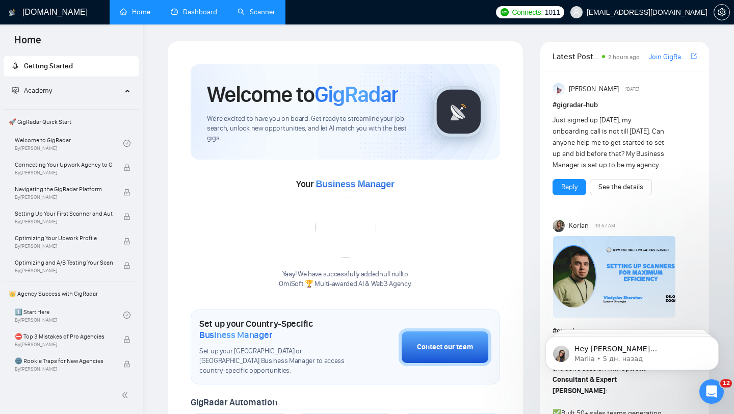
click at [178, 14] on link "Dashboard" at bounding box center [194, 12] width 46 height 9
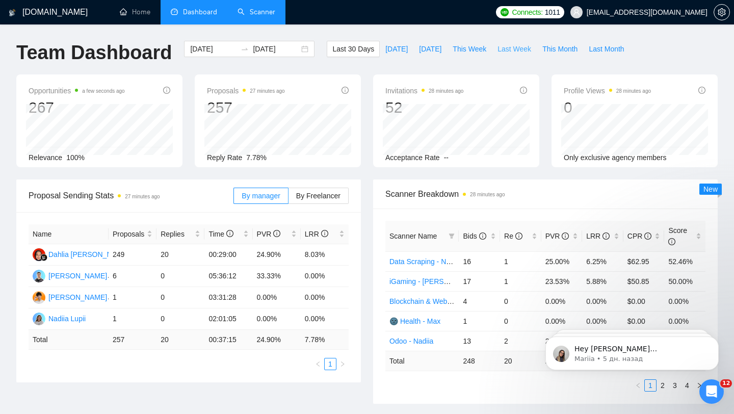
click at [501, 48] on span "Last Week" at bounding box center [514, 48] width 34 height 11
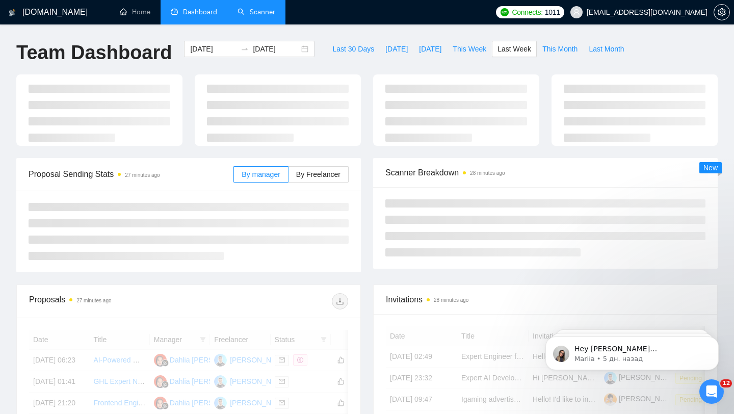
type input "[DATE]"
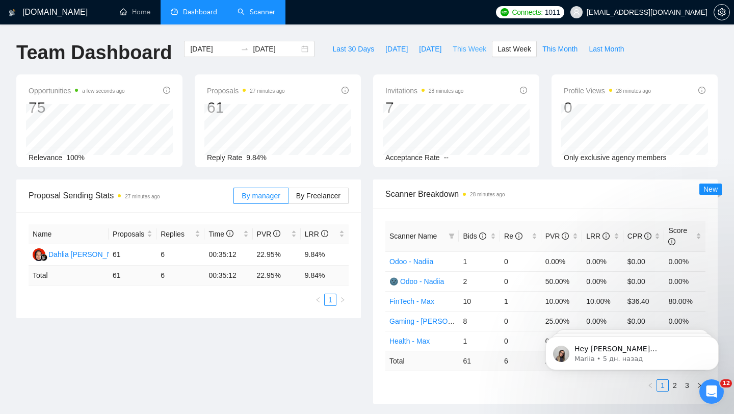
click at [474, 46] on span "This Week" at bounding box center [470, 48] width 34 height 11
type input "[DATE]"
drag, startPoint x: 148, startPoint y: 254, endPoint x: 259, endPoint y: 256, distance: 111.1
click at [256, 256] on tr "Dahlia [PERSON_NAME] 21 1 00:43:54 19.05% 4.76%" at bounding box center [189, 254] width 320 height 21
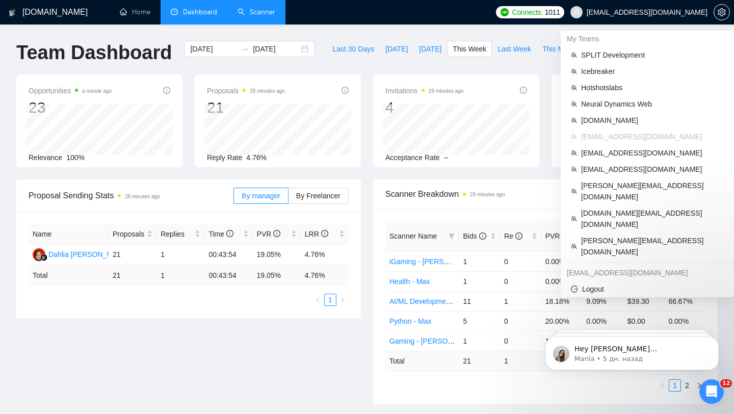
click at [660, 12] on span "[EMAIL_ADDRESS][DOMAIN_NAME]" at bounding box center [647, 12] width 121 height 0
click at [672, 12] on span "[EMAIL_ADDRESS][DOMAIN_NAME]" at bounding box center [647, 12] width 121 height 0
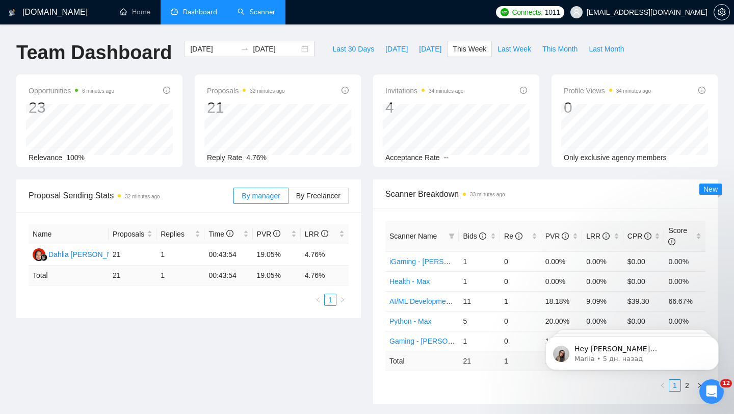
click at [665, 18] on span "[EMAIL_ADDRESS][DOMAIN_NAME]" at bounding box center [638, 12] width 149 height 33
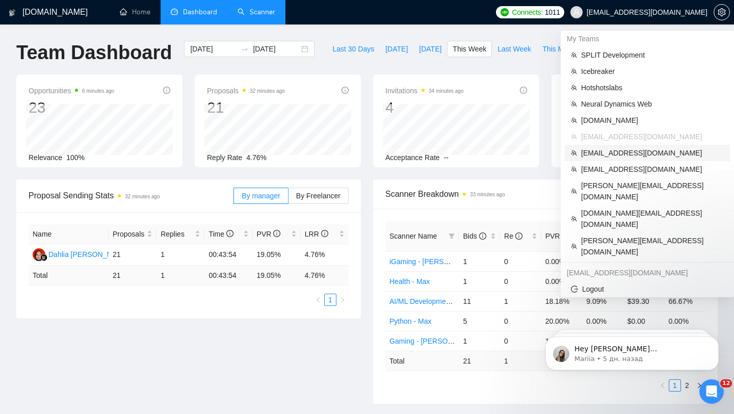
click at [614, 153] on span "[EMAIL_ADDRESS][DOMAIN_NAME]" at bounding box center [652, 152] width 143 height 11
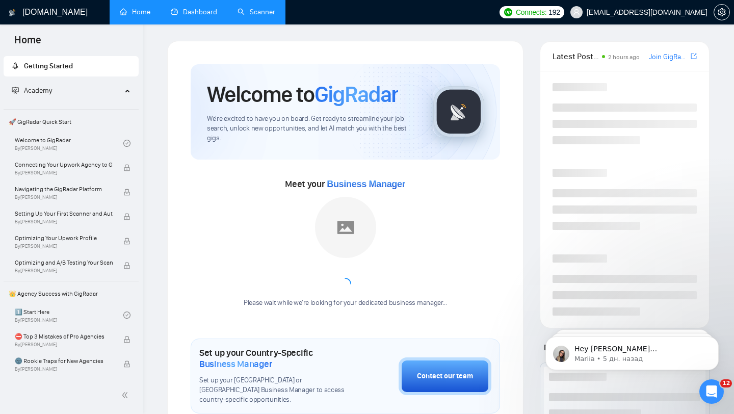
click at [199, 16] on link "Dashboard" at bounding box center [194, 12] width 46 height 9
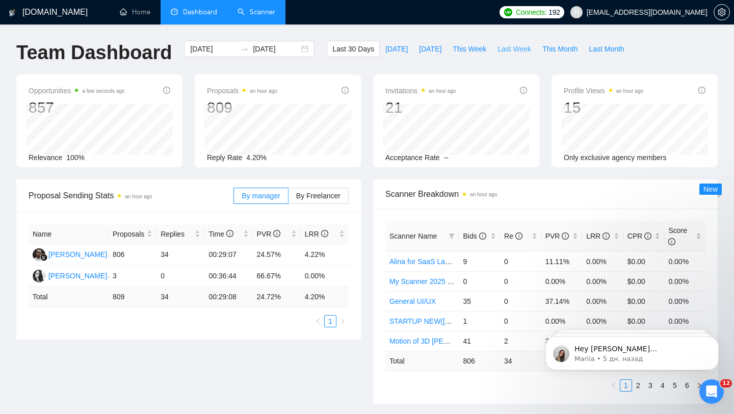
click at [515, 51] on span "Last Week" at bounding box center [514, 48] width 34 height 11
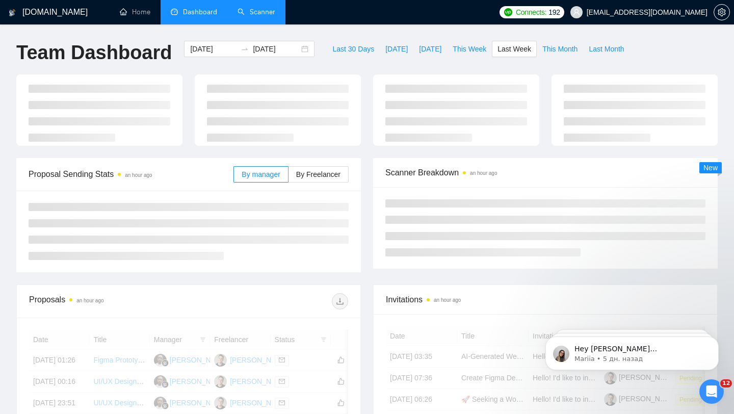
type input "[DATE]"
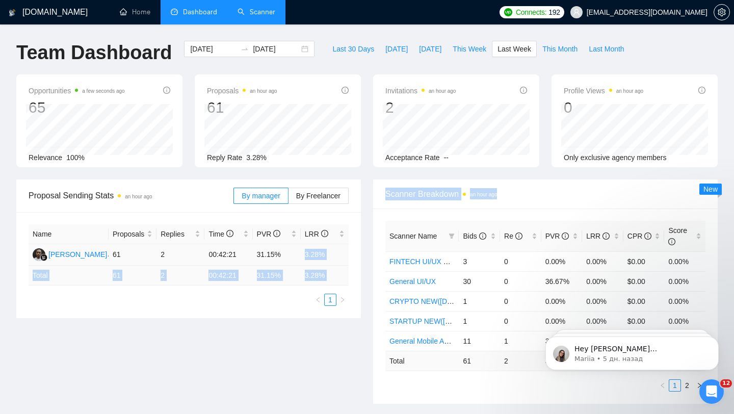
drag, startPoint x: 298, startPoint y: 251, endPoint x: 377, endPoint y: 251, distance: 79.5
click at [377, 251] on div "Proposal Sending Stats an hour ago By manager By Freelancer Name Proposals Repl…" at bounding box center [366, 297] width 713 height 236
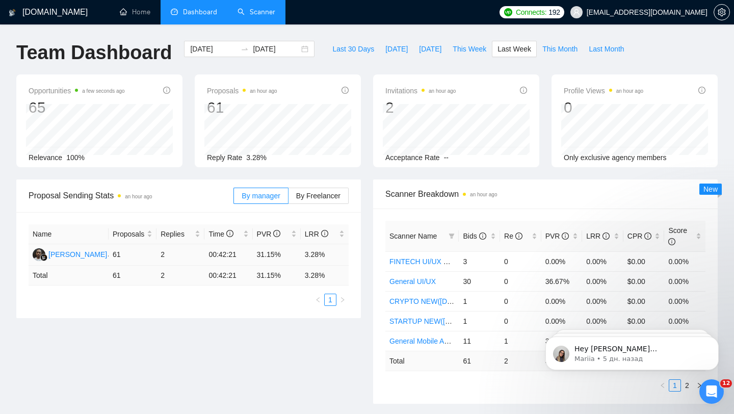
click at [321, 252] on td "3.28%" at bounding box center [325, 254] width 48 height 21
drag, startPoint x: 338, startPoint y: 255, endPoint x: 275, endPoint y: 247, distance: 63.7
click at [274, 247] on tr "[PERSON_NAME] 61 2 00:42:21 31.15% 3.28%" at bounding box center [189, 254] width 320 height 21
click at [320, 253] on td "3.28%" at bounding box center [325, 254] width 48 height 21
click at [469, 45] on span "This Week" at bounding box center [470, 48] width 34 height 11
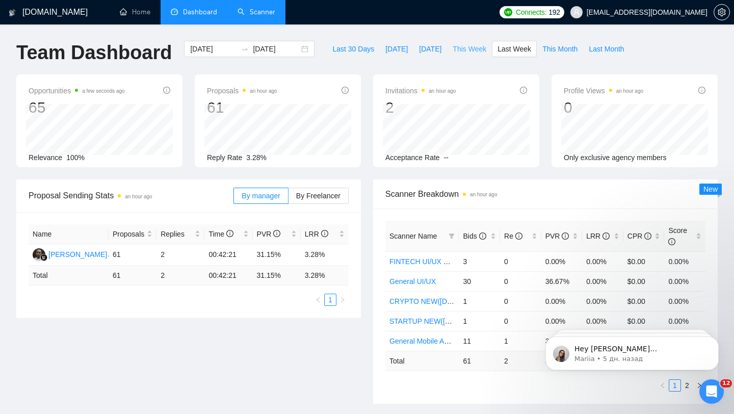
type input "[DATE]"
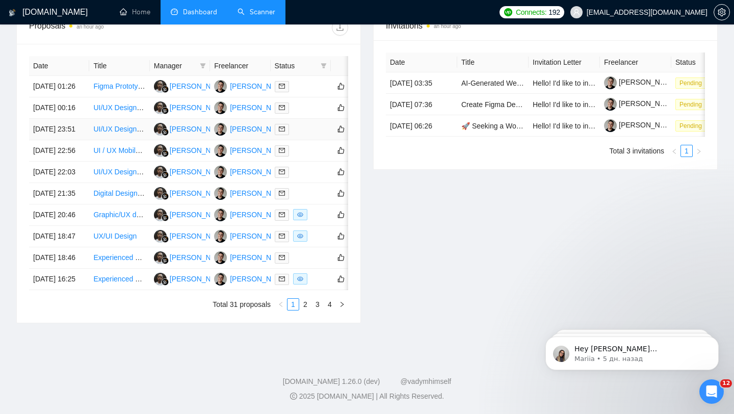
scroll to position [502, 0]
click at [303, 306] on link "2" at bounding box center [305, 304] width 11 height 11
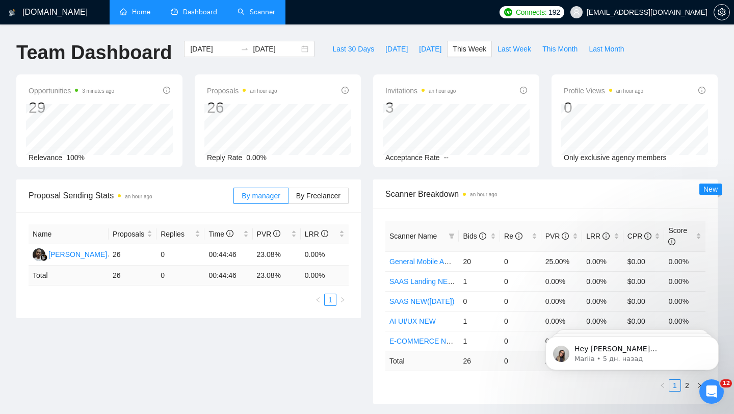
click at [131, 16] on link "Home" at bounding box center [135, 12] width 31 height 9
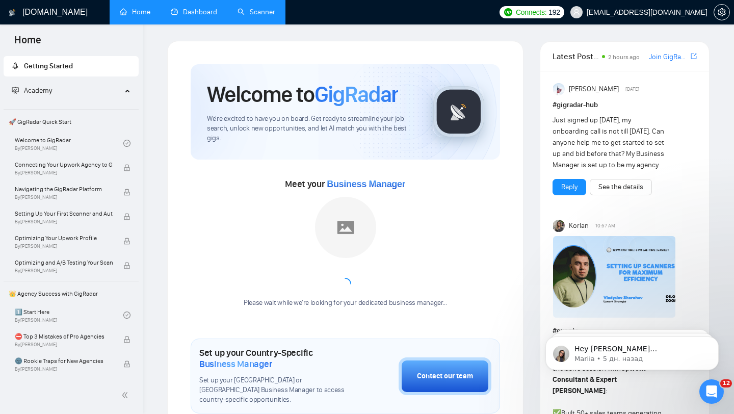
click at [208, 16] on link "Dashboard" at bounding box center [194, 12] width 46 height 9
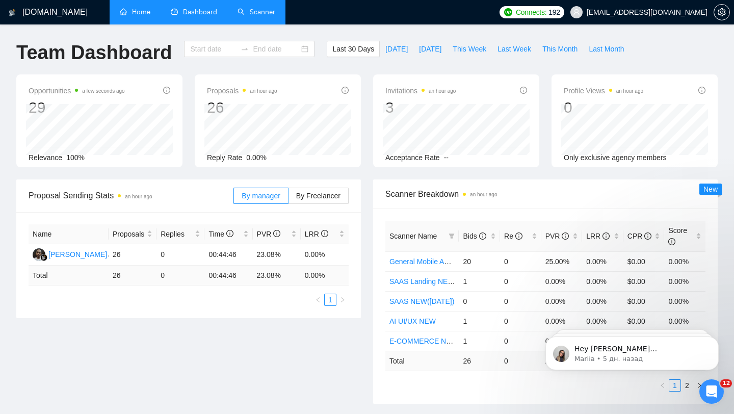
type input "[DATE]"
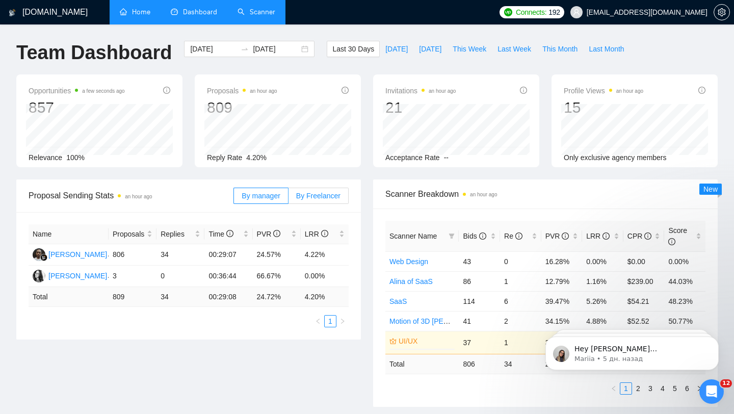
click at [318, 192] on span "By Freelancer" at bounding box center [318, 196] width 44 height 8
click at [288, 198] on input "By Freelancer" at bounding box center [288, 198] width 0 height 0
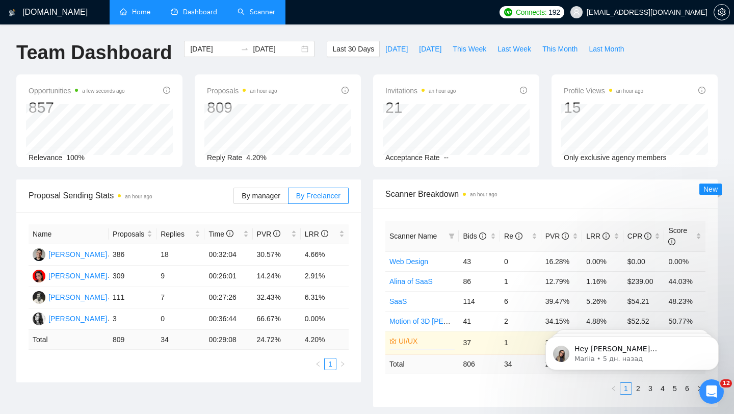
click at [665, 12] on span "[EMAIL_ADDRESS][DOMAIN_NAME]" at bounding box center [647, 12] width 121 height 0
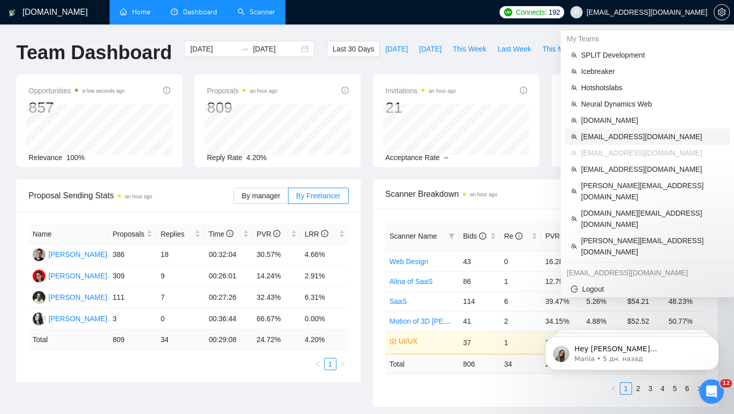
click at [630, 134] on span "[EMAIL_ADDRESS][DOMAIN_NAME]" at bounding box center [652, 136] width 143 height 11
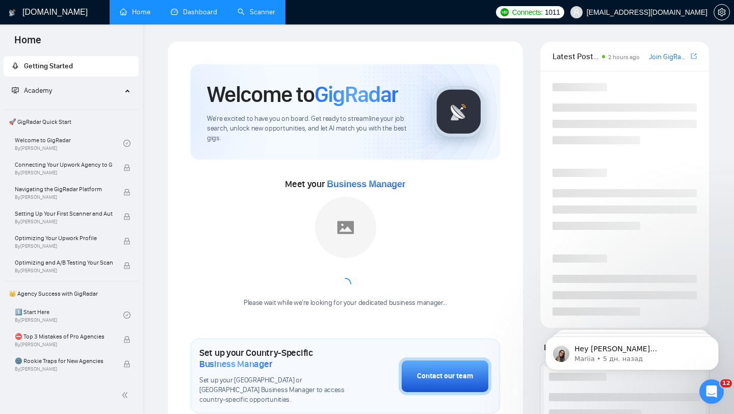
click at [205, 11] on link "Dashboard" at bounding box center [194, 12] width 46 height 9
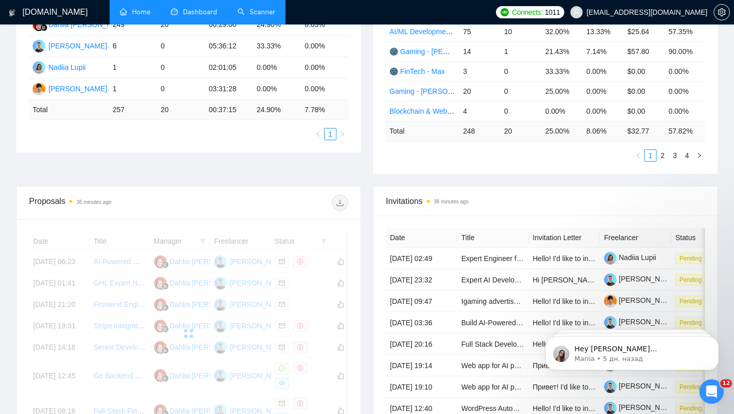
scroll to position [101, 0]
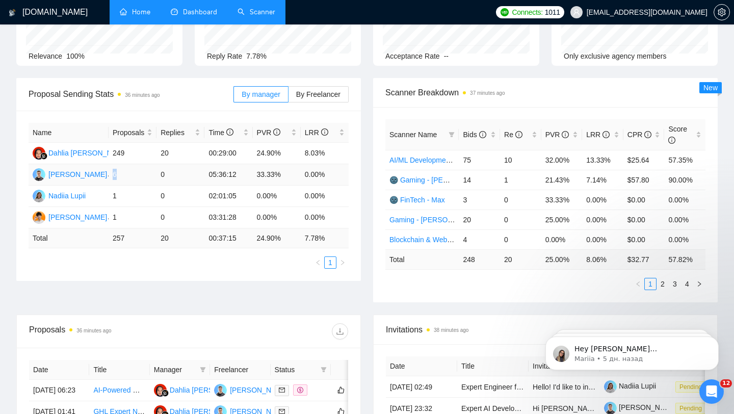
drag, startPoint x: 112, startPoint y: 174, endPoint x: 130, endPoint y: 173, distance: 18.4
click at [130, 173] on td "6" at bounding box center [133, 174] width 48 height 21
drag, startPoint x: 115, startPoint y: 199, endPoint x: 121, endPoint y: 199, distance: 5.6
click at [121, 199] on td "1" at bounding box center [133, 196] width 48 height 21
click at [119, 171] on td "6" at bounding box center [133, 174] width 48 height 21
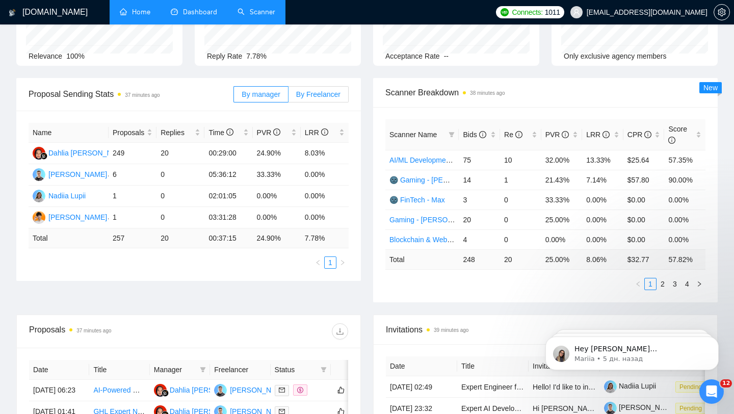
click at [326, 94] on span "By Freelancer" at bounding box center [318, 94] width 44 height 8
click at [288, 97] on input "By Freelancer" at bounding box center [288, 97] width 0 height 0
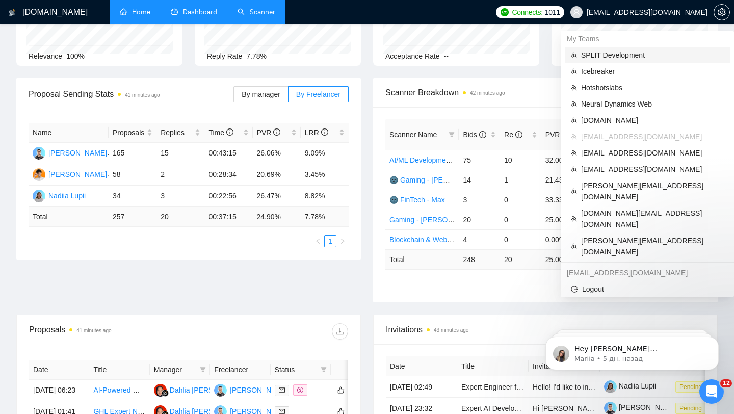
click at [621, 52] on span "SPLIT Development" at bounding box center [652, 54] width 143 height 11
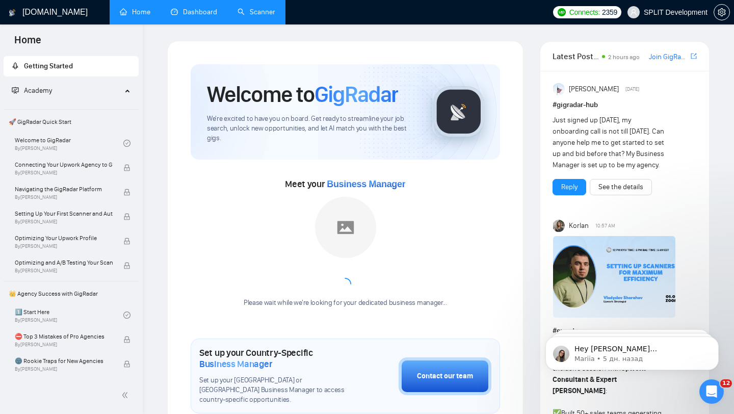
click at [178, 8] on link "Dashboard" at bounding box center [194, 12] width 46 height 9
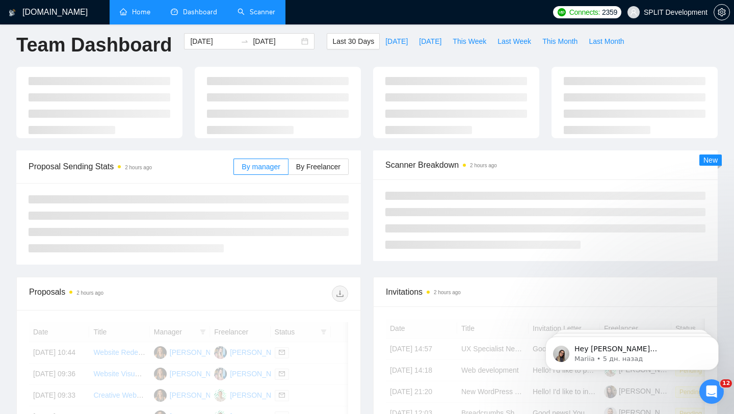
scroll to position [37, 0]
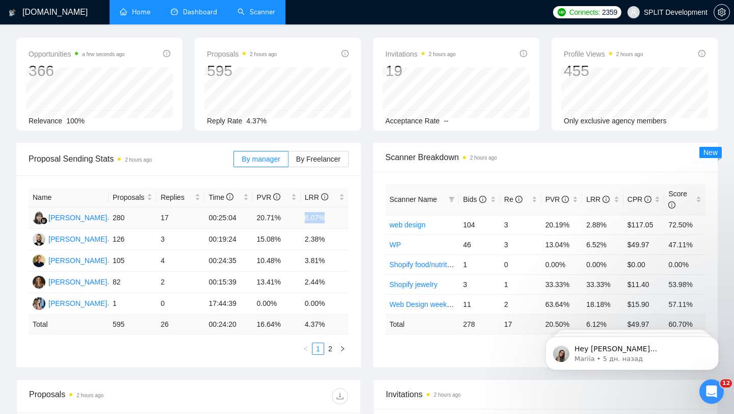
drag, startPoint x: 299, startPoint y: 215, endPoint x: 338, endPoint y: 214, distance: 38.8
click at [338, 215] on tr "[PERSON_NAME] 280 17 00:25:04 20.71% 6.07%" at bounding box center [189, 217] width 320 height 21
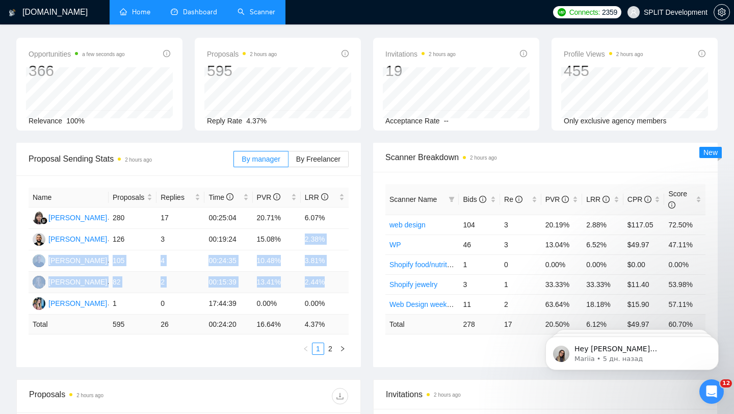
drag, startPoint x: 299, startPoint y: 240, endPoint x: 323, endPoint y: 289, distance: 54.9
click at [323, 289] on tbody "[PERSON_NAME] 280 17 00:25:04 20.71% 6.07% [PERSON_NAME] 126 3 00:19:24 15.08% …" at bounding box center [189, 260] width 320 height 107
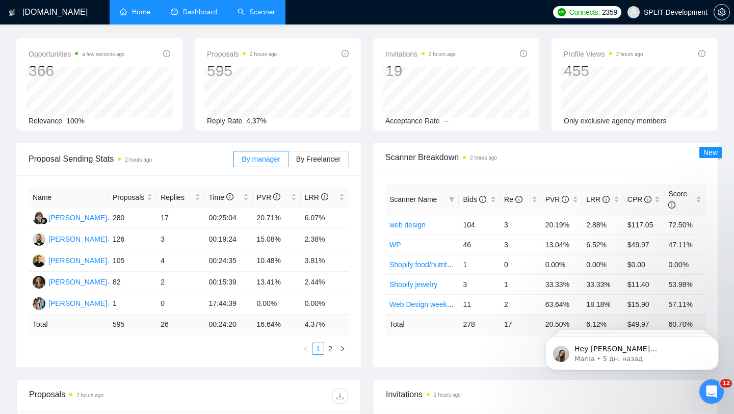
click at [657, 12] on span "SPLIT Development" at bounding box center [676, 12] width 64 height 0
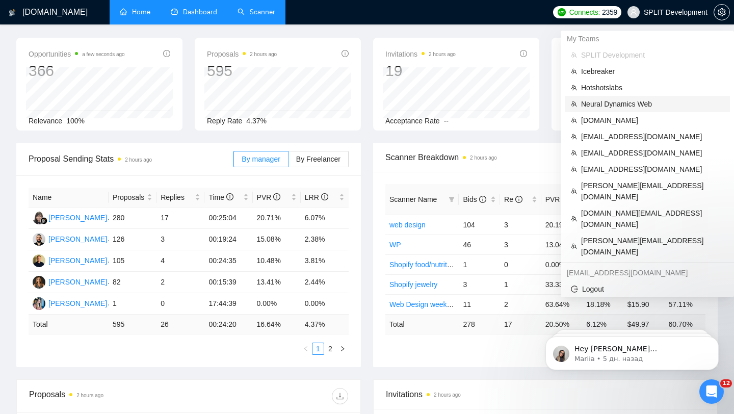
click at [626, 106] on span "Neural Dynamics Web" at bounding box center [652, 103] width 143 height 11
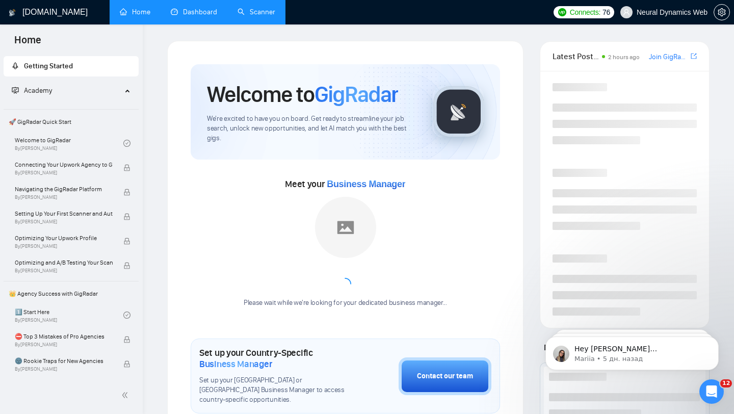
click at [199, 16] on link "Dashboard" at bounding box center [194, 12] width 46 height 9
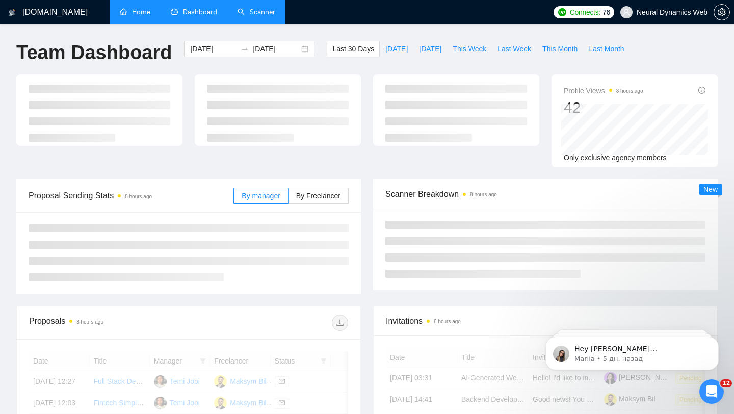
scroll to position [31, 0]
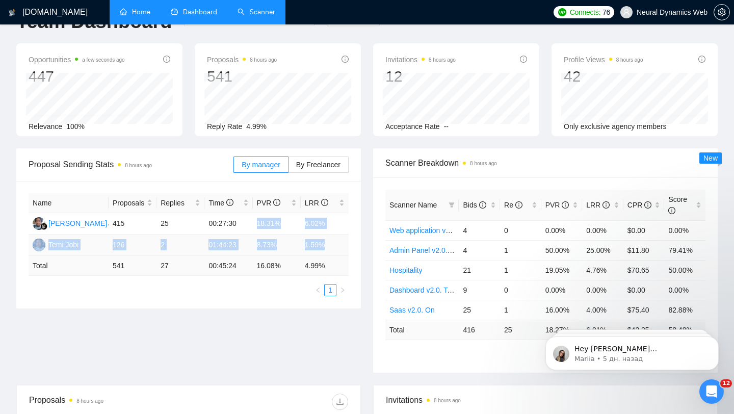
drag, startPoint x: 296, startPoint y: 217, endPoint x: 325, endPoint y: 249, distance: 42.6
click at [325, 249] on tbody "[PERSON_NAME] 415 25 00:27:30 18.31% 6.02% Temi Jobi 126 2 01:44:23 8.73% 1.59%" at bounding box center [189, 234] width 320 height 43
click at [355, 214] on div "Name Proposals Replies Time PVR LRR [PERSON_NAME] 415 25 00:27:30 18.31% 6.02% …" at bounding box center [188, 244] width 345 height 127
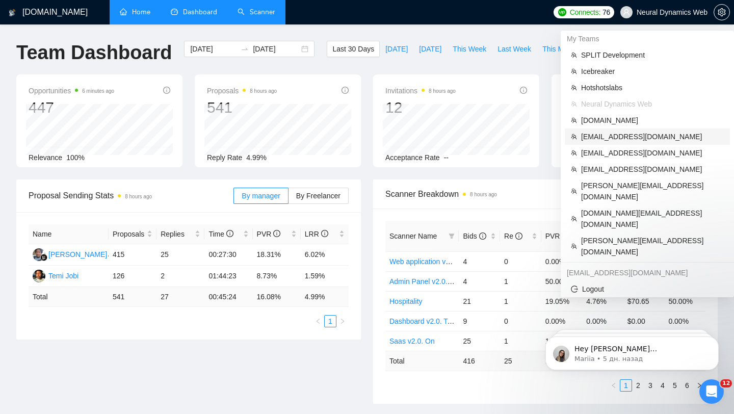
click at [603, 135] on span "[EMAIL_ADDRESS][DOMAIN_NAME]" at bounding box center [652, 136] width 143 height 11
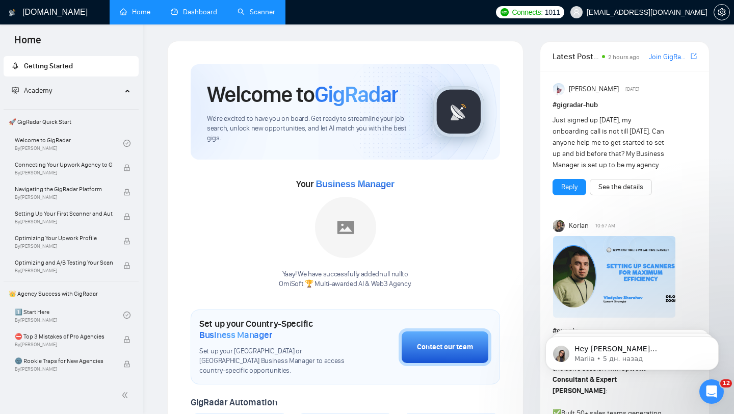
click at [213, 16] on link "Dashboard" at bounding box center [194, 12] width 46 height 9
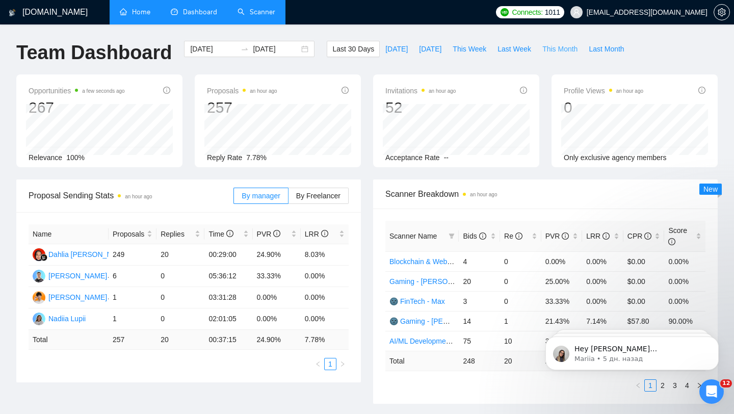
click at [564, 48] on span "This Month" at bounding box center [559, 48] width 35 height 11
type input "[DATE]"
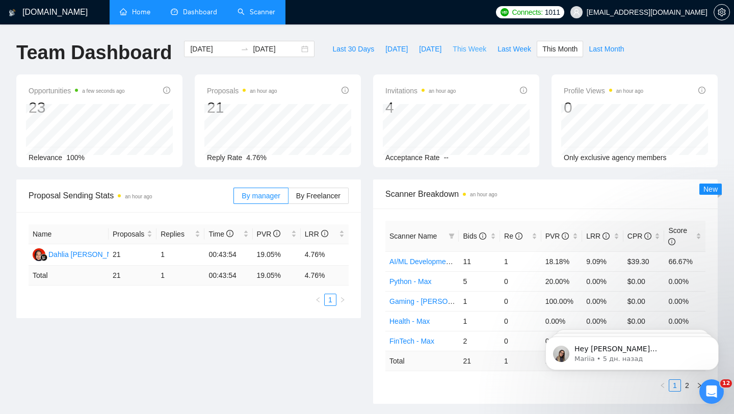
click at [466, 48] on span "This Week" at bounding box center [470, 48] width 34 height 11
type input "[DATE]"
click at [504, 49] on span "Last Week" at bounding box center [514, 48] width 34 height 11
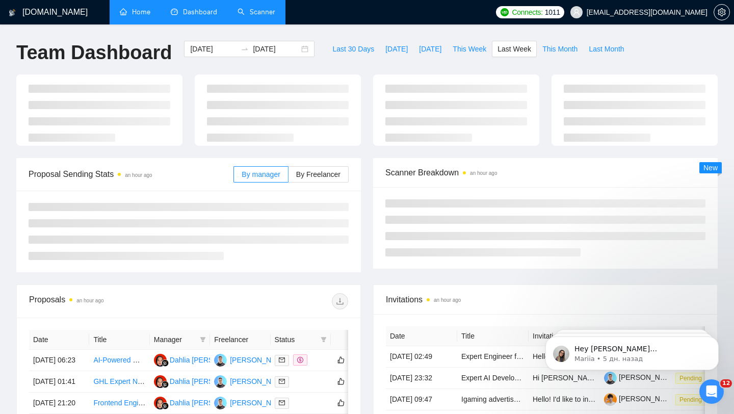
type input "[DATE]"
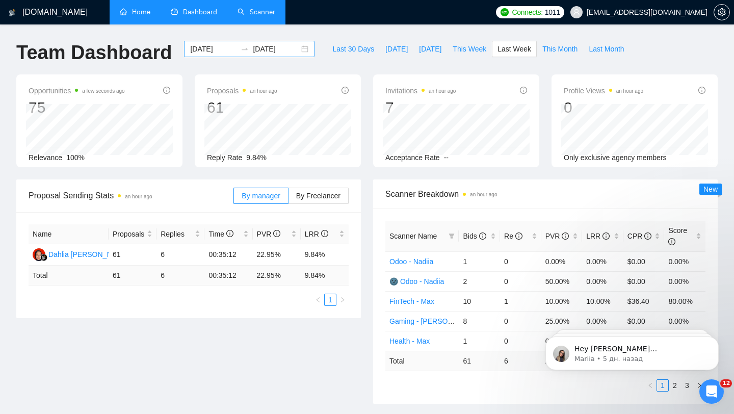
click at [301, 49] on div "[DATE] [DATE]" at bounding box center [249, 49] width 130 height 16
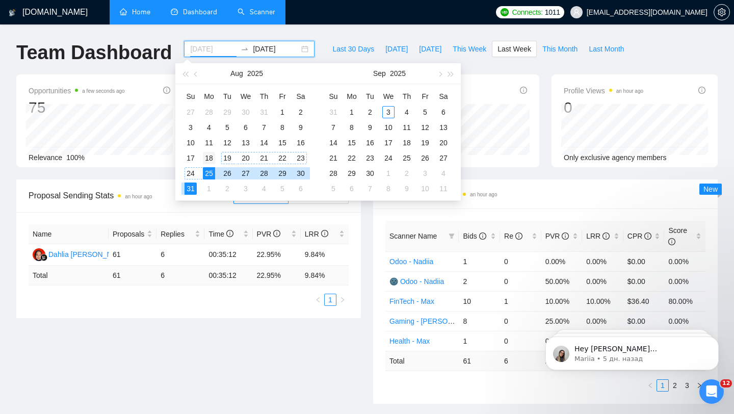
type input "[DATE]"
click at [208, 157] on div "18" at bounding box center [209, 158] width 12 height 12
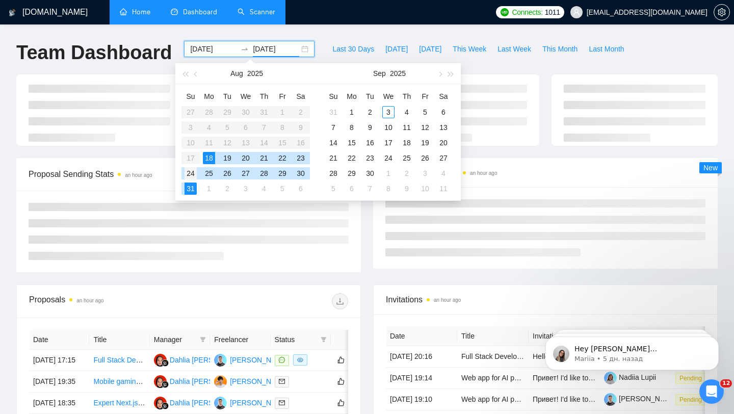
type input "[DATE]"
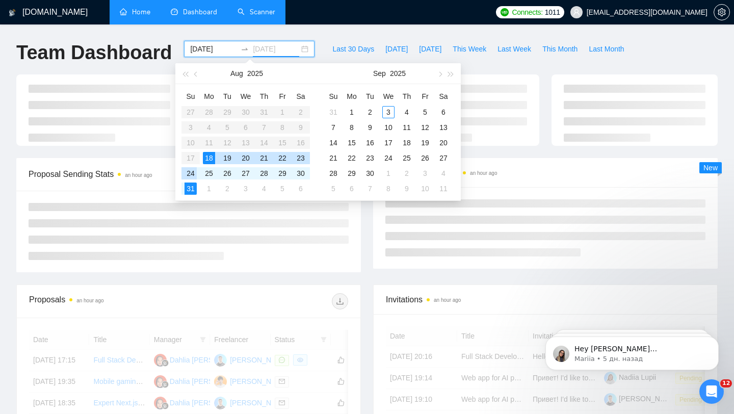
click at [190, 174] on div "24" at bounding box center [190, 173] width 12 height 12
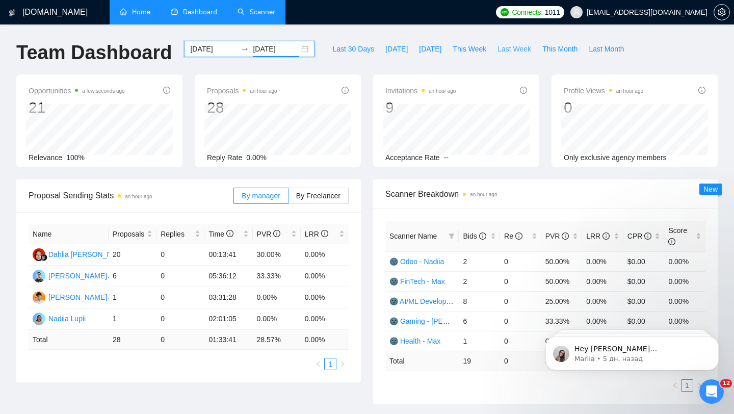
click at [507, 48] on span "Last Week" at bounding box center [514, 48] width 34 height 11
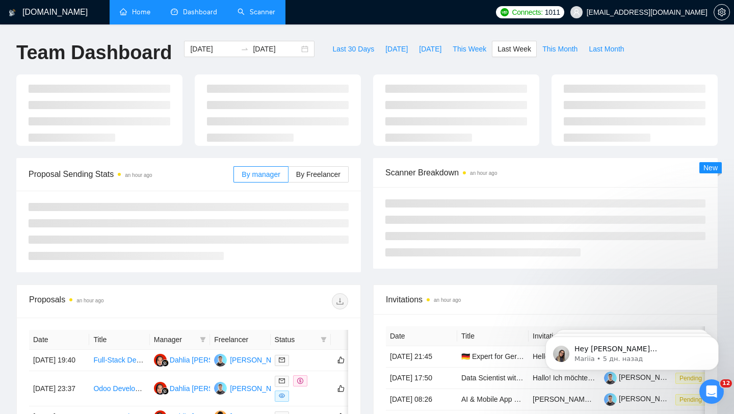
type input "[DATE]"
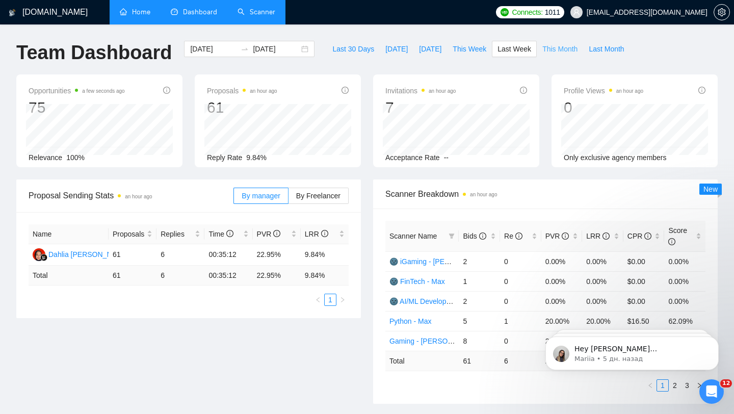
click at [557, 53] on span "This Month" at bounding box center [559, 48] width 35 height 11
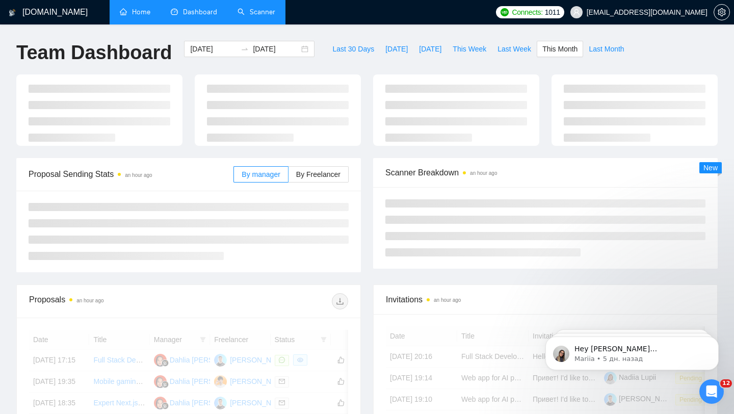
type input "[DATE]"
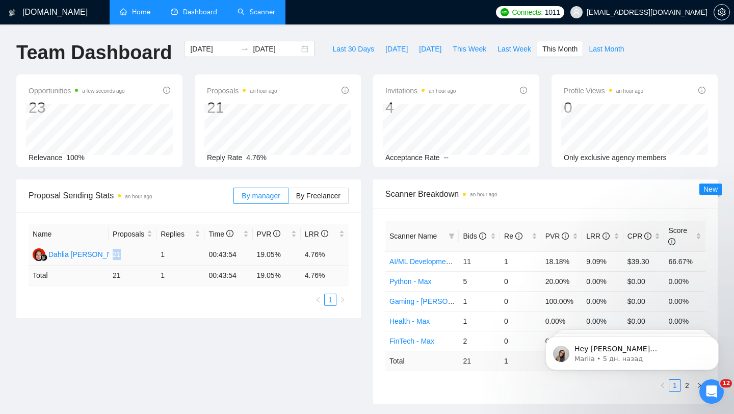
drag, startPoint x: 112, startPoint y: 253, endPoint x: 141, endPoint y: 255, distance: 29.2
click at [141, 255] on td "21" at bounding box center [133, 254] width 48 height 21
click at [327, 50] on button "Last 30 Days" at bounding box center [353, 49] width 53 height 16
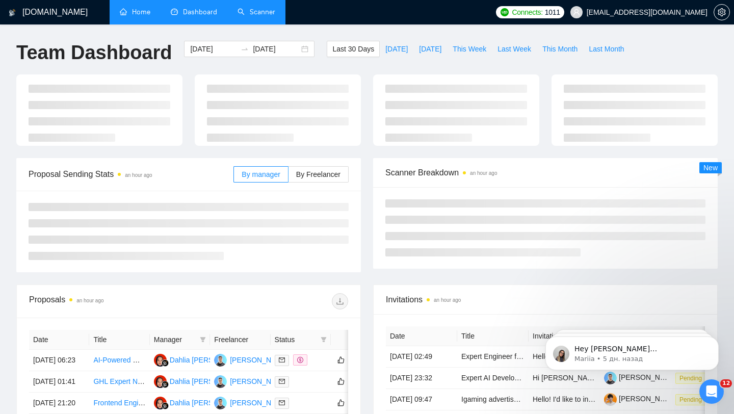
type input "[DATE]"
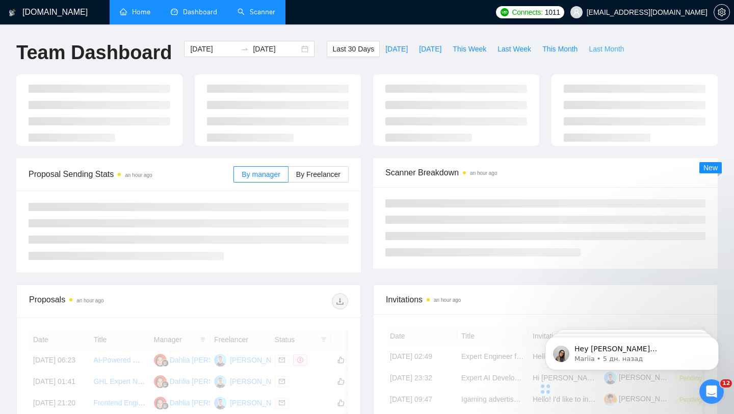
click at [596, 45] on span "Last Month" at bounding box center [606, 48] width 35 height 11
type input "[DATE]"
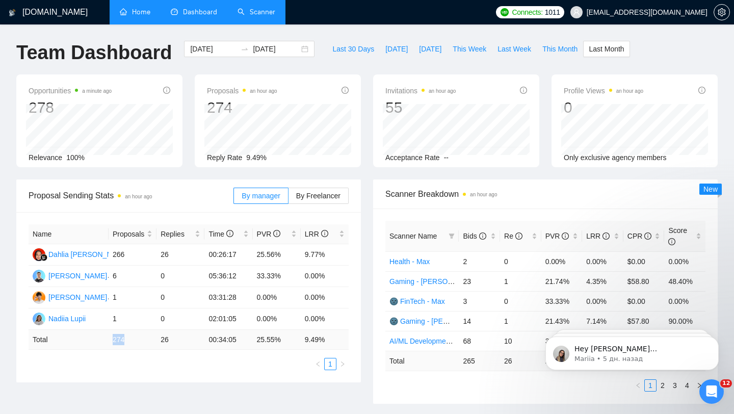
drag, startPoint x: 114, startPoint y: 333, endPoint x: 147, endPoint y: 335, distance: 33.7
click at [147, 335] on td "274" at bounding box center [133, 340] width 48 height 20
click at [294, 47] on div "[DATE] [DATE]" at bounding box center [249, 49] width 130 height 16
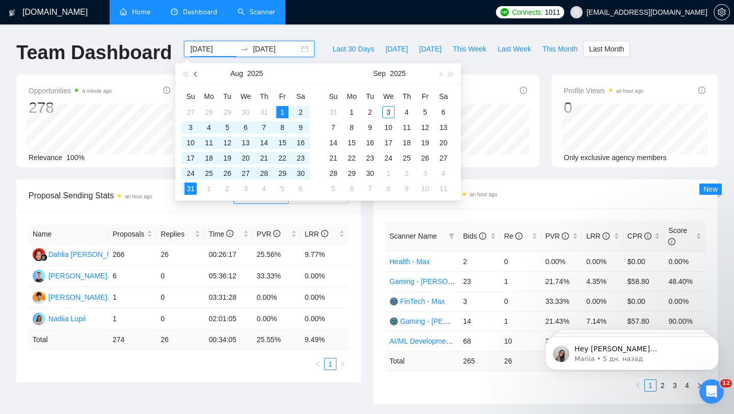
click at [195, 73] on span "button" at bounding box center [196, 73] width 5 height 5
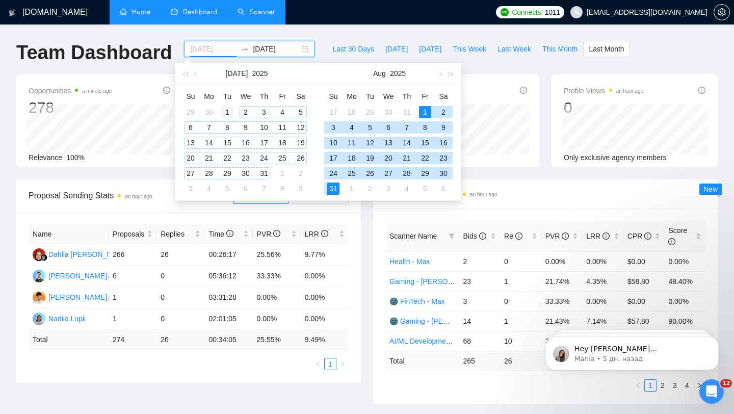
type input "[DATE]"
click at [227, 116] on div "1" at bounding box center [227, 112] width 12 height 12
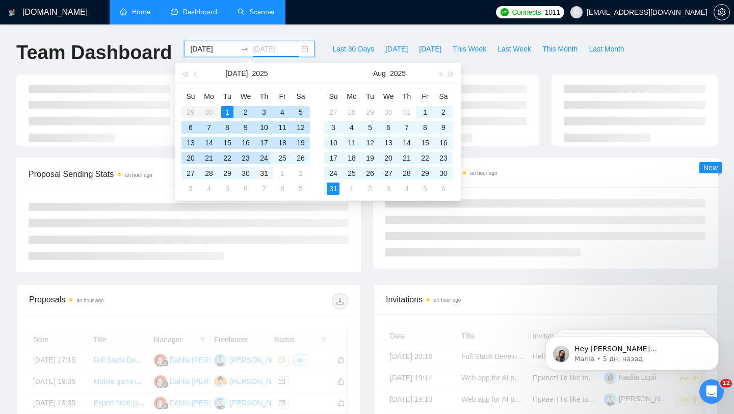
type input "[DATE]"
click at [267, 176] on div "31" at bounding box center [264, 173] width 12 height 12
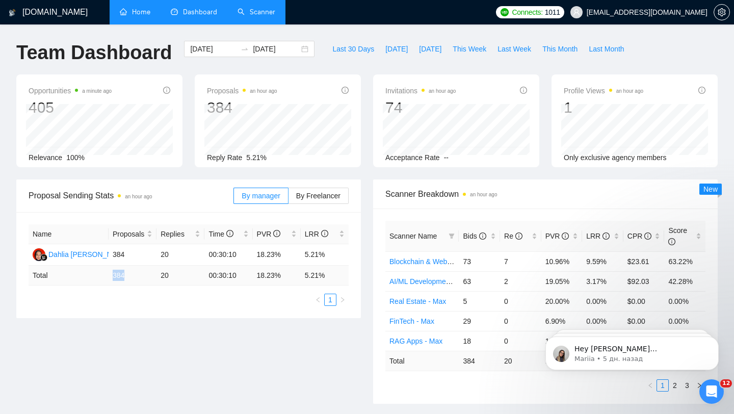
drag, startPoint x: 110, startPoint y: 278, endPoint x: 140, endPoint y: 274, distance: 30.3
click at [140, 274] on td "384" at bounding box center [133, 276] width 48 height 20
drag, startPoint x: 162, startPoint y: 275, endPoint x: 178, endPoint y: 275, distance: 16.8
click at [178, 275] on td "20" at bounding box center [180, 276] width 48 height 20
